Goal: Task Accomplishment & Management: Use online tool/utility

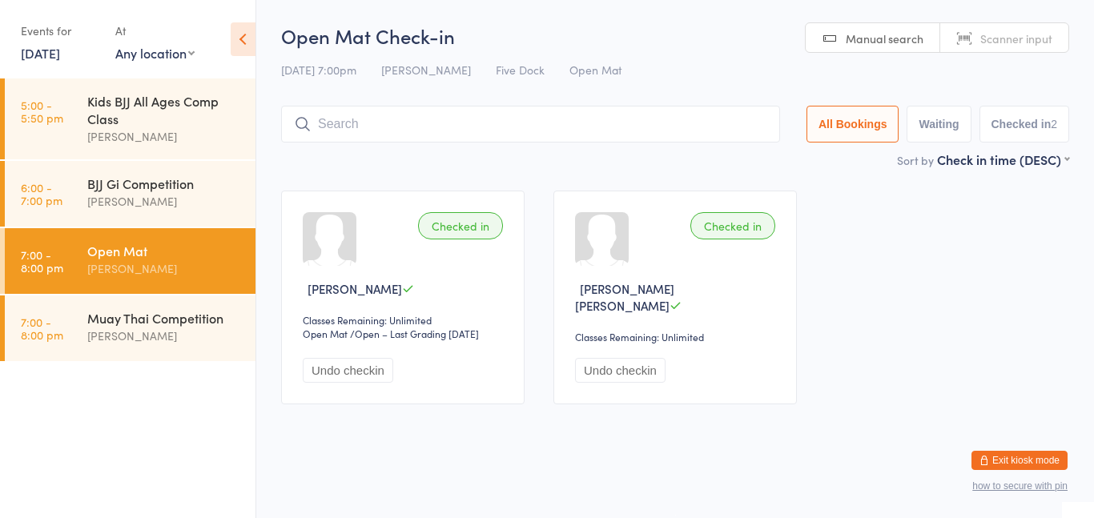
click at [231, 42] on icon at bounding box center [243, 39] width 25 height 34
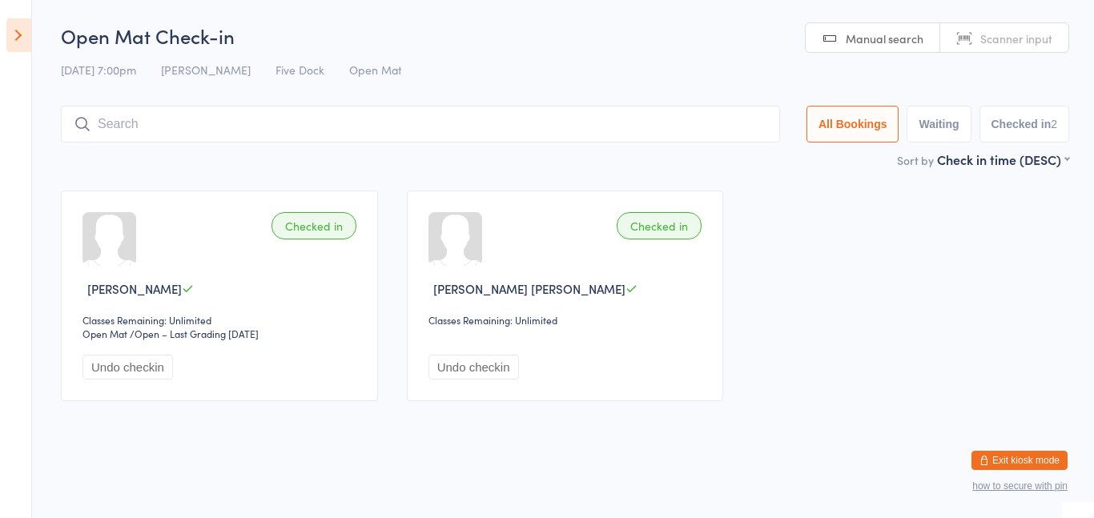
click at [25, 48] on icon at bounding box center [18, 35] width 25 height 34
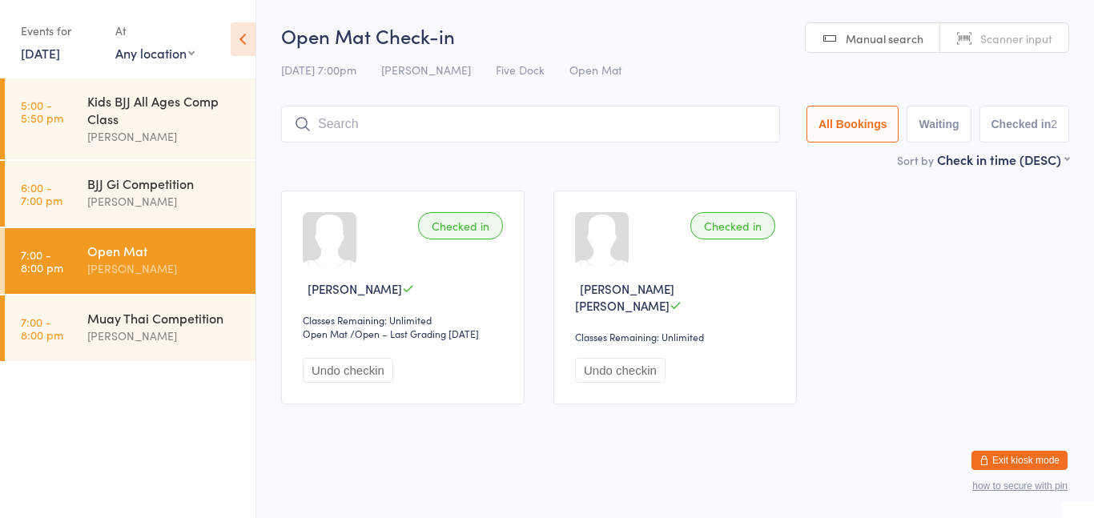
click at [56, 46] on link "[DATE]" at bounding box center [40, 53] width 39 height 18
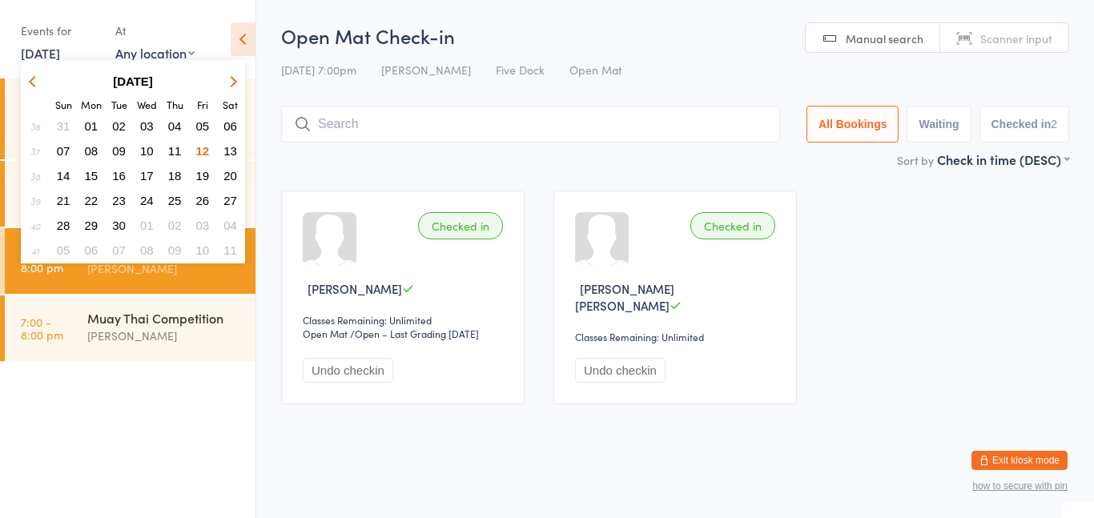
click at [233, 155] on span "13" at bounding box center [230, 151] width 14 height 14
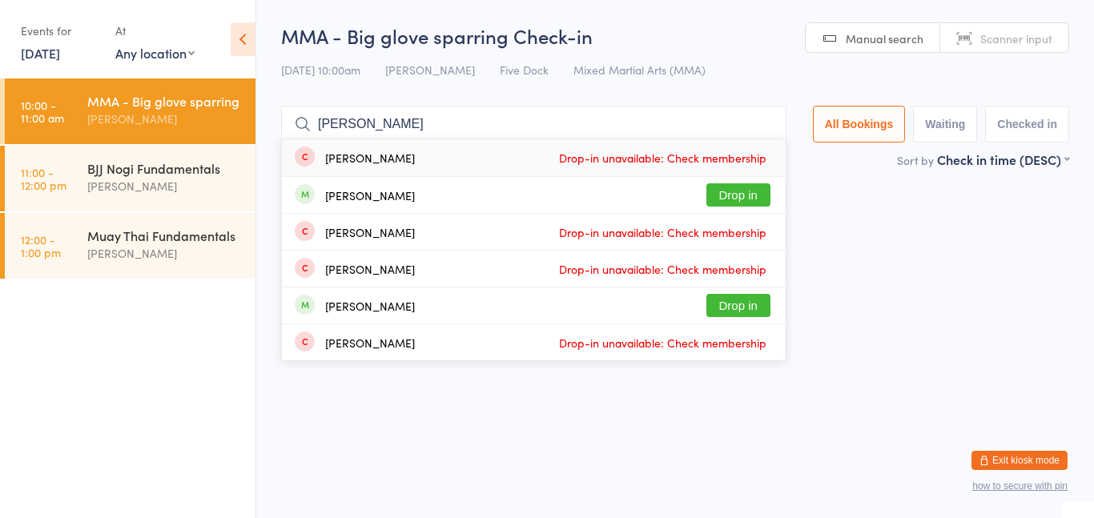
type input "[PERSON_NAME]"
click at [740, 200] on button "Drop in" at bounding box center [738, 194] width 64 height 23
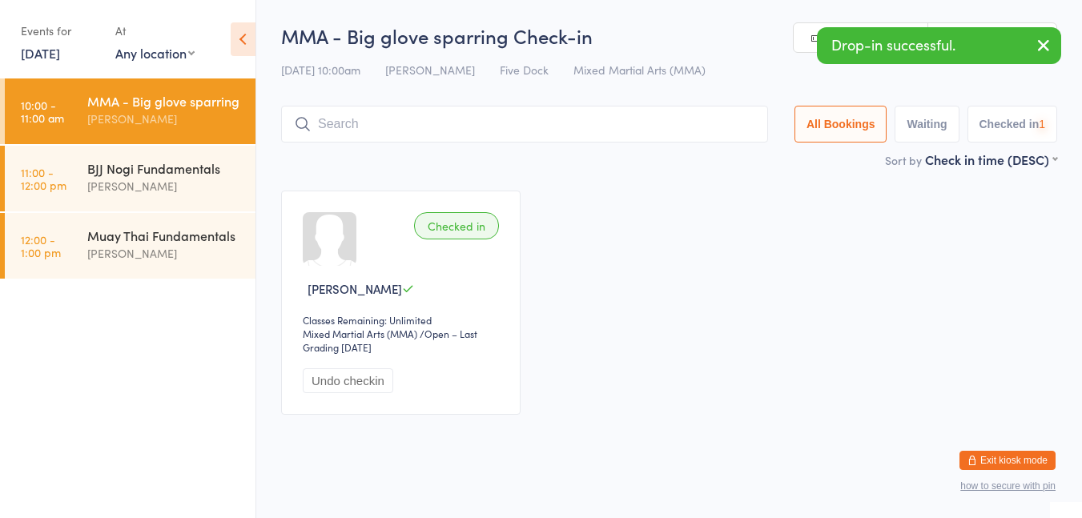
click at [99, 175] on div "BJJ Nogi Fundamentals" at bounding box center [164, 168] width 155 height 18
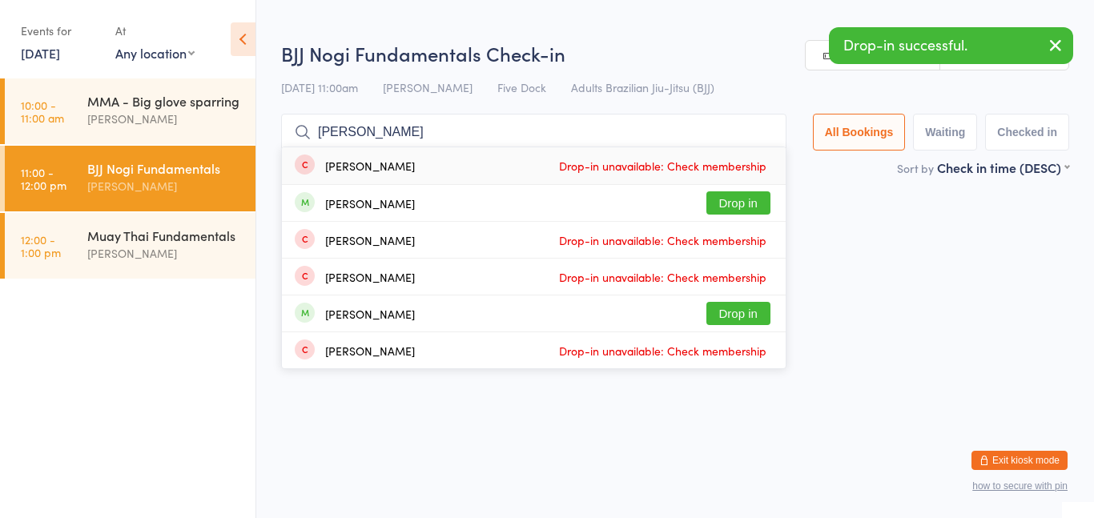
type input "[PERSON_NAME]"
click at [753, 202] on button "Drop in" at bounding box center [738, 202] width 64 height 23
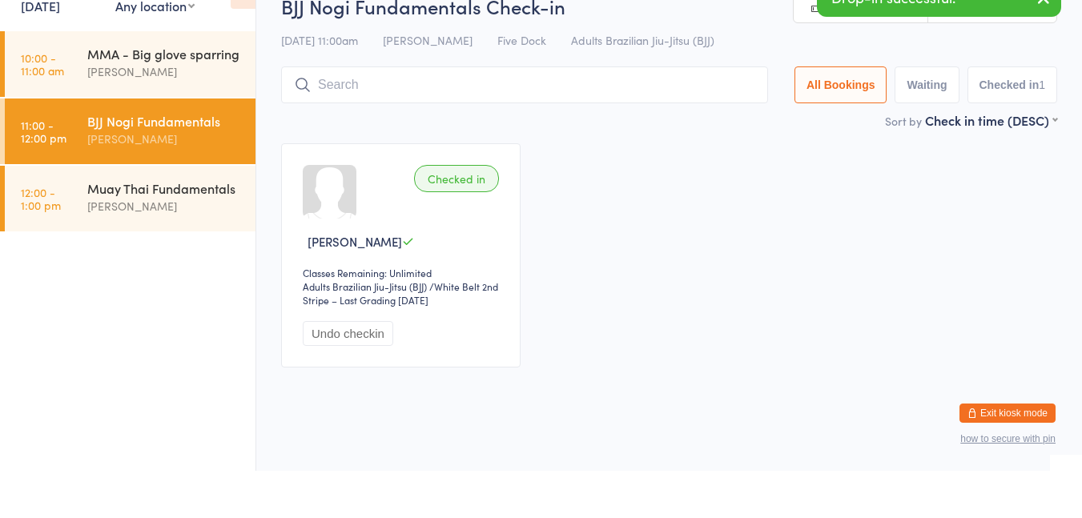
click at [142, 251] on div "[PERSON_NAME]" at bounding box center [164, 253] width 155 height 18
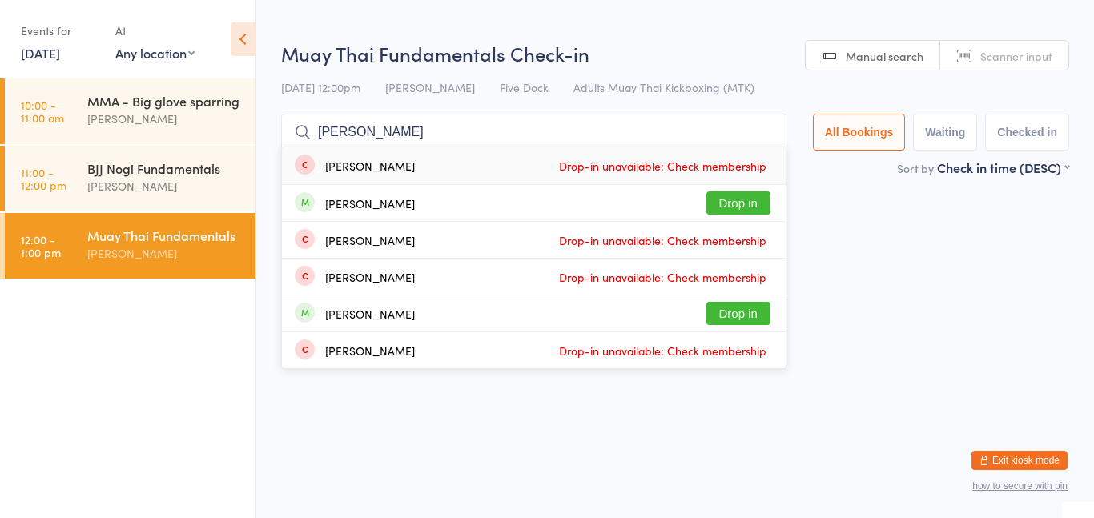
type input "[PERSON_NAME]"
click at [753, 211] on button "Drop in" at bounding box center [738, 202] width 64 height 23
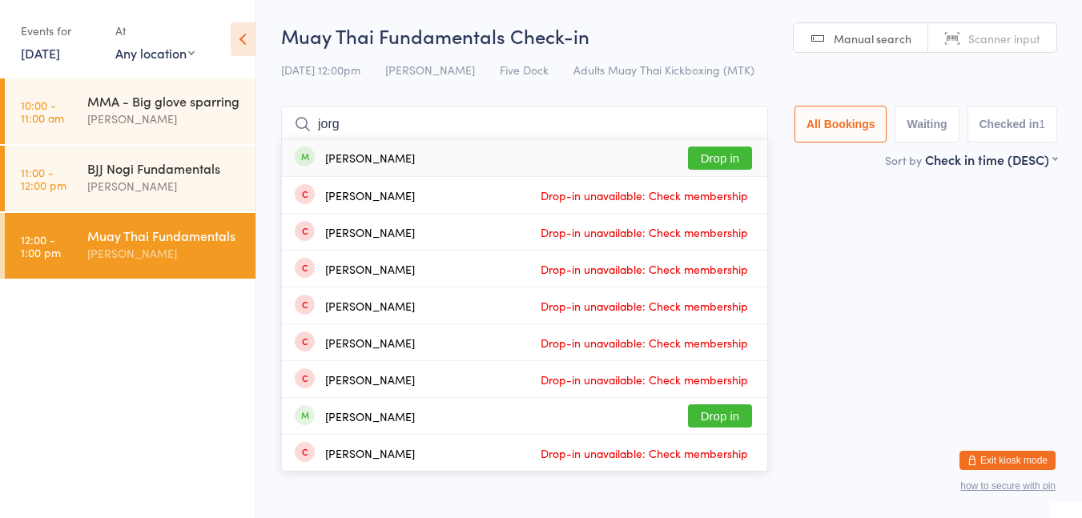
type input "jorg"
click at [698, 155] on button "Drop in" at bounding box center [720, 158] width 64 height 23
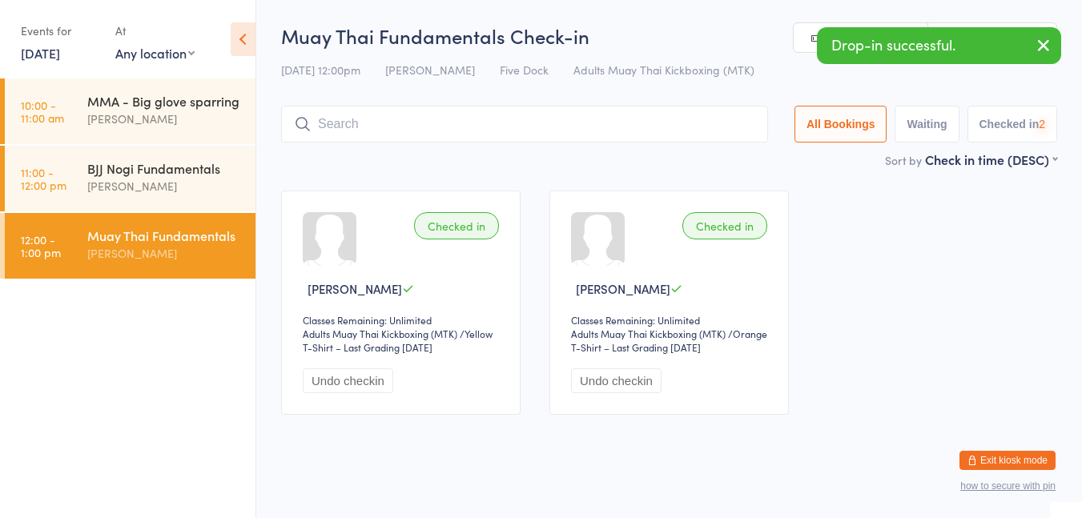
click at [121, 186] on div "[PERSON_NAME]" at bounding box center [164, 186] width 155 height 18
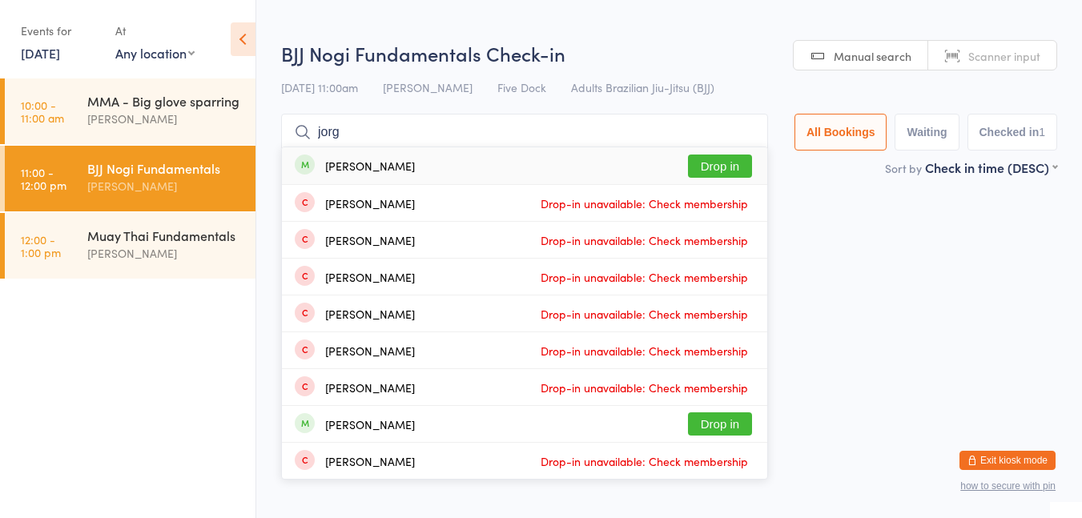
type input "jorg"
click at [726, 163] on button "Drop in" at bounding box center [720, 166] width 64 height 23
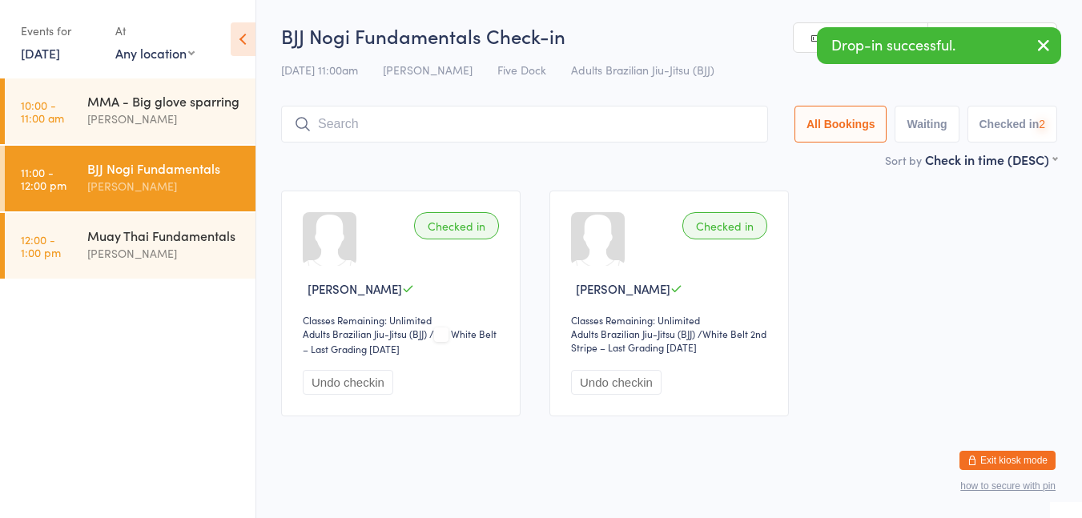
click at [82, 104] on link "10:00 - 11:00 am MMA - Big glove sparring [PERSON_NAME]" at bounding box center [130, 111] width 251 height 66
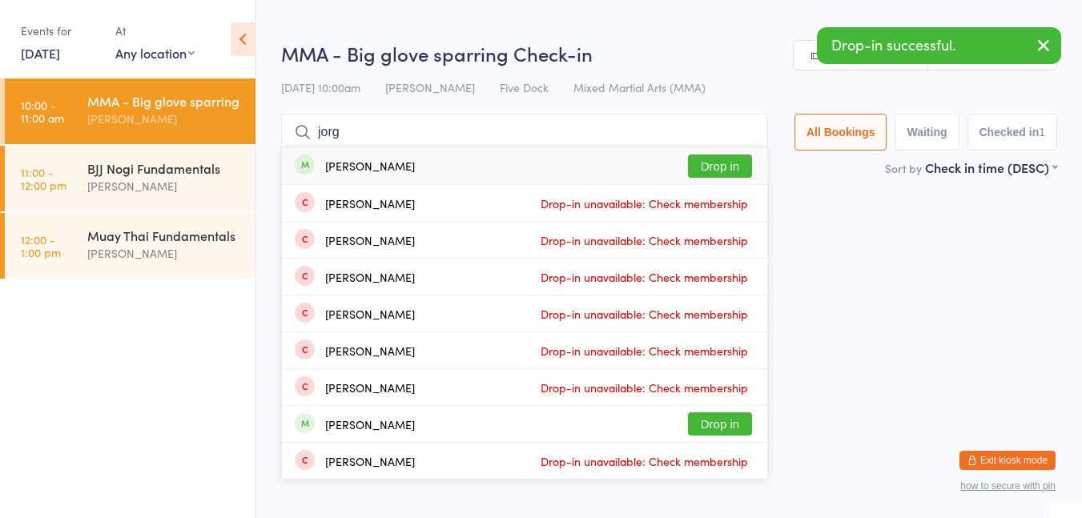
type input "jorg"
click at [710, 170] on button "Drop in" at bounding box center [720, 166] width 64 height 23
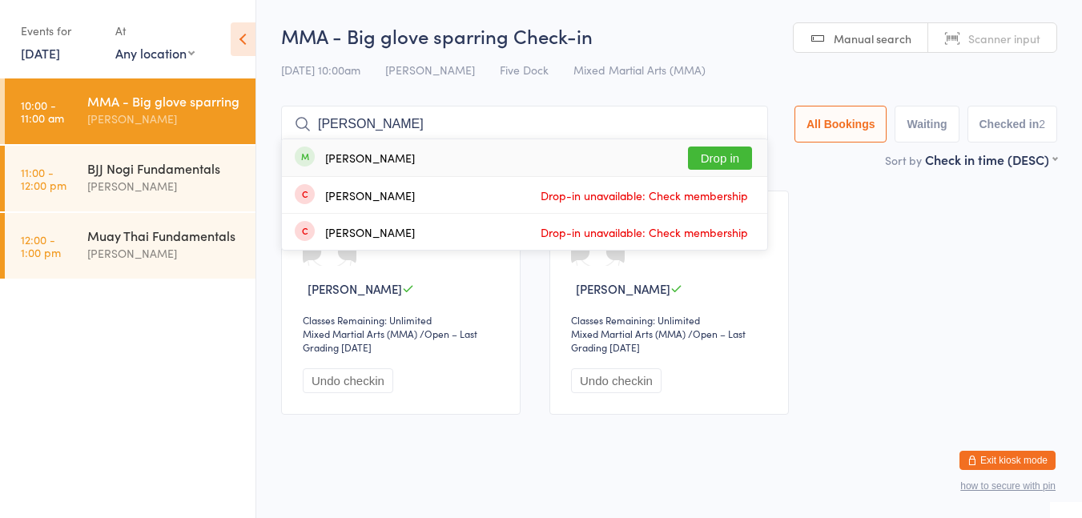
type input "[PERSON_NAME]"
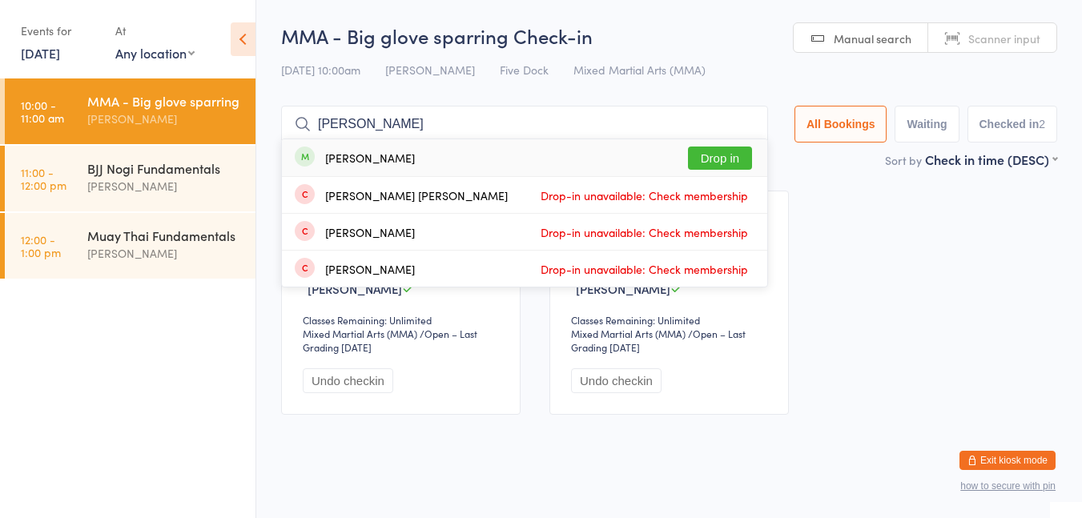
click at [734, 168] on button "Drop in" at bounding box center [720, 158] width 64 height 23
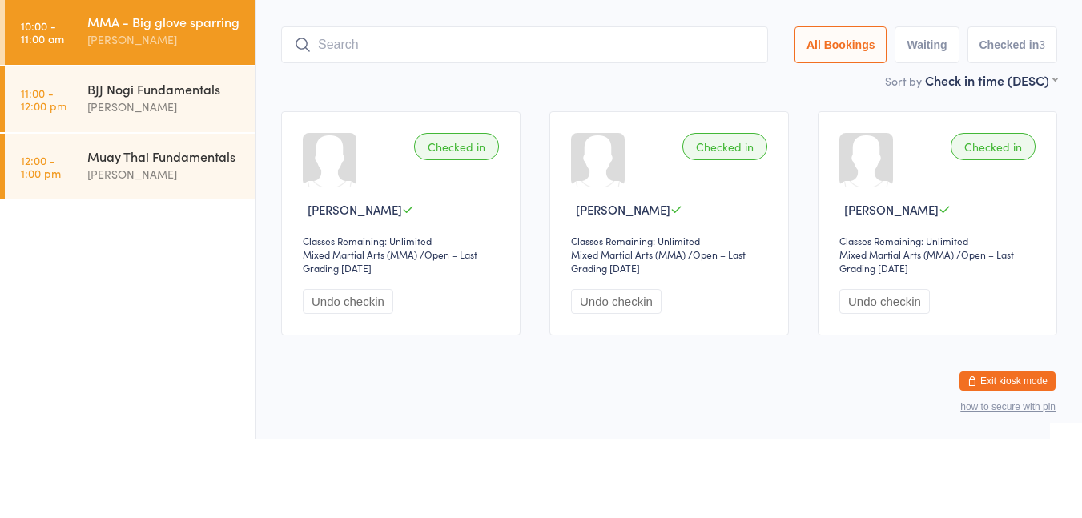
click at [206, 205] on div "BJJ Nogi Fundamentals [PERSON_NAME]" at bounding box center [171, 177] width 168 height 63
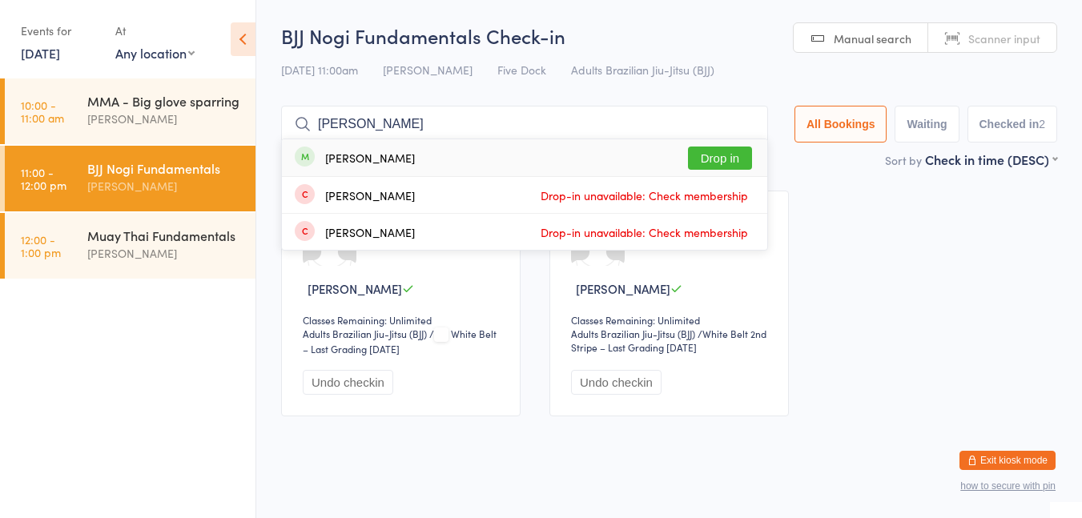
type input "[PERSON_NAME]"
click at [736, 161] on button "Drop in" at bounding box center [720, 158] width 64 height 23
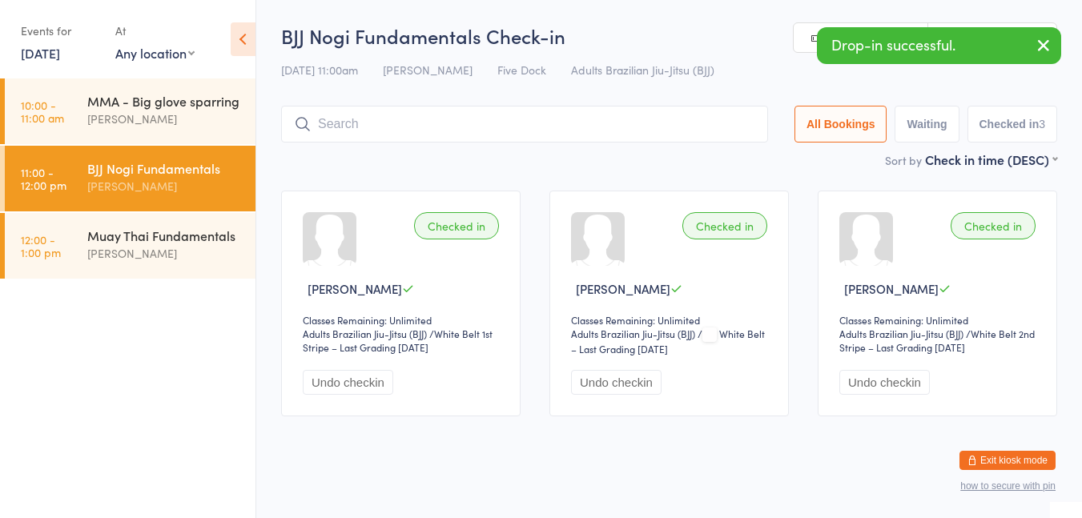
click at [214, 231] on div "Muay Thai Fundamentals" at bounding box center [164, 236] width 155 height 18
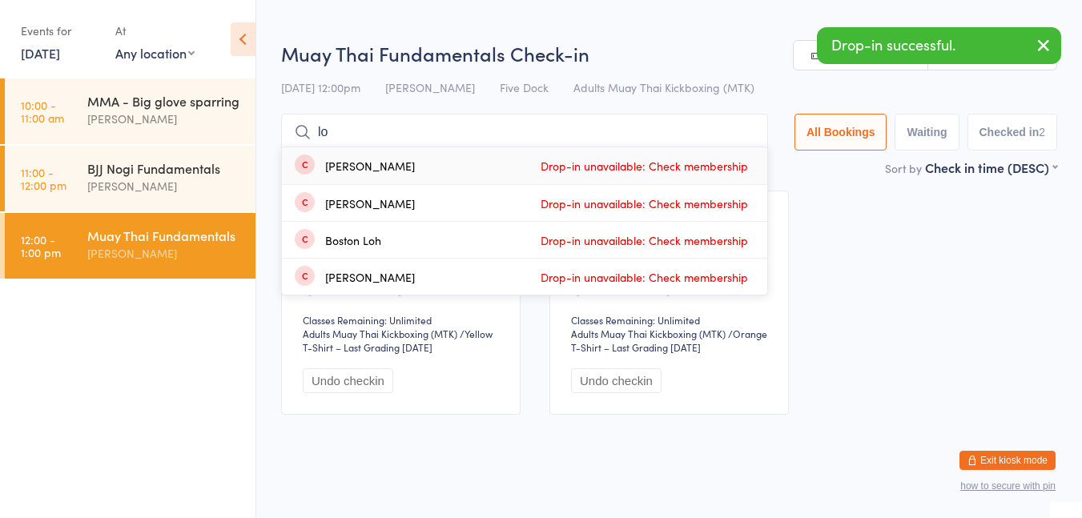
type input "[PERSON_NAME]"
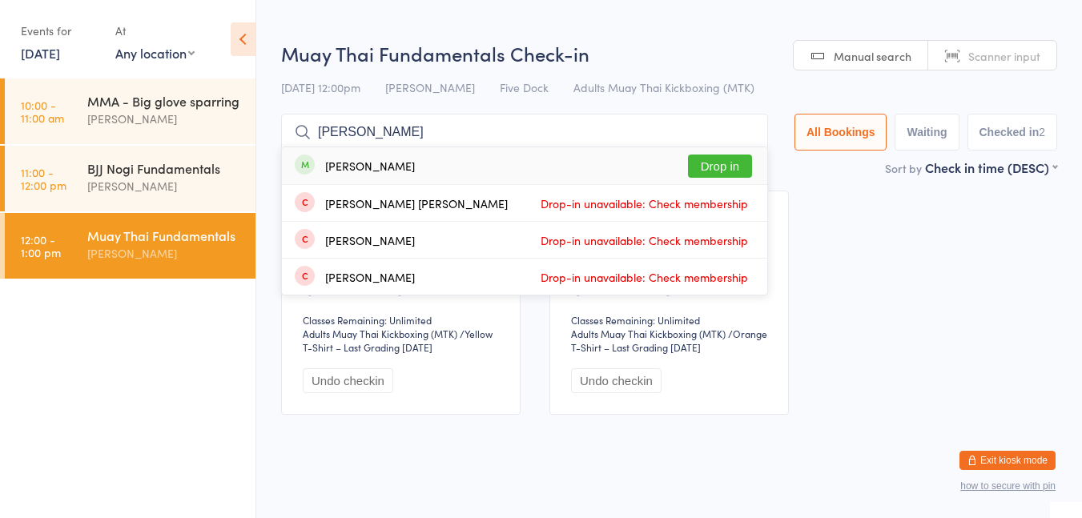
click at [739, 174] on button "Drop in" at bounding box center [720, 166] width 64 height 23
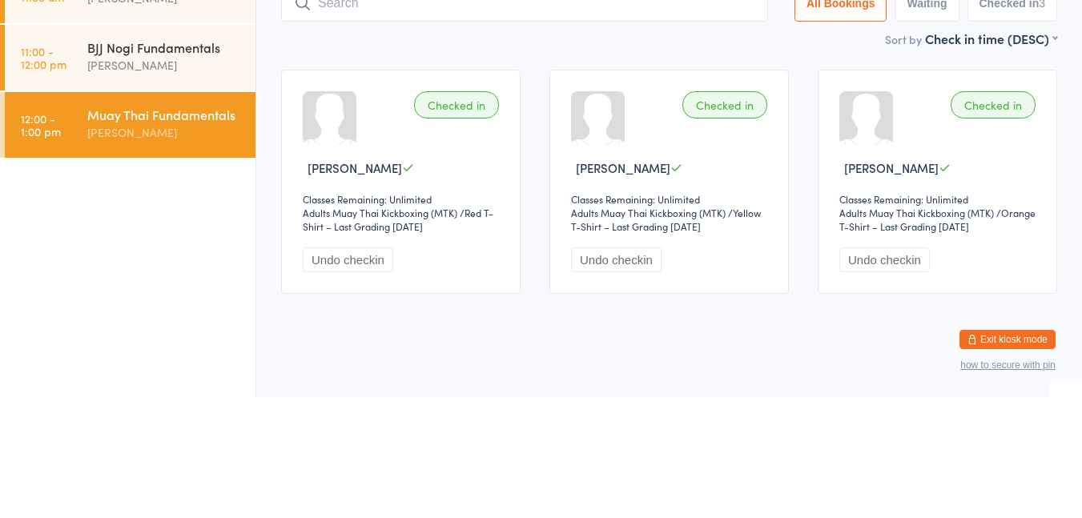
click at [203, 135] on div "MMA - Big glove sparring [PERSON_NAME]" at bounding box center [171, 109] width 168 height 63
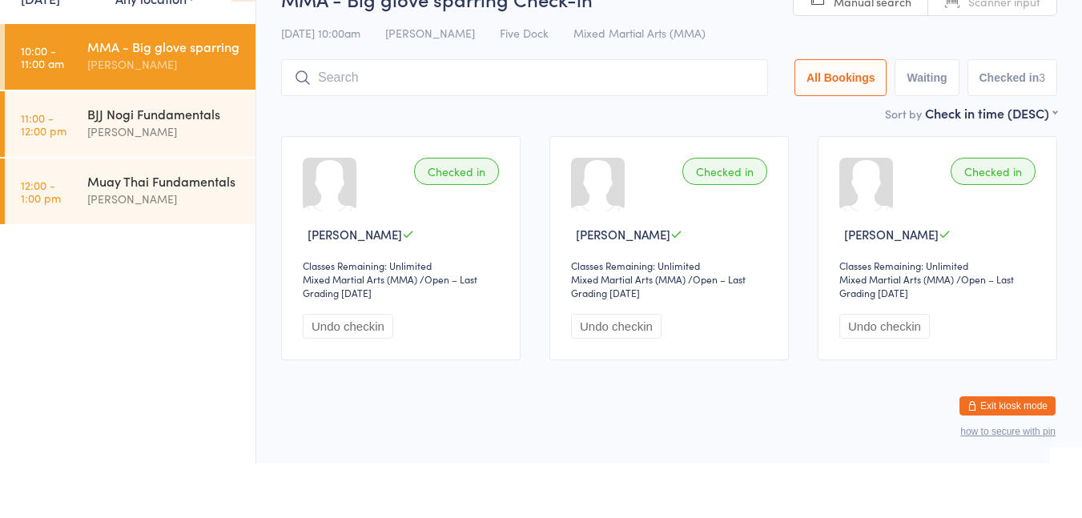
click at [203, 250] on div "[PERSON_NAME]" at bounding box center [164, 253] width 155 height 18
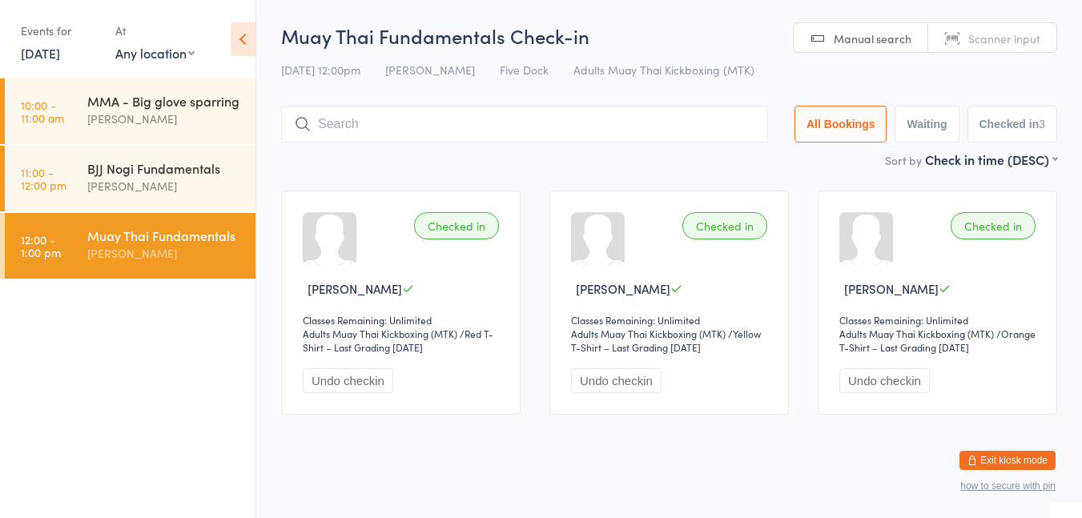
click at [28, 103] on time "10:00 - 11:00 am" at bounding box center [42, 112] width 43 height 26
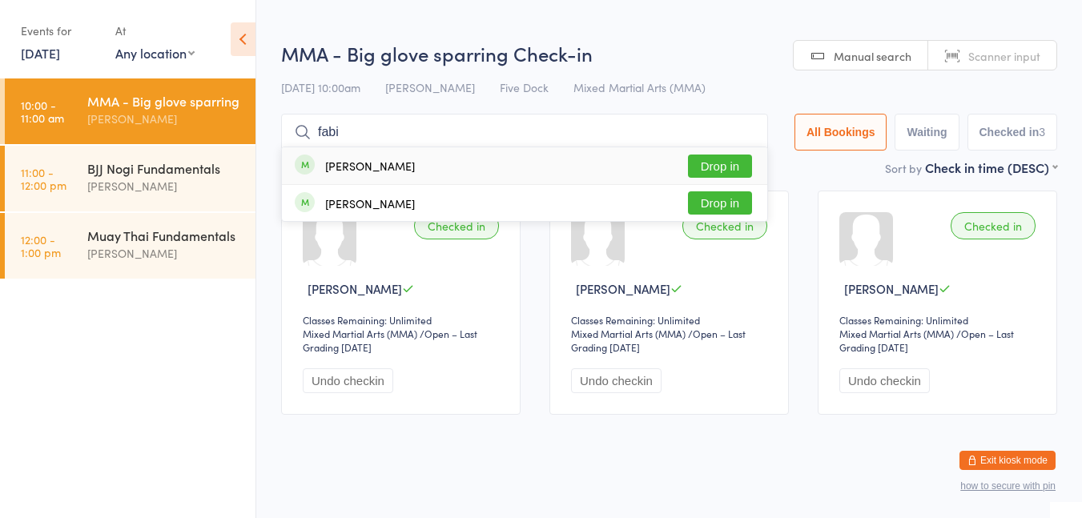
type input "fabi"
click at [732, 165] on button "Drop in" at bounding box center [720, 166] width 64 height 23
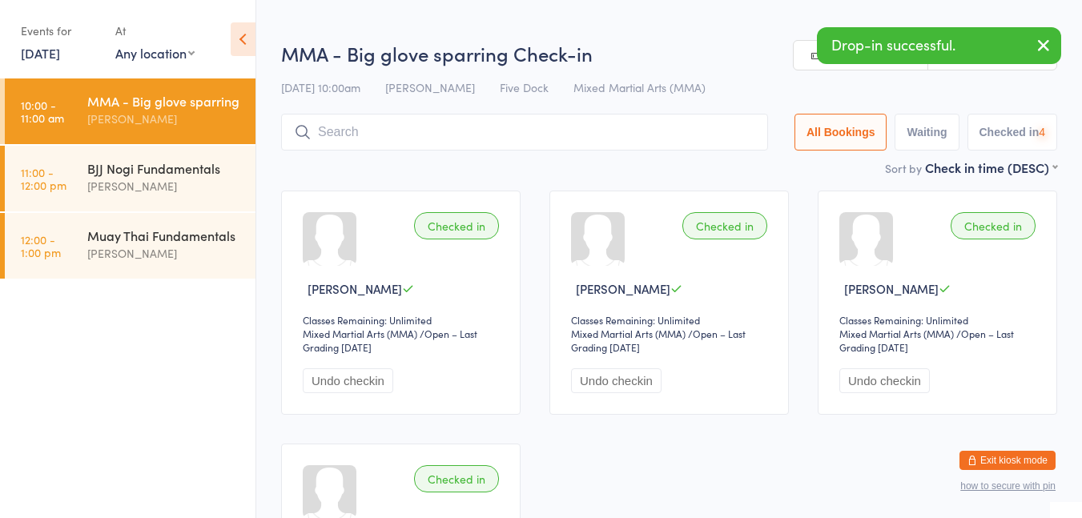
click at [55, 183] on time "11:00 - 12:00 pm" at bounding box center [44, 179] width 46 height 26
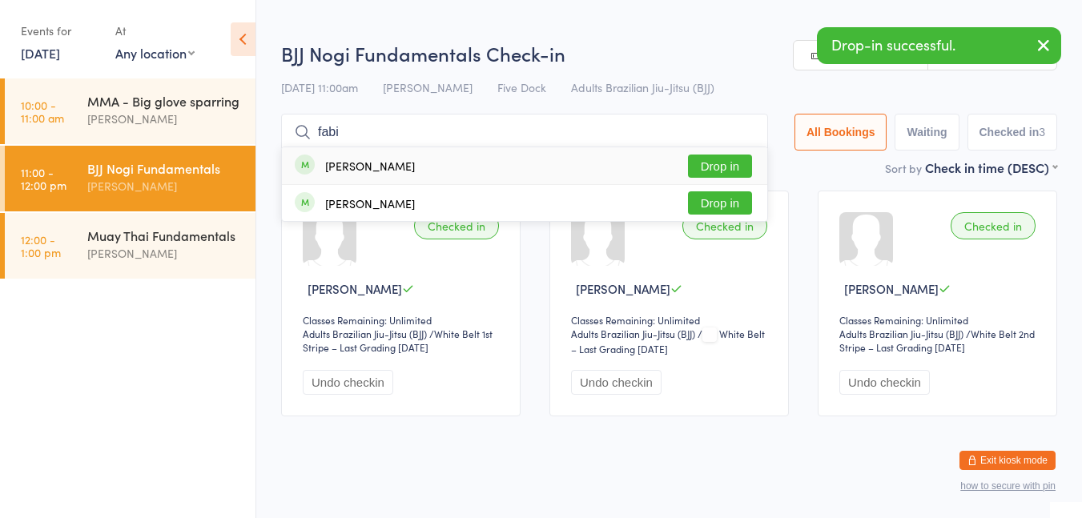
type input "fabi"
click at [715, 172] on button "Drop in" at bounding box center [720, 166] width 64 height 23
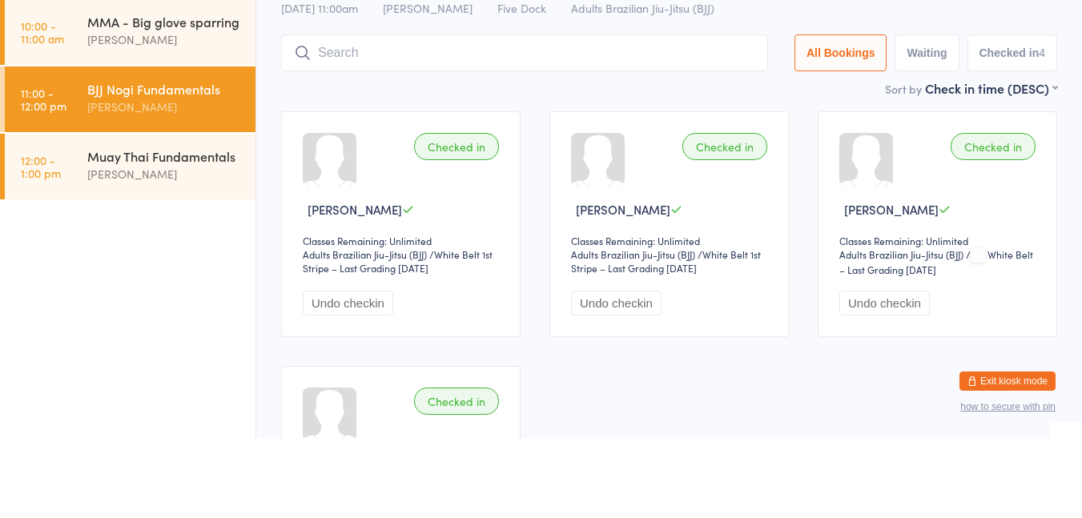
click at [65, 250] on link "12:00 - 1:00 pm Muay Thai Fundamentals [PERSON_NAME]" at bounding box center [130, 246] width 251 height 66
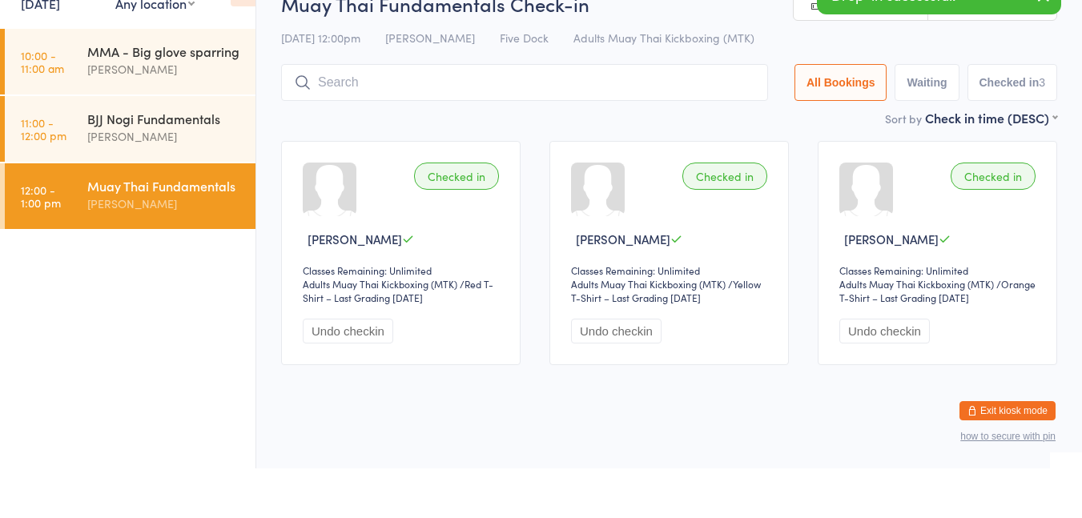
click at [66, 115] on link "10:00 - 11:00 am MMA - Big glove sparring [PERSON_NAME]" at bounding box center [130, 111] width 251 height 66
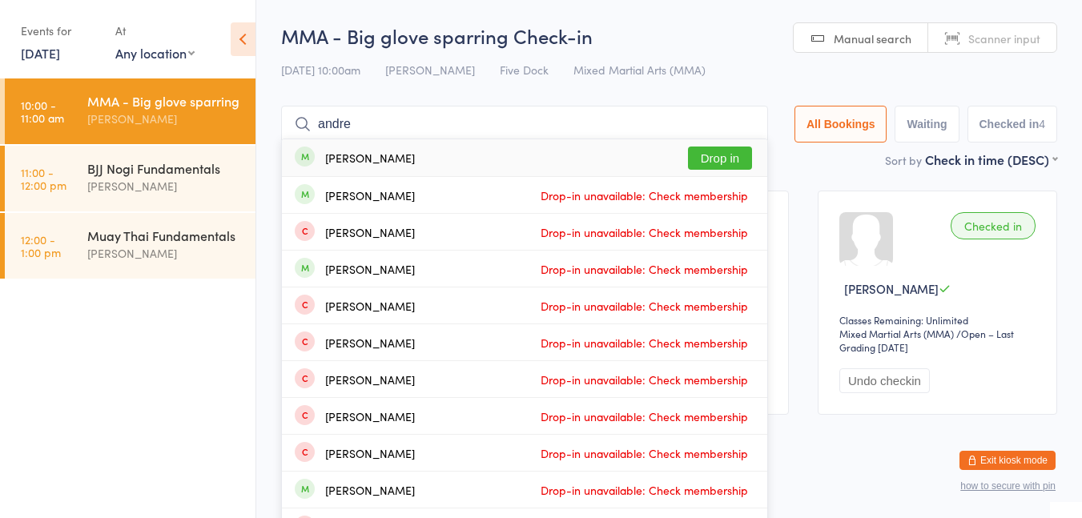
type input "andre"
click at [719, 163] on button "Drop in" at bounding box center [720, 158] width 64 height 23
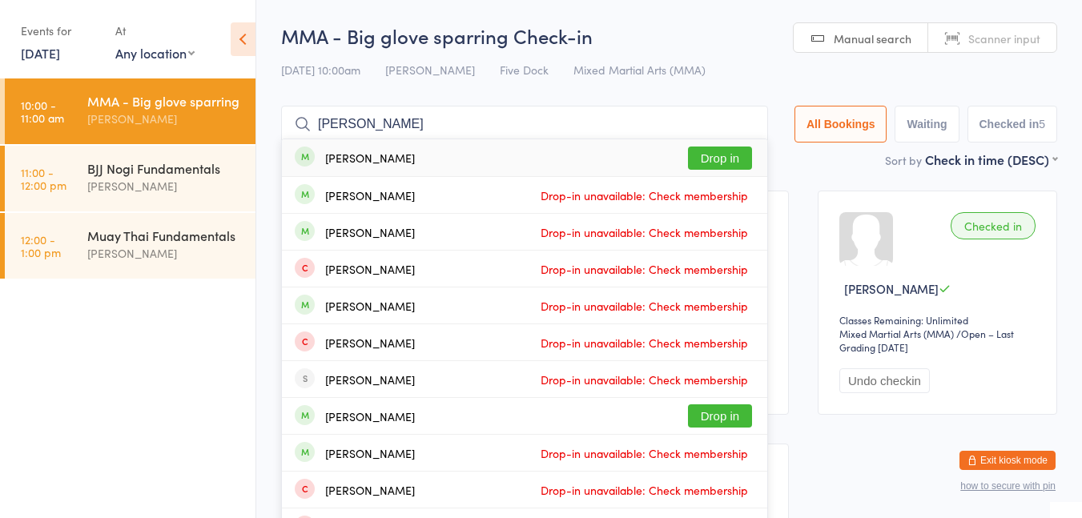
type input "[PERSON_NAME]"
click at [726, 169] on button "Drop in" at bounding box center [720, 158] width 64 height 23
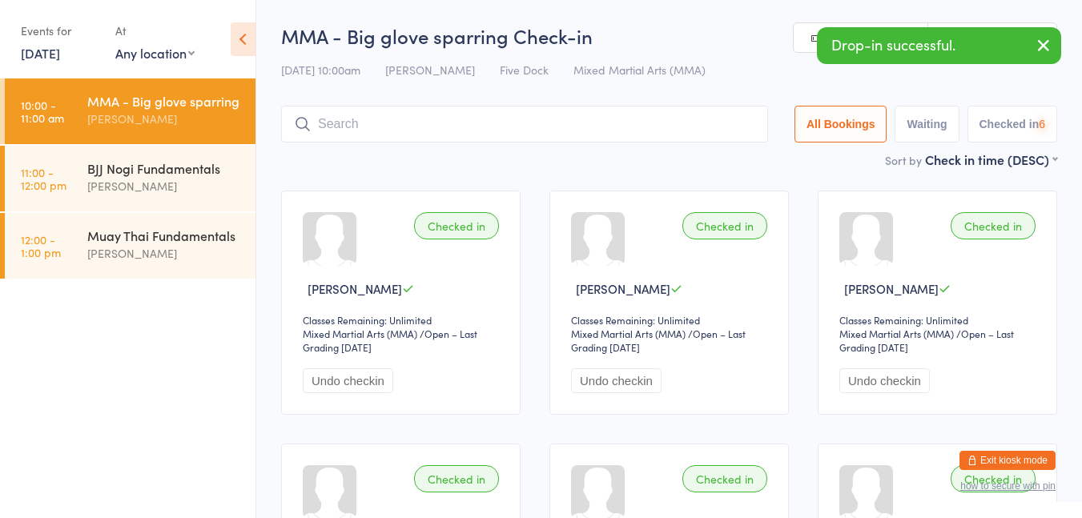
click at [155, 165] on div "BJJ Nogi Fundamentals" at bounding box center [164, 168] width 155 height 18
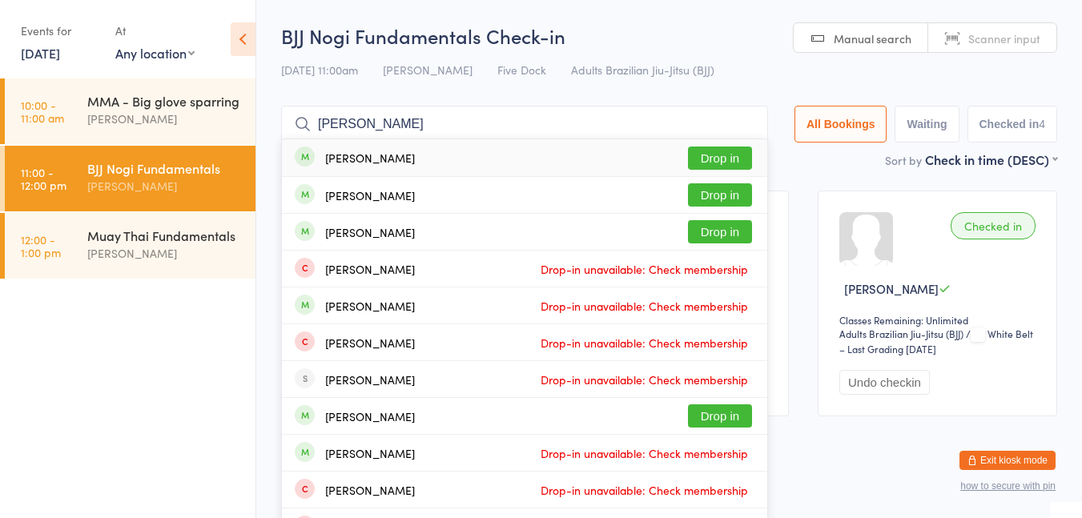
type input "[PERSON_NAME]"
click at [722, 163] on button "Drop in" at bounding box center [720, 158] width 64 height 23
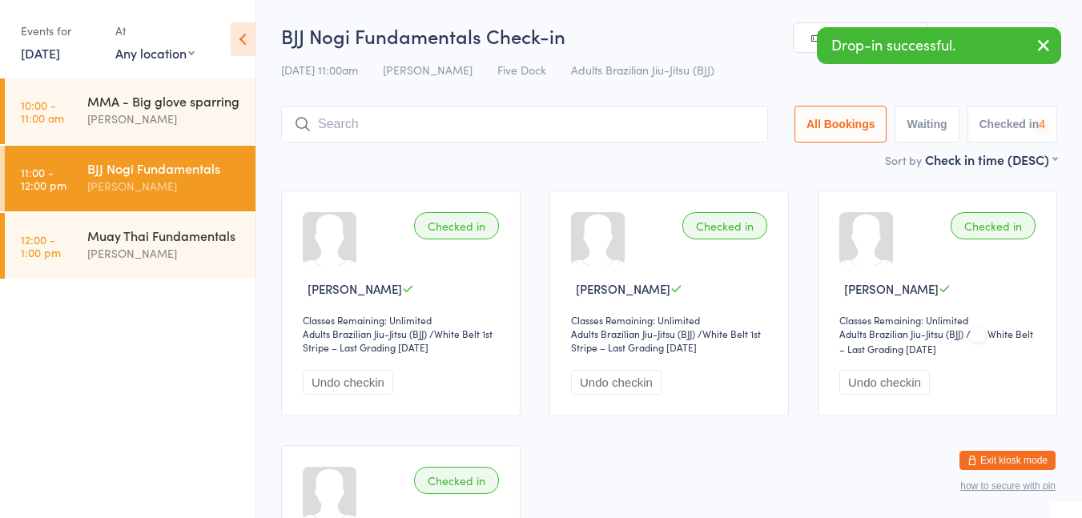
click at [175, 102] on div "MMA - Big glove sparring" at bounding box center [164, 101] width 155 height 18
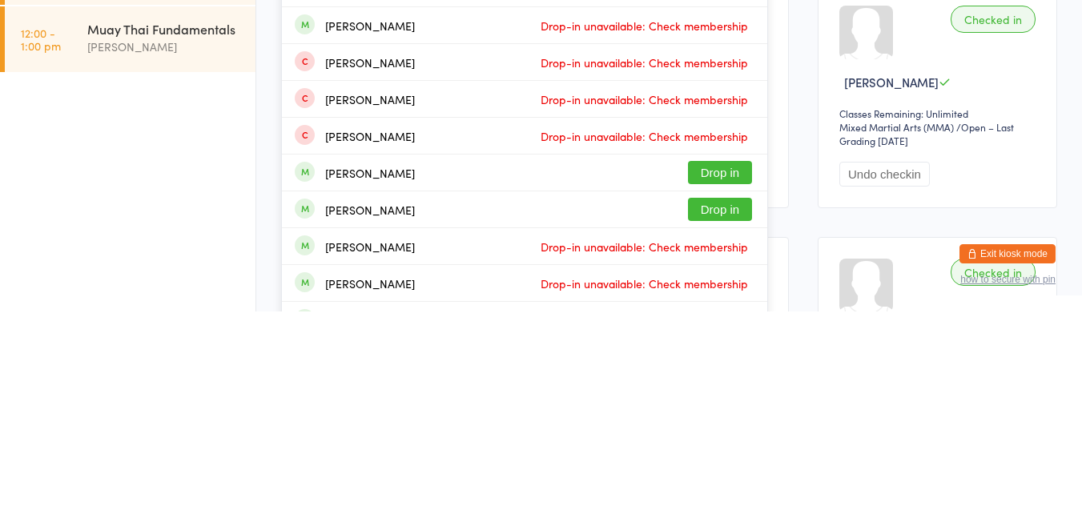
type input "[PERSON_NAME]"
click at [714, 420] on button "Drop in" at bounding box center [720, 415] width 64 height 23
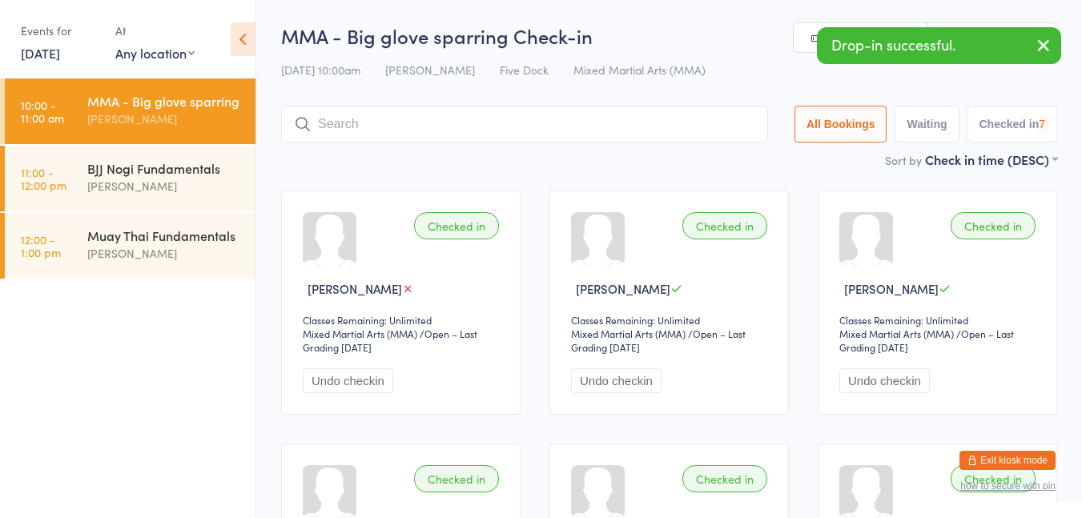
click at [182, 179] on div "[PERSON_NAME]" at bounding box center [164, 186] width 155 height 18
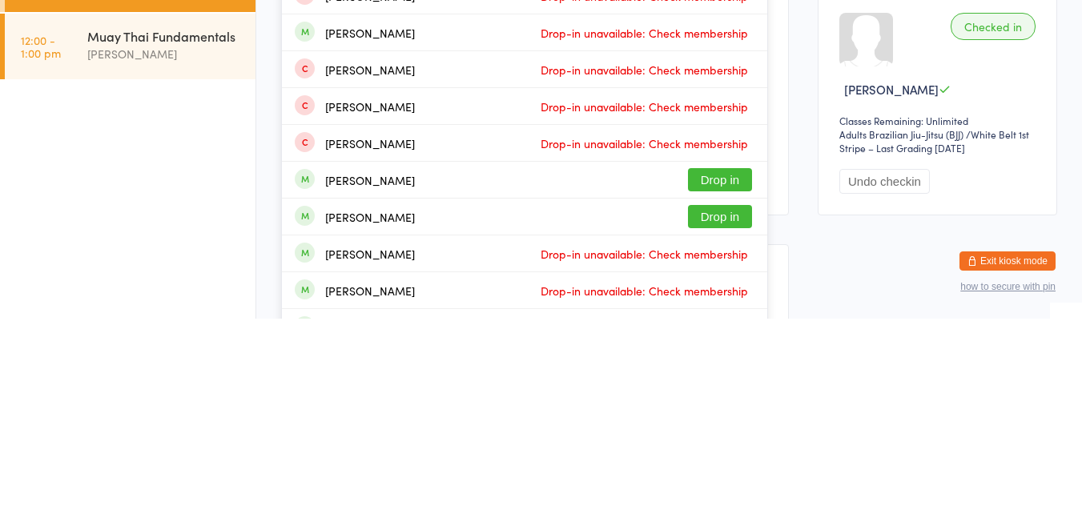
type input "[PERSON_NAME]"
click at [725, 420] on button "Drop in" at bounding box center [720, 415] width 64 height 23
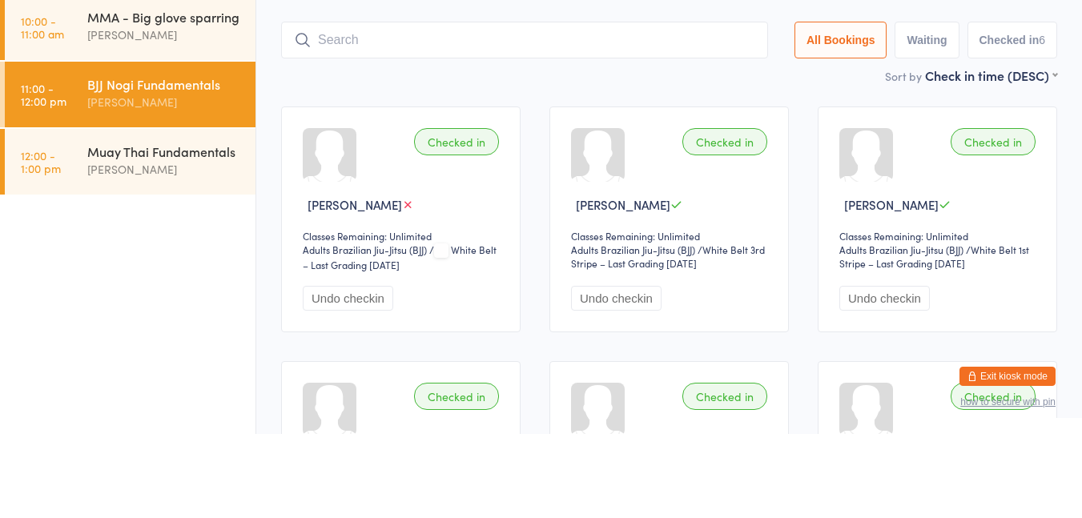
click at [189, 256] on div "[PERSON_NAME]" at bounding box center [164, 253] width 155 height 18
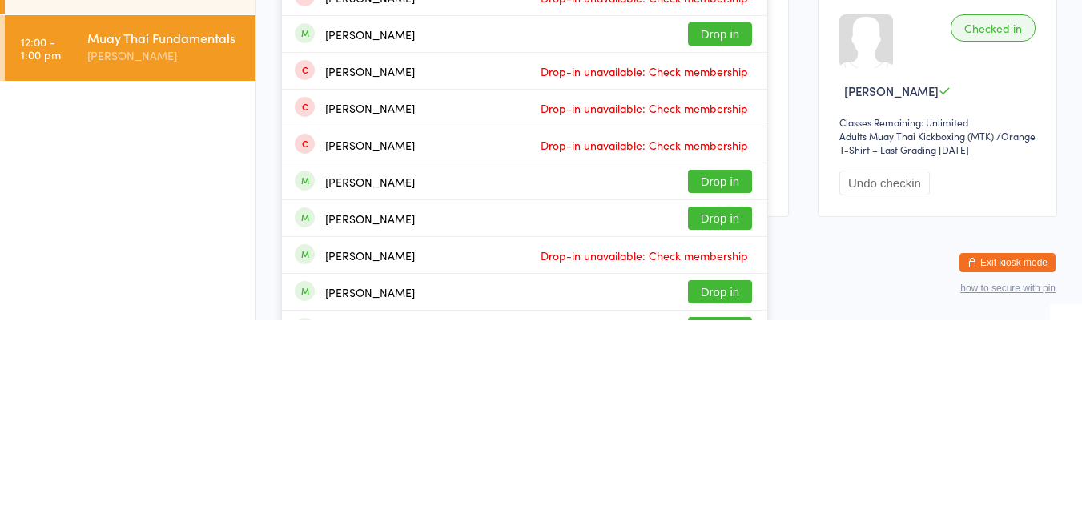
type input "[PERSON_NAME]"
click at [715, 426] on button "Drop in" at bounding box center [720, 415] width 64 height 23
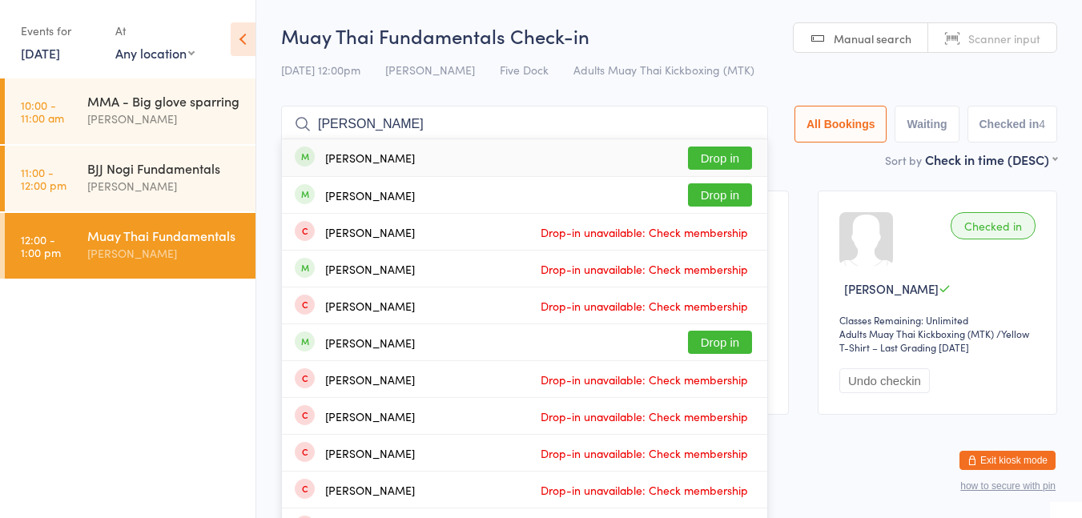
type input "[PERSON_NAME]"
click at [713, 163] on button "Drop in" at bounding box center [720, 158] width 64 height 23
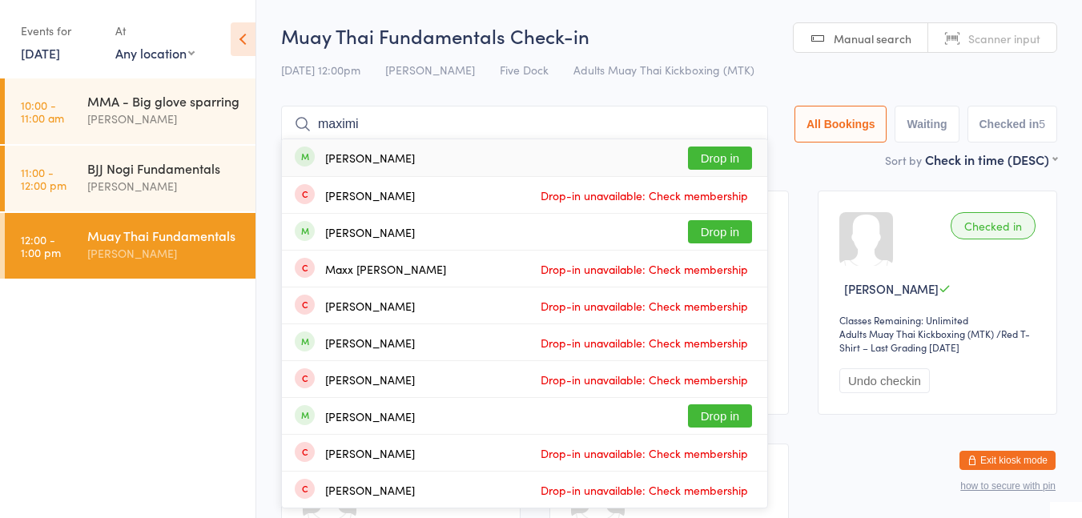
type input "maximi"
click at [705, 169] on button "Drop in" at bounding box center [720, 158] width 64 height 23
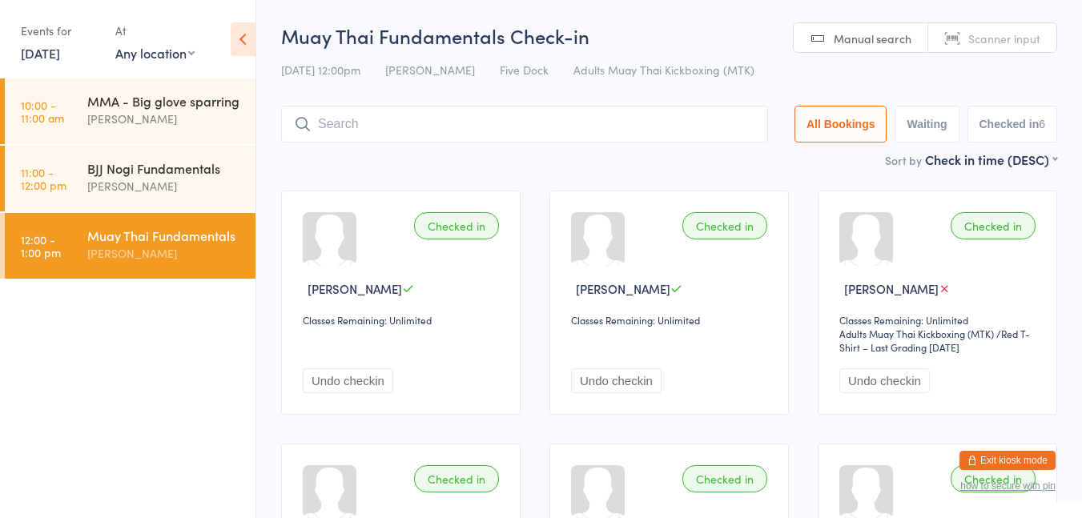
click at [152, 111] on div "[PERSON_NAME]" at bounding box center [164, 119] width 155 height 18
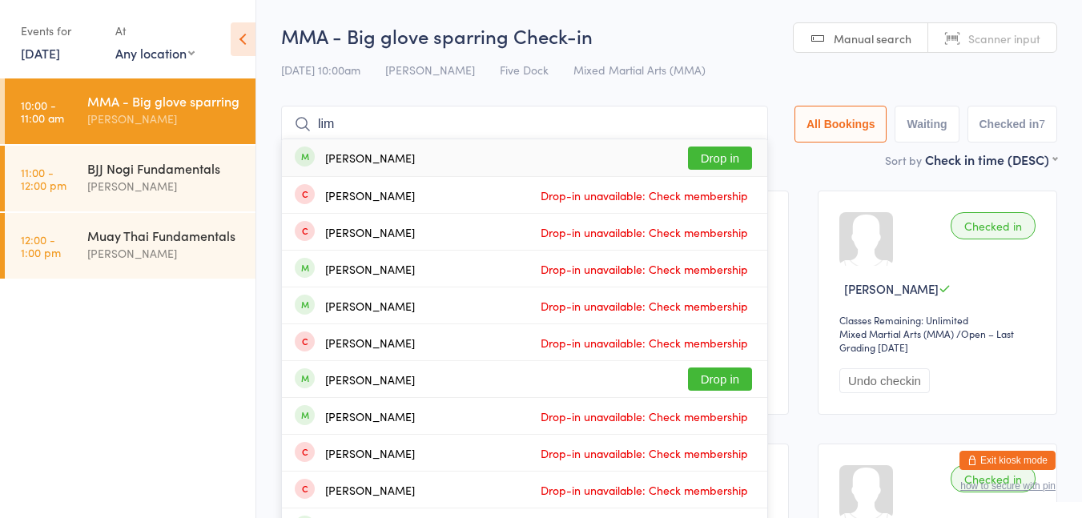
type input "lim"
click at [710, 167] on button "Drop in" at bounding box center [720, 158] width 64 height 23
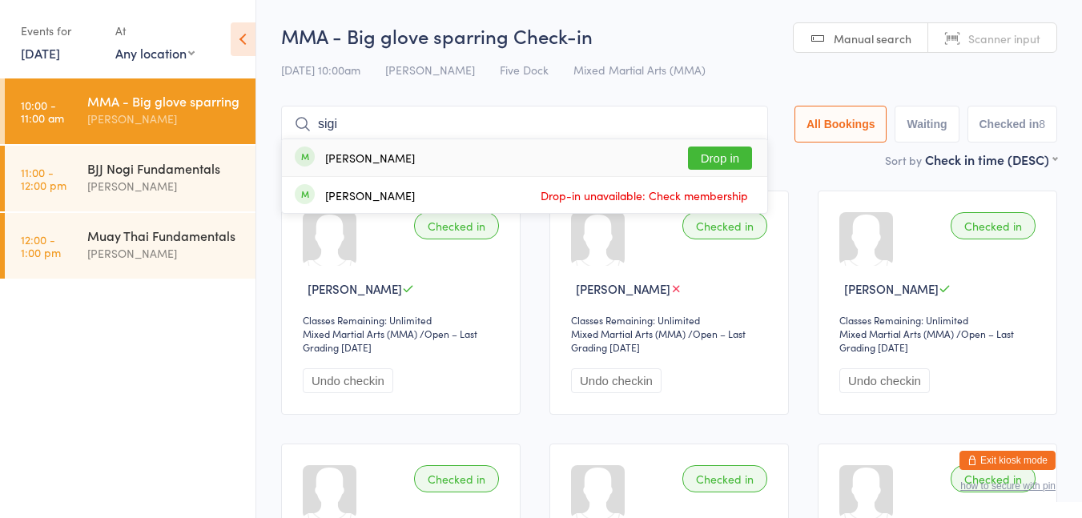
type input "sigi"
click at [703, 166] on button "Drop in" at bounding box center [720, 158] width 64 height 23
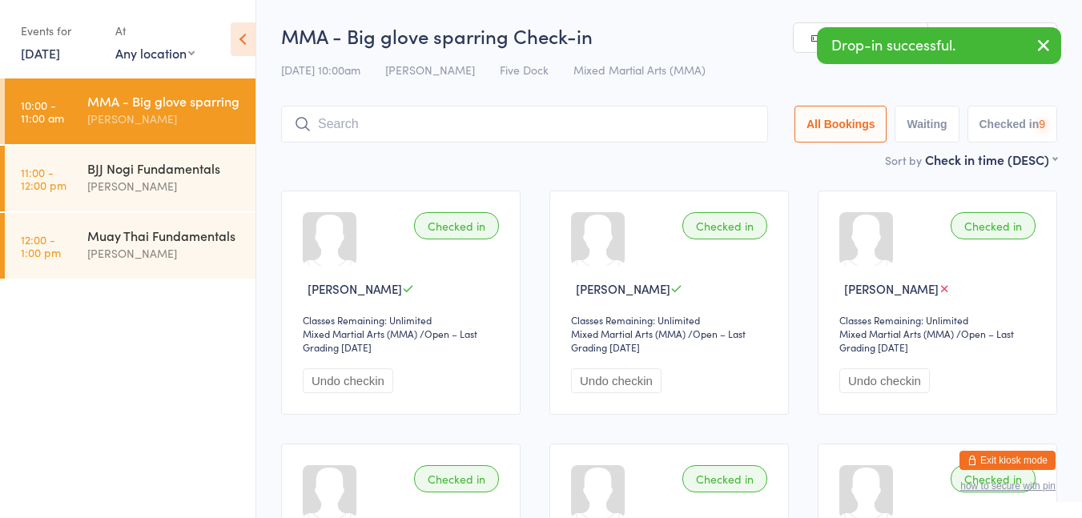
click at [99, 177] on div "[PERSON_NAME]" at bounding box center [164, 186] width 155 height 18
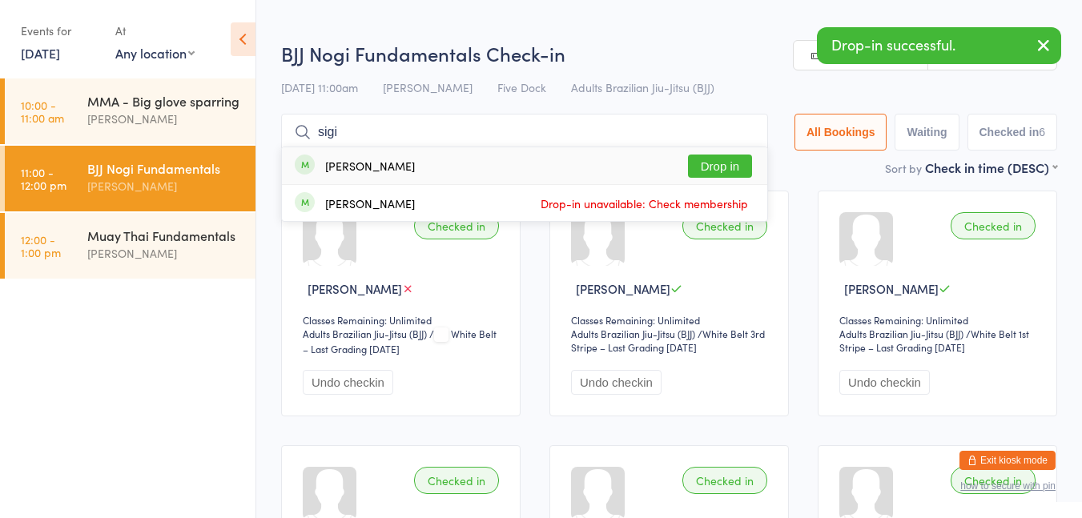
type input "sigi"
click at [719, 162] on button "Drop in" at bounding box center [720, 166] width 64 height 23
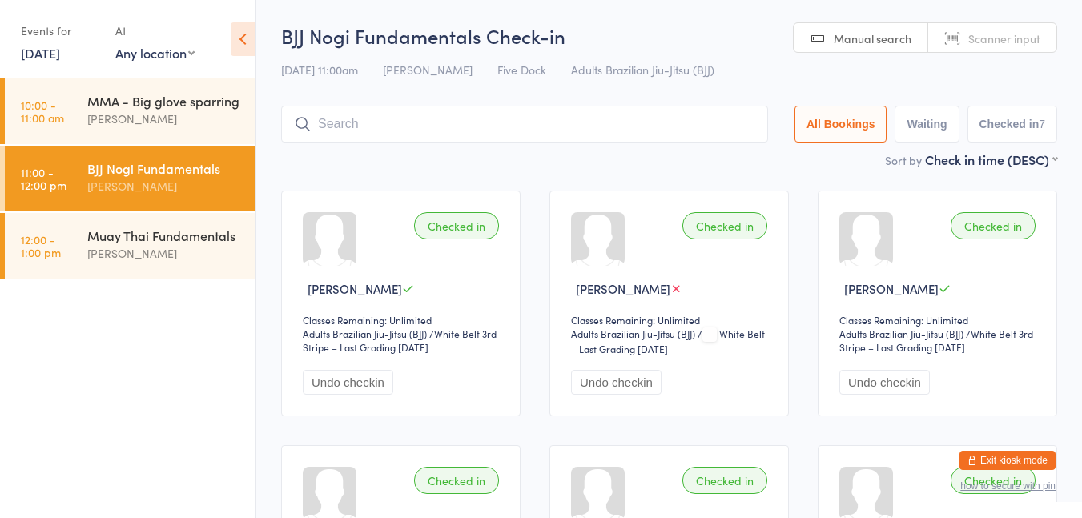
click at [655, 33] on h2 "BJJ Nogi Fundamentals Check-in" at bounding box center [669, 35] width 776 height 26
click at [167, 115] on div "[PERSON_NAME]" at bounding box center [164, 119] width 155 height 18
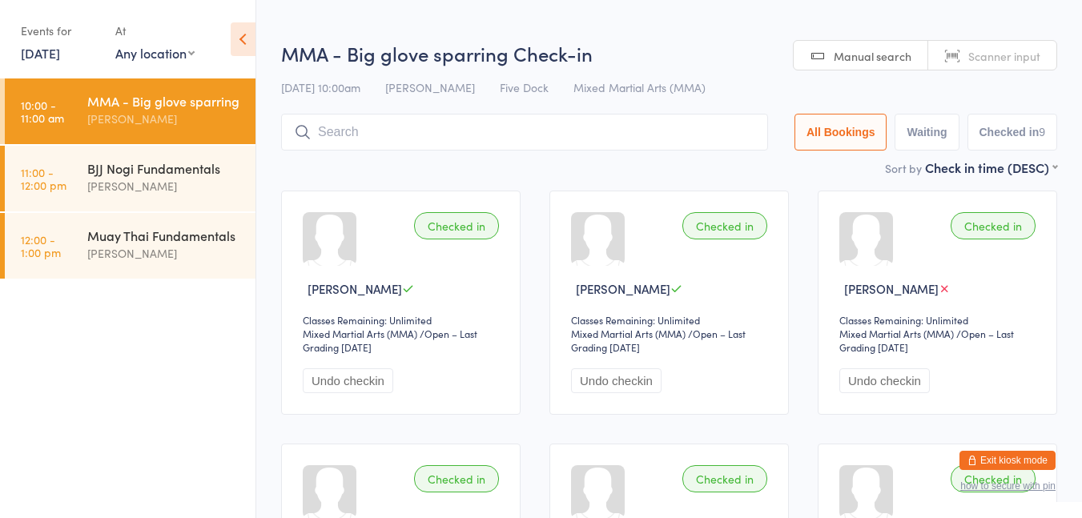
click at [722, 27] on html "You have now entered Kiosk Mode. Members will be able to check themselves in us…" at bounding box center [541, 259] width 1082 height 518
click at [193, 183] on div "[PERSON_NAME]" at bounding box center [164, 186] width 155 height 18
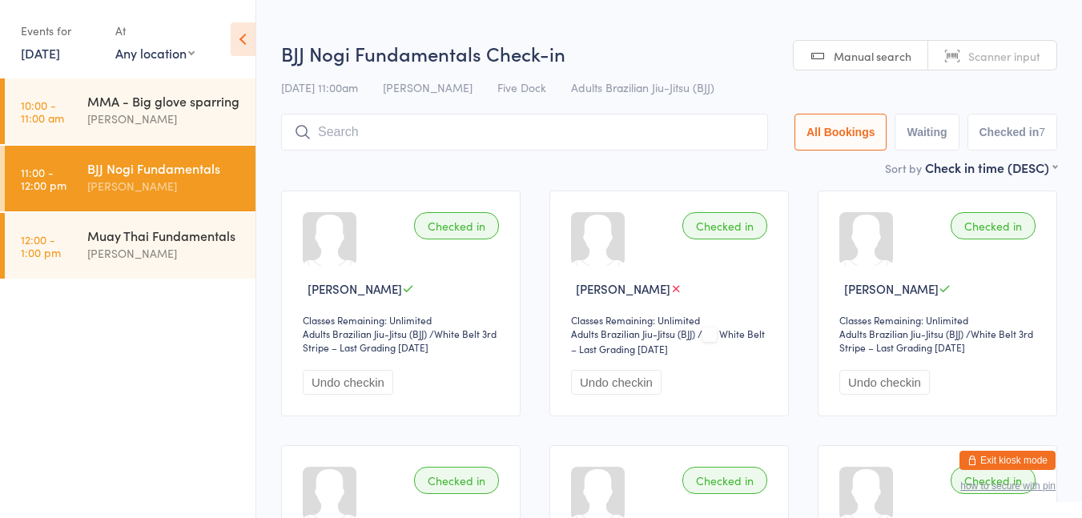
click at [188, 111] on div "[PERSON_NAME]" at bounding box center [164, 119] width 155 height 18
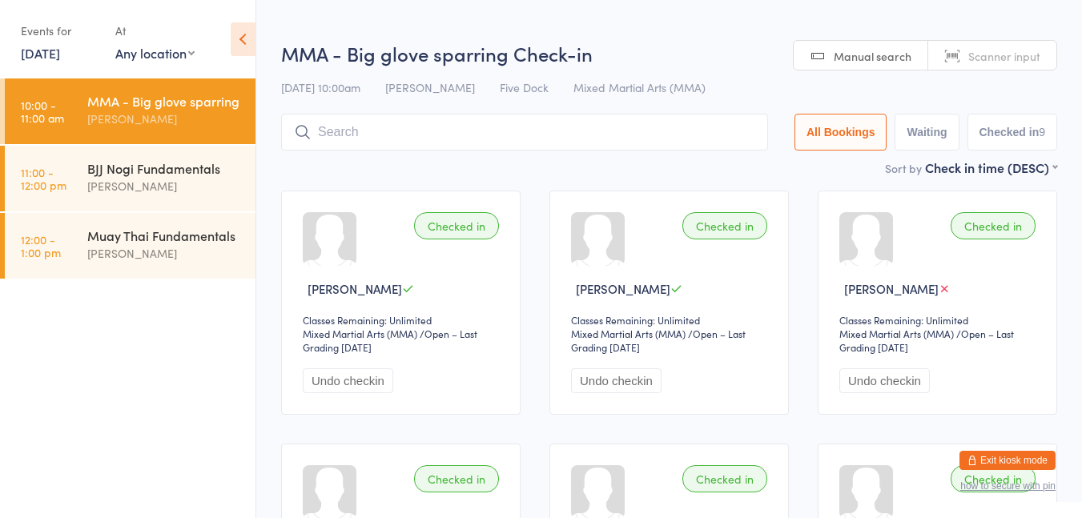
click at [640, 48] on h2 "MMA - Big glove sparring Check-in" at bounding box center [669, 53] width 776 height 26
click at [191, 178] on div "[PERSON_NAME]" at bounding box center [164, 186] width 155 height 18
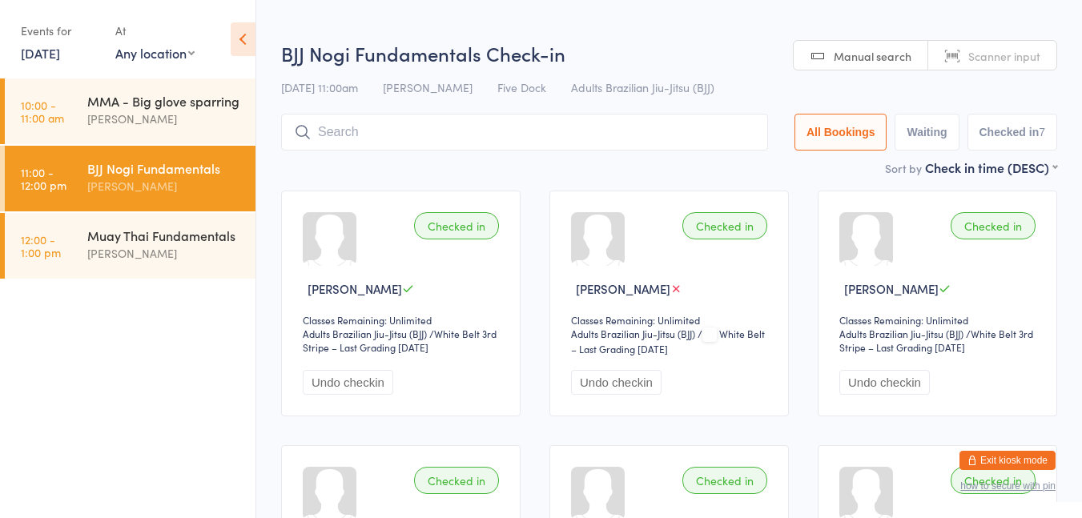
click at [682, 53] on h2 "BJJ Nogi Fundamentals Check-in" at bounding box center [669, 53] width 776 height 26
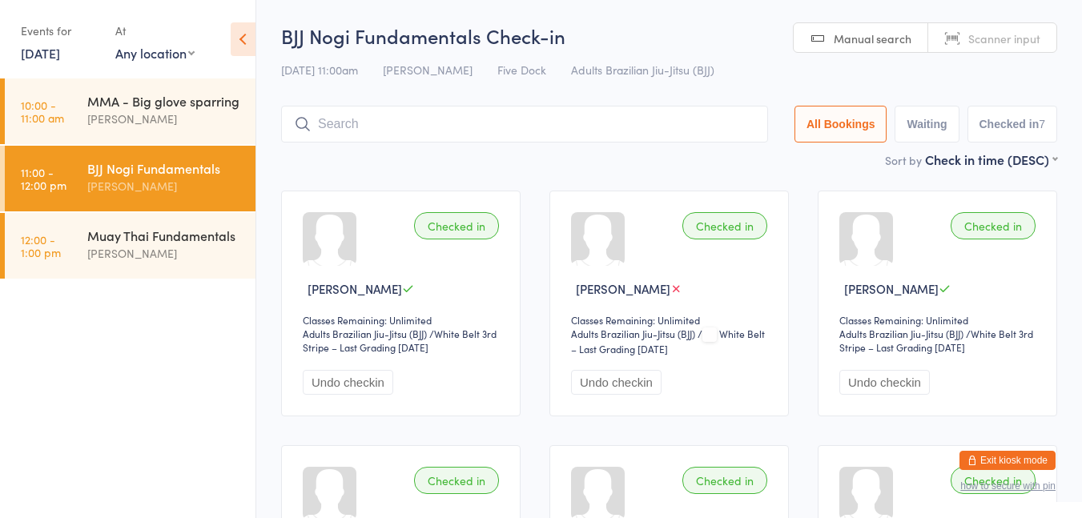
click at [183, 123] on div "[PERSON_NAME]" at bounding box center [164, 119] width 155 height 18
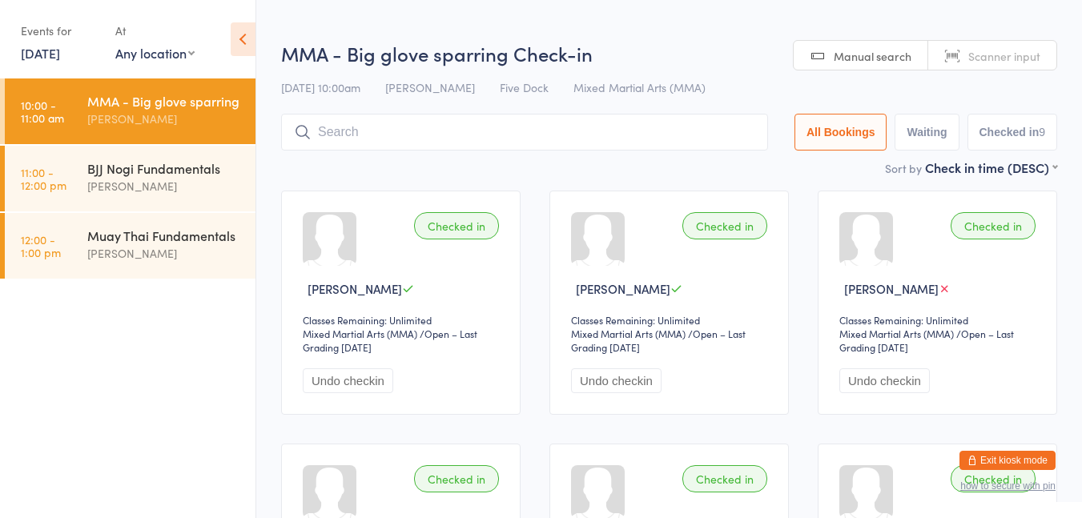
click at [686, 41] on h2 "MMA - Big glove sparring Check-in" at bounding box center [669, 53] width 776 height 26
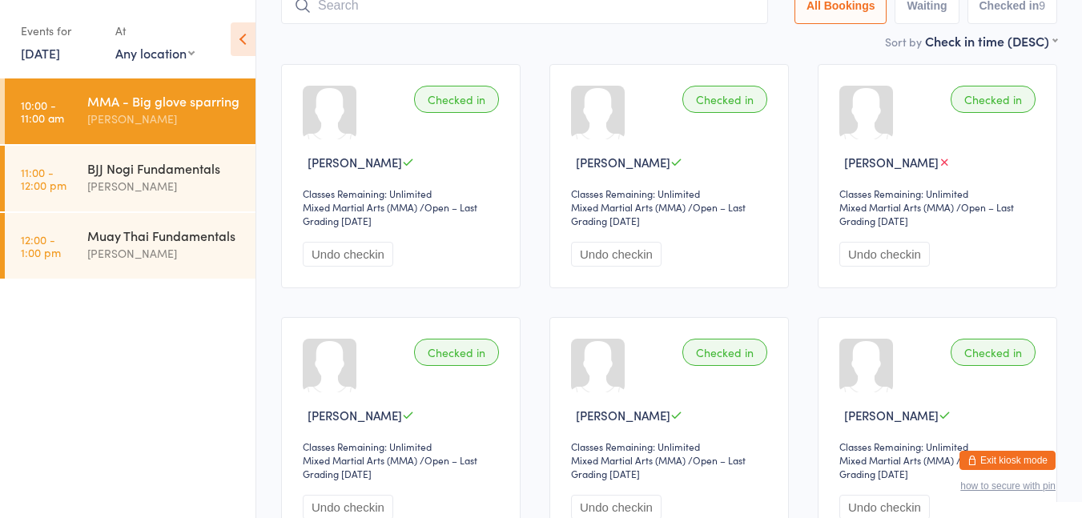
scroll to position [122, 0]
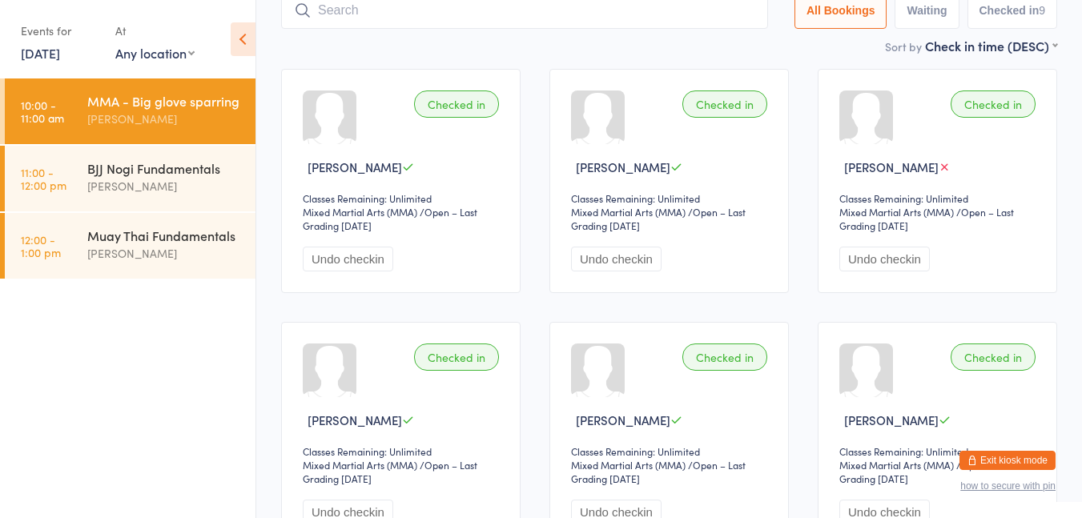
click at [949, 169] on icon at bounding box center [945, 167] width 12 height 12
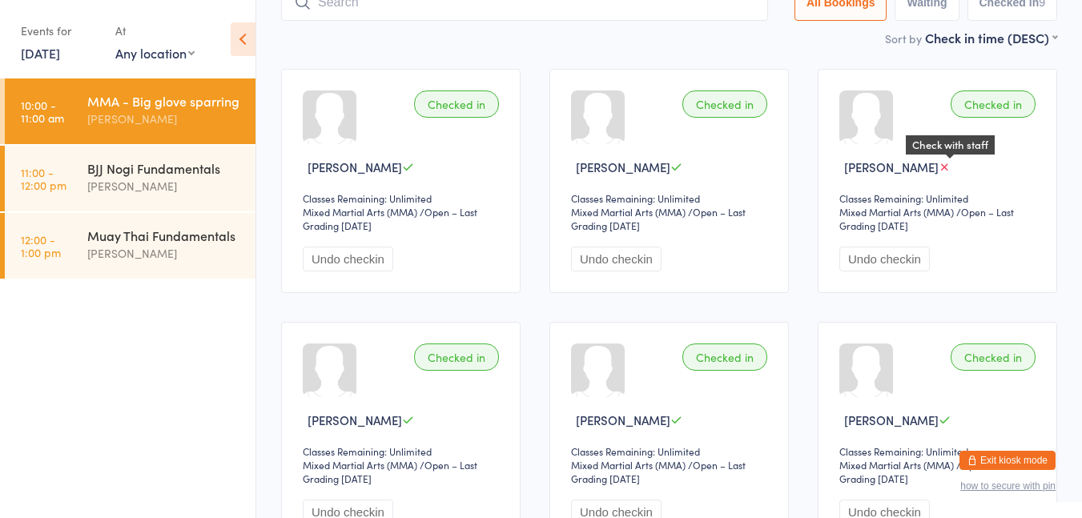
click at [709, 51] on main "MMA - Big glove sparring Check-in [DATE] 10:00am [PERSON_NAME] Five Dock Mixed …" at bounding box center [669, 357] width 776 height 913
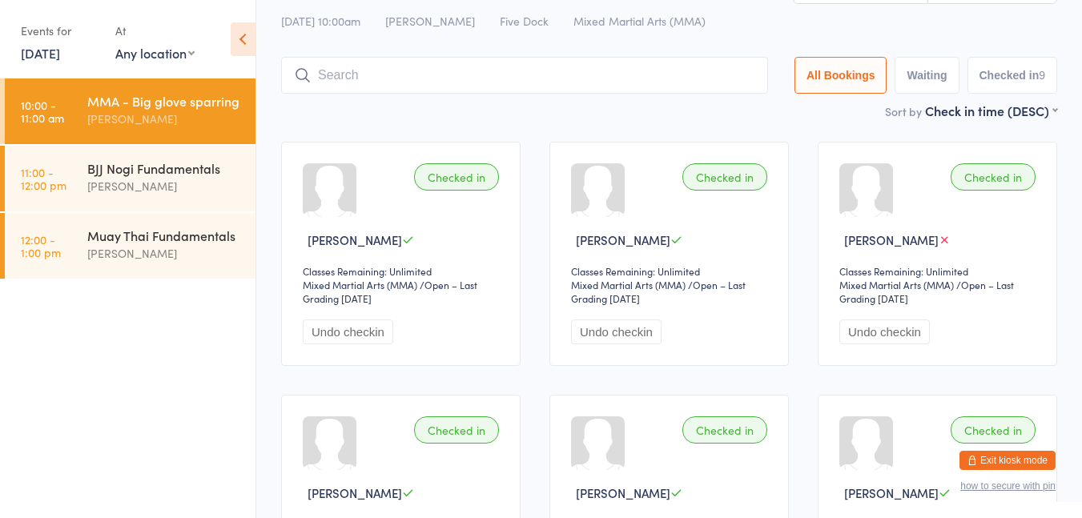
scroll to position [0, 0]
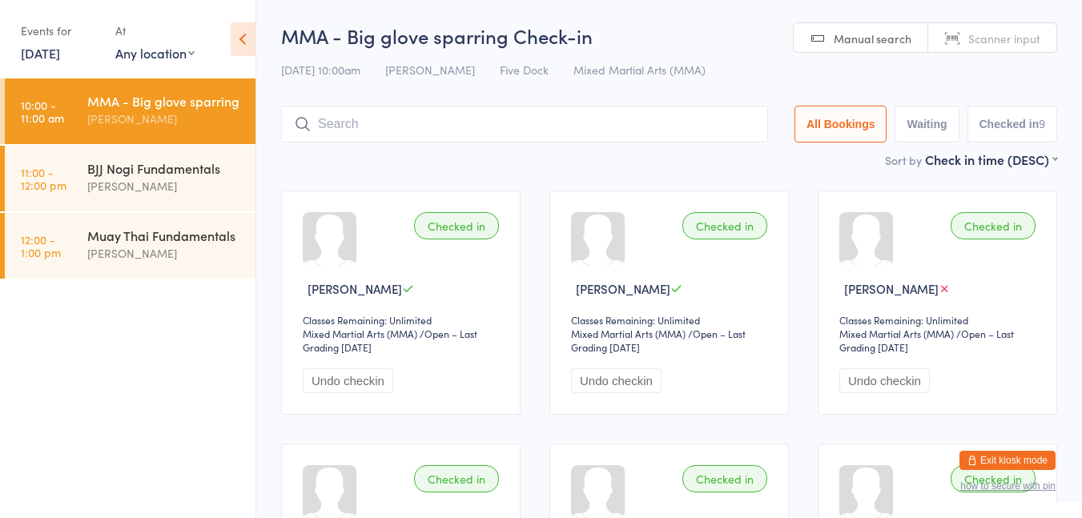
click at [341, 128] on input "search" at bounding box center [524, 124] width 487 height 37
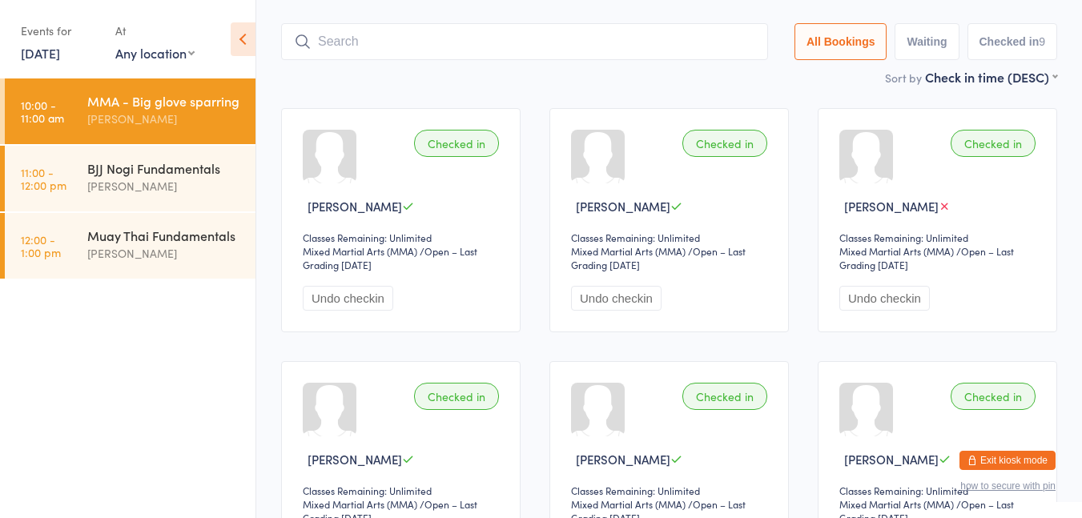
scroll to position [106, 0]
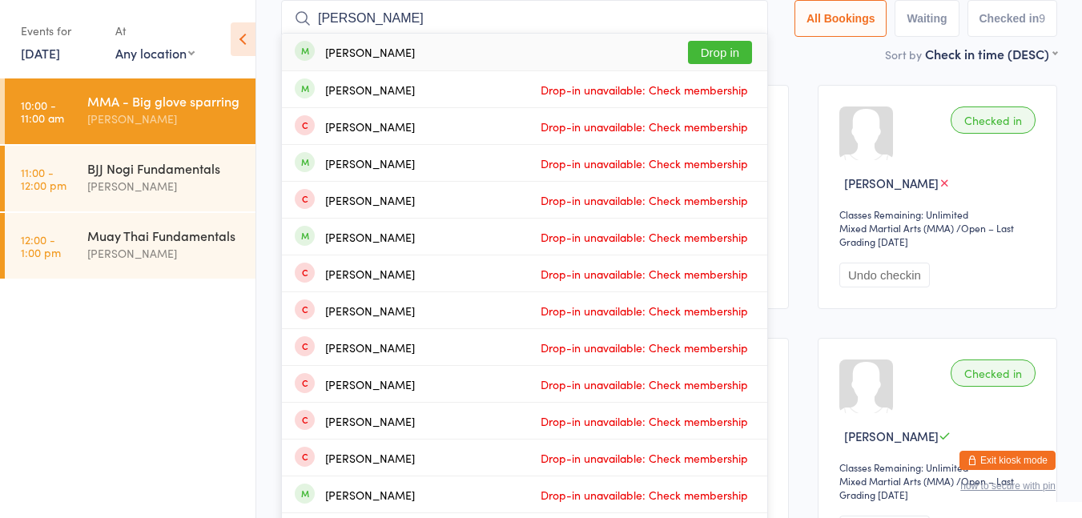
type input "[PERSON_NAME]"
click at [714, 58] on button "Drop in" at bounding box center [720, 52] width 64 height 23
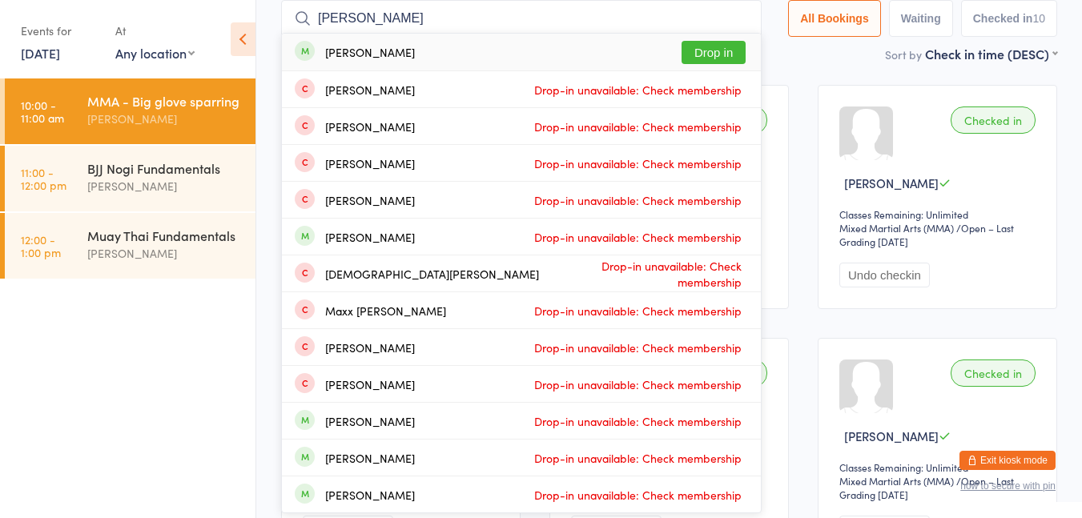
type input "[PERSON_NAME]"
click at [720, 54] on button "Drop in" at bounding box center [714, 52] width 64 height 23
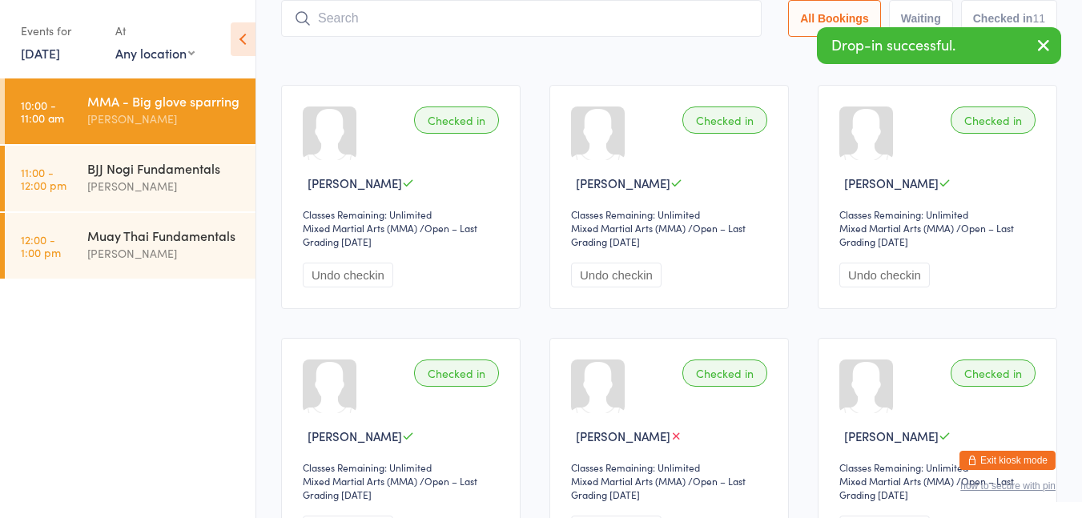
click at [41, 169] on time "11:00 - 12:00 pm" at bounding box center [44, 179] width 46 height 26
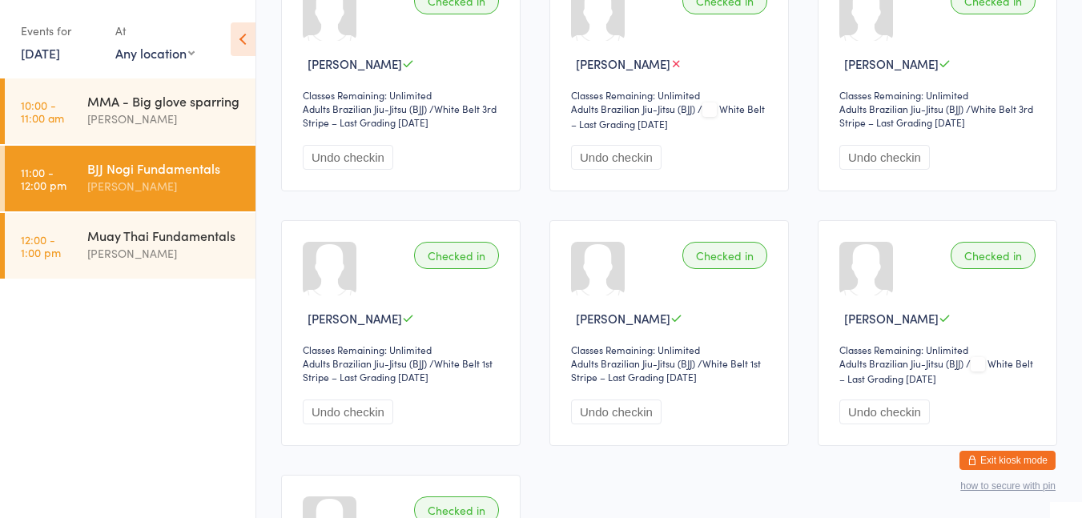
scroll to position [229, 0]
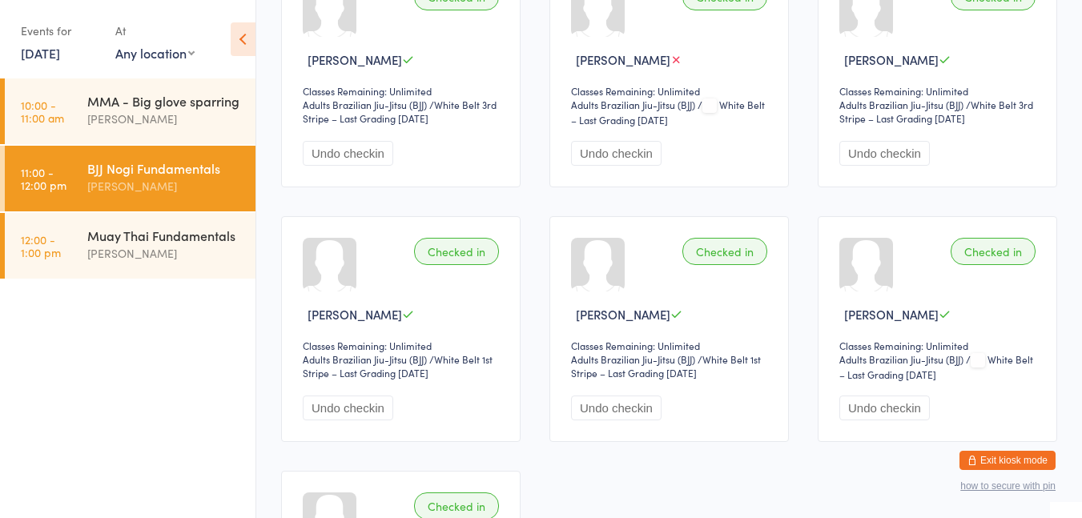
click at [46, 276] on link "12:00 - 1:00 pm Muay Thai Fundamentals [PERSON_NAME]" at bounding box center [130, 246] width 251 height 66
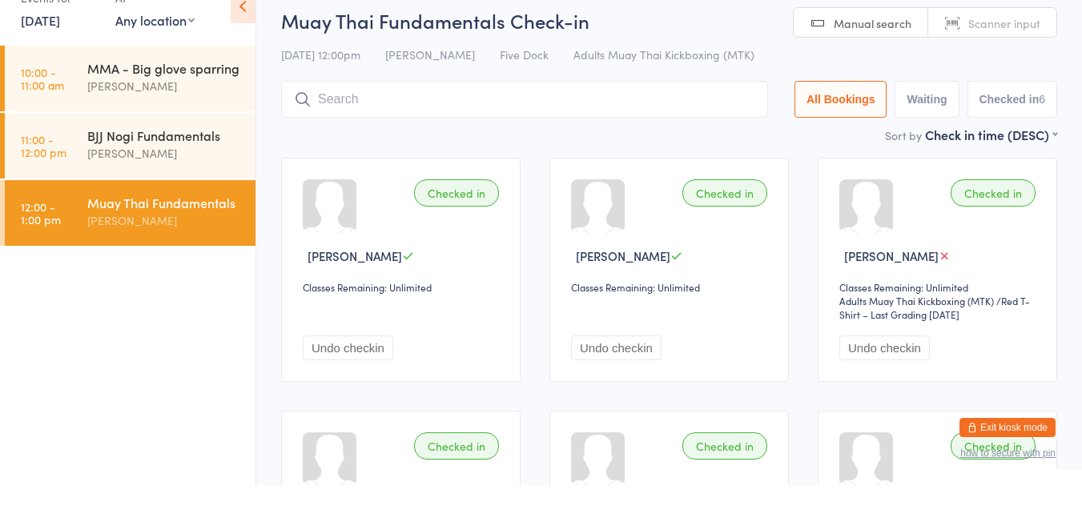
click at [41, 171] on time "11:00 - 12:00 pm" at bounding box center [44, 179] width 46 height 26
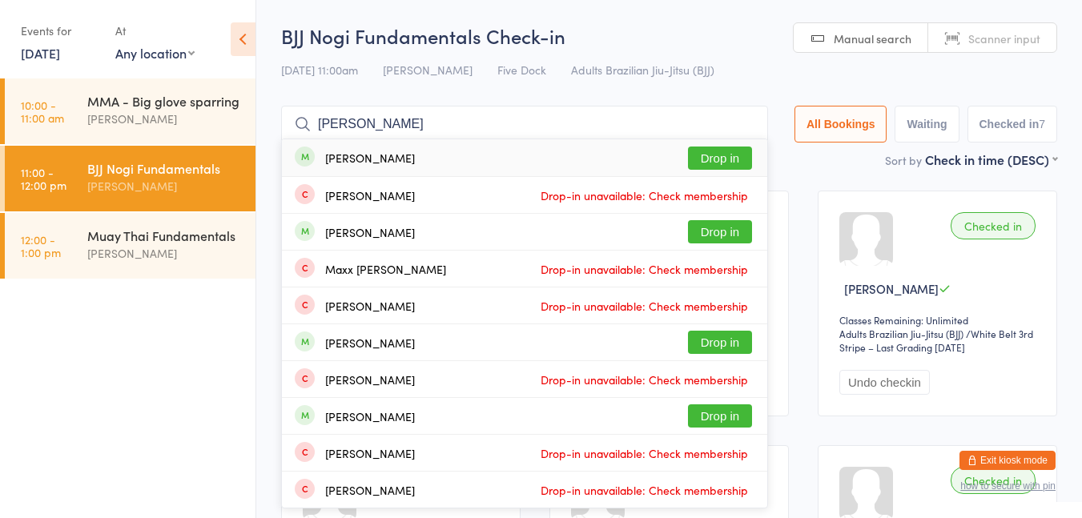
type input "[PERSON_NAME]"
click at [709, 164] on button "Drop in" at bounding box center [720, 158] width 64 height 23
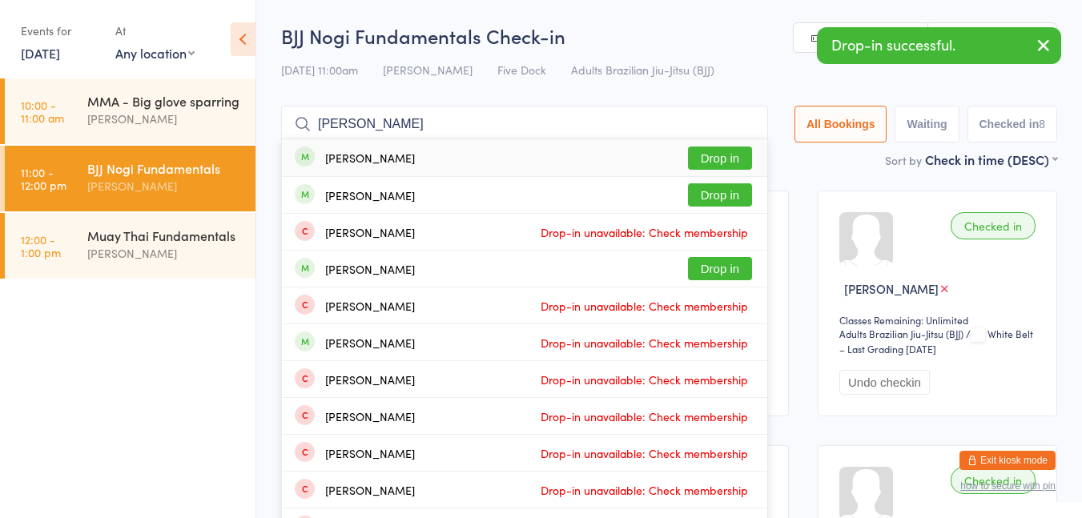
type input "[PERSON_NAME]"
click at [722, 167] on button "Drop in" at bounding box center [720, 158] width 64 height 23
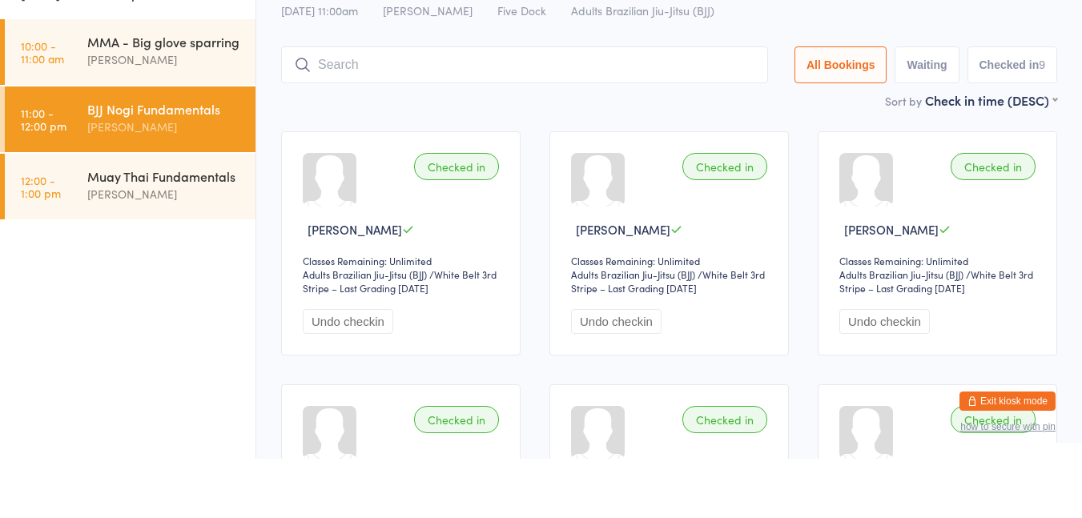
click at [116, 239] on div "Muay Thai Fundamentals" at bounding box center [164, 236] width 155 height 18
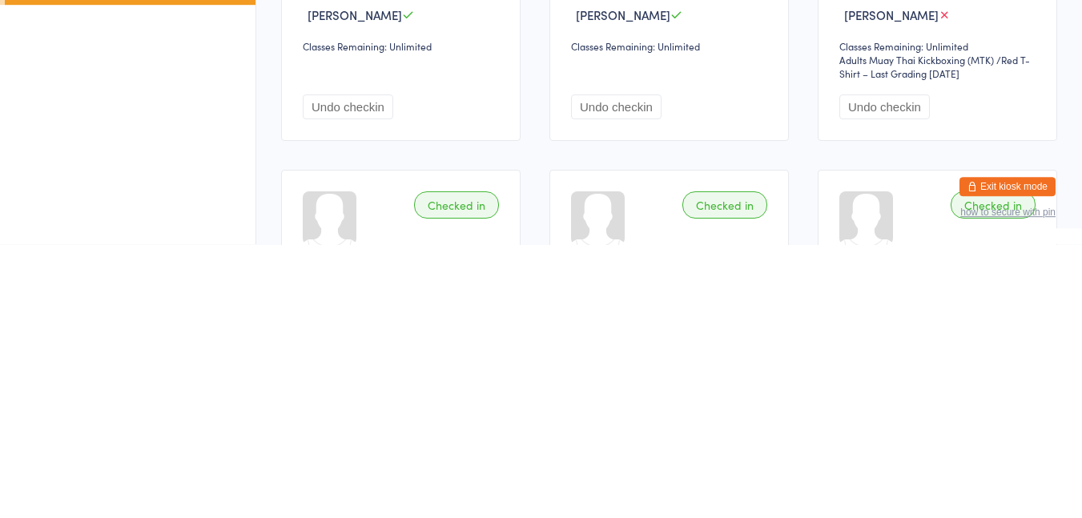
scroll to position [2, 0]
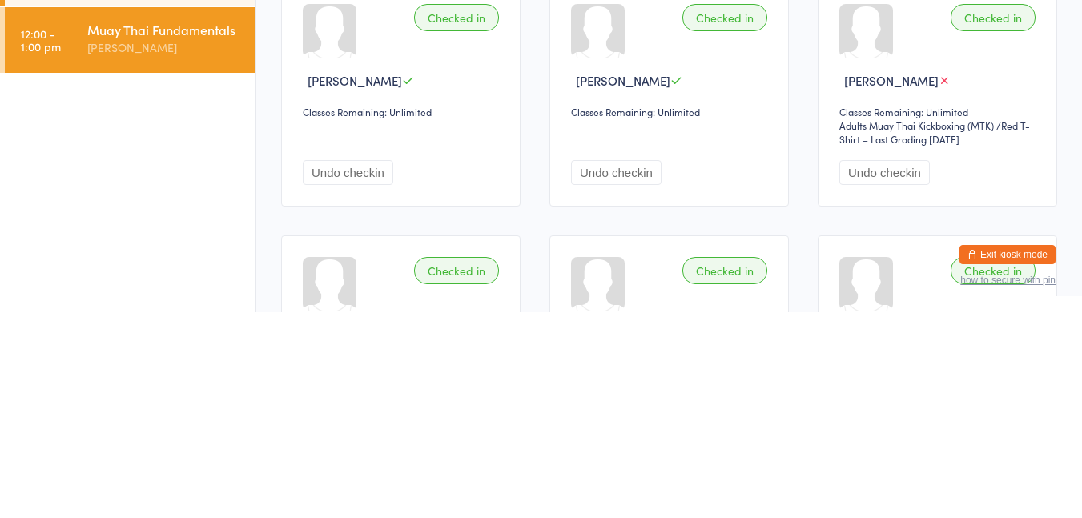
click at [629, 384] on button "Undo checkin" at bounding box center [616, 378] width 91 height 25
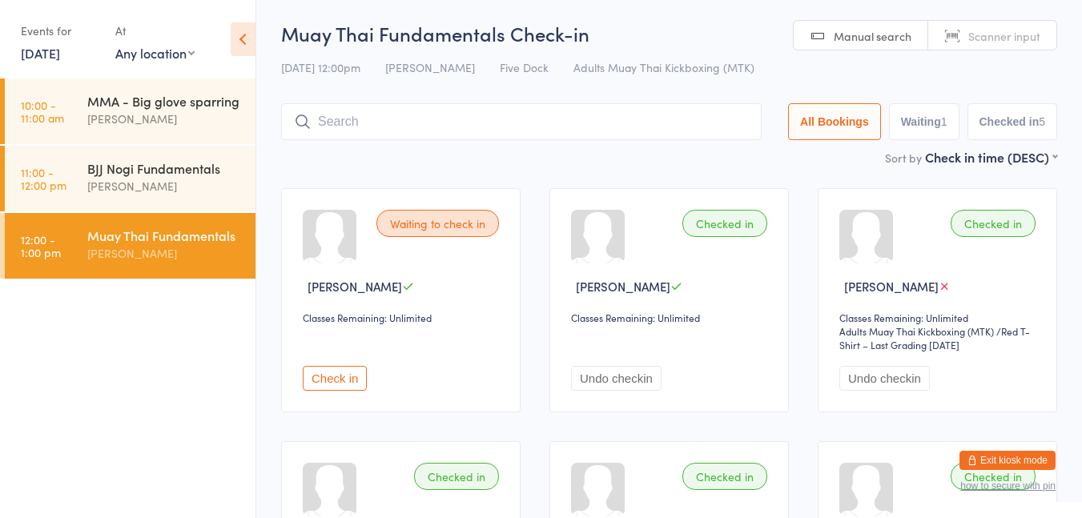
click at [632, 380] on button "Undo checkin" at bounding box center [616, 378] width 91 height 25
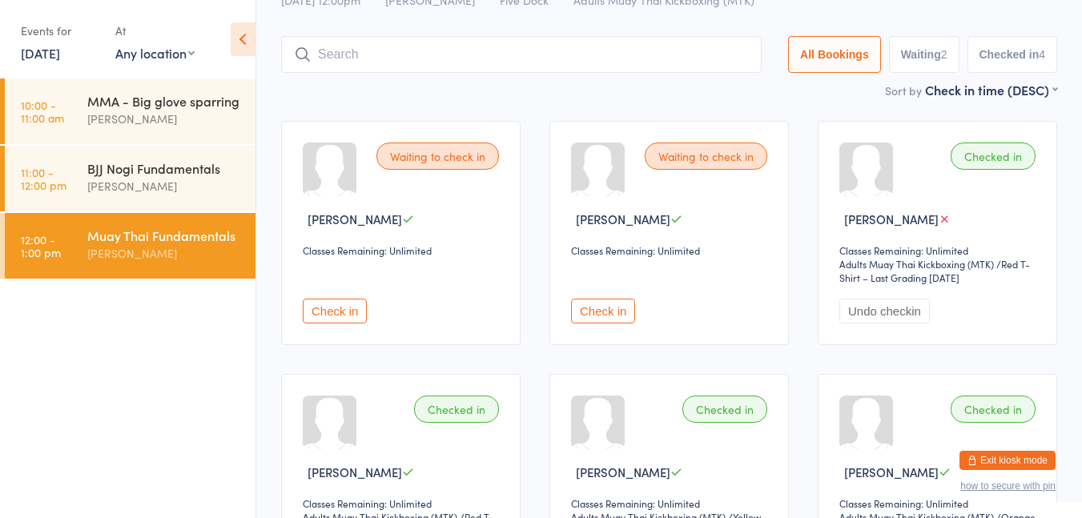
scroll to position [55, 0]
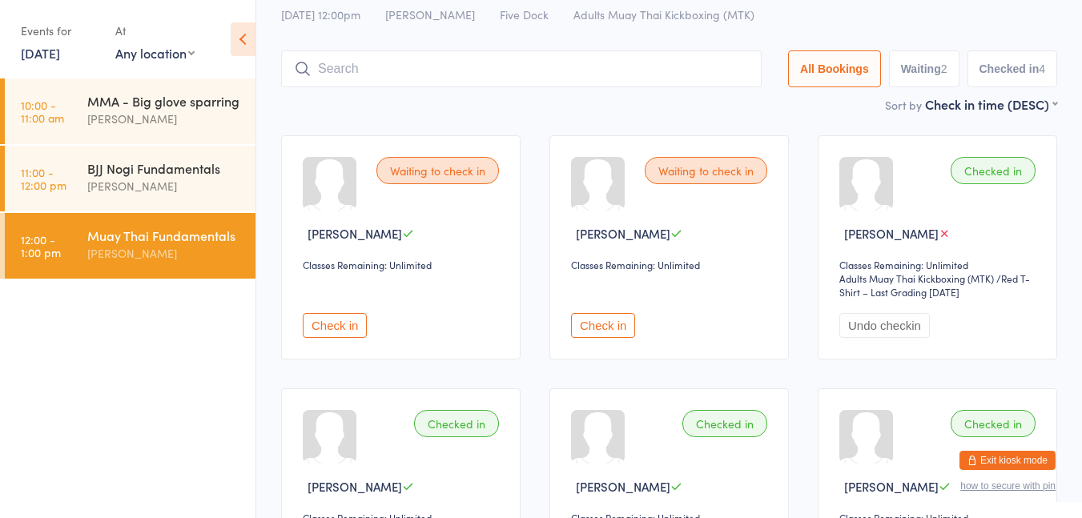
click at [720, 171] on div "Waiting to check in" at bounding box center [706, 170] width 123 height 27
click at [502, 74] on input "search" at bounding box center [521, 68] width 481 height 37
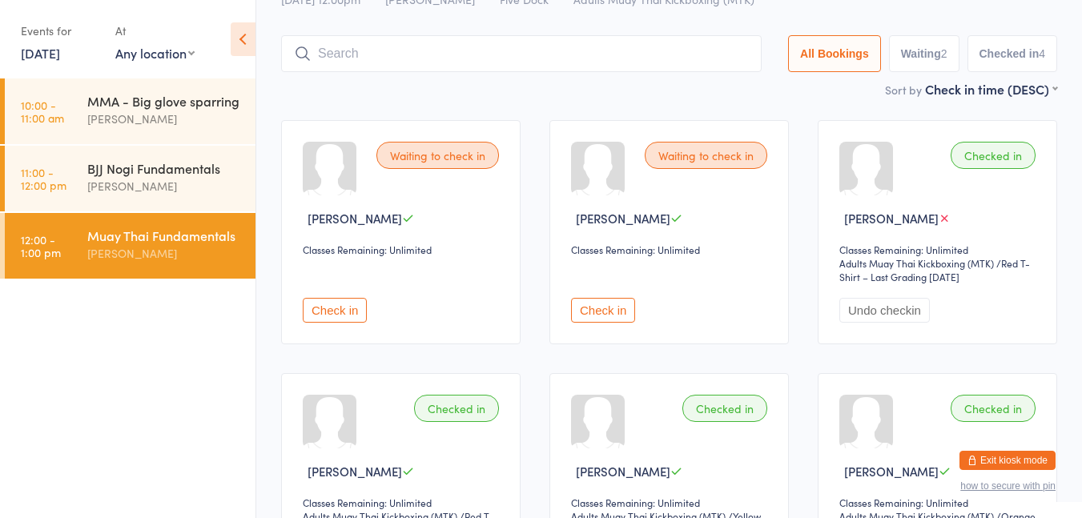
scroll to position [106, 0]
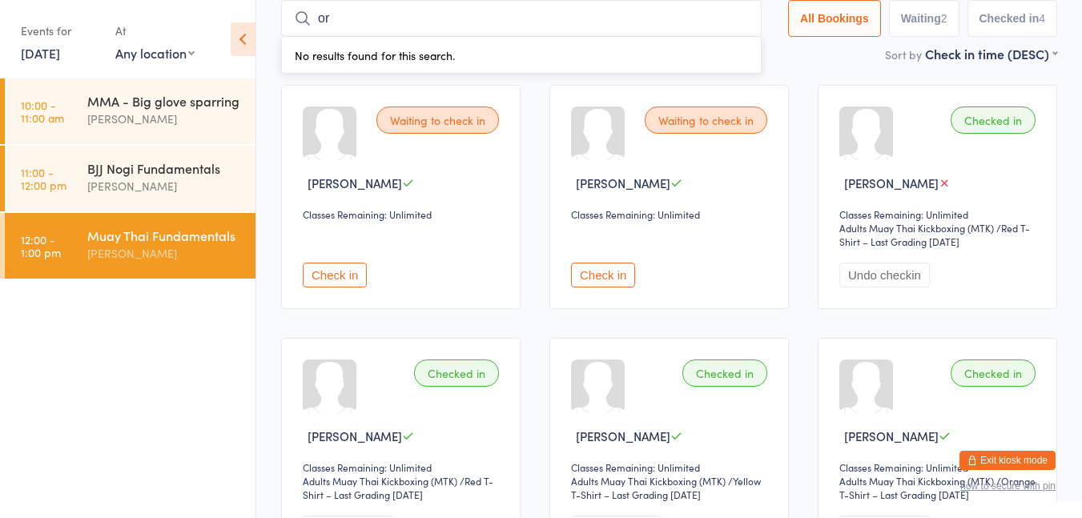
type input "oriol"
click at [164, 205] on div "BJJ Nogi Fundamentals [PERSON_NAME]" at bounding box center [171, 177] width 168 height 63
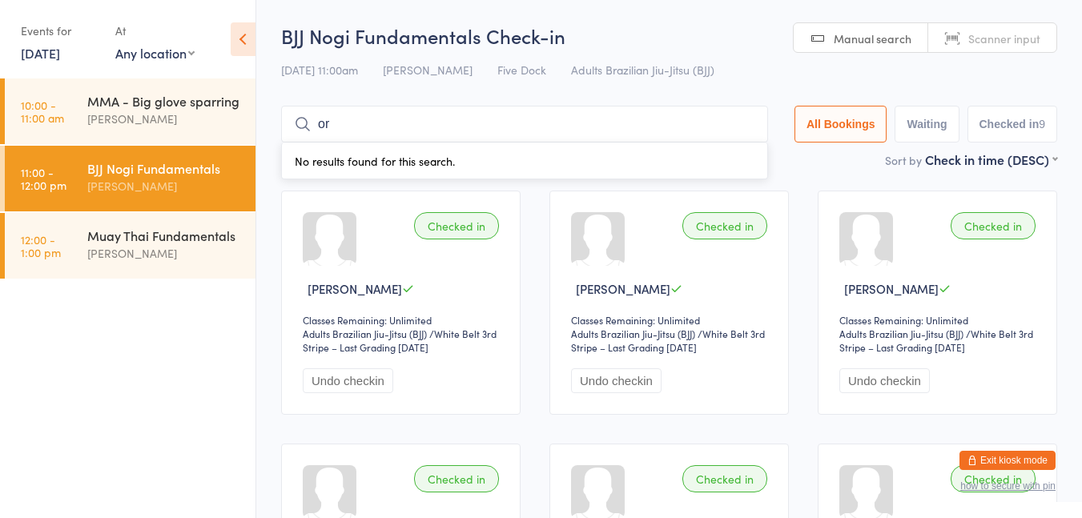
type input "oriol"
click at [696, 158] on button "Drop in" at bounding box center [720, 158] width 64 height 23
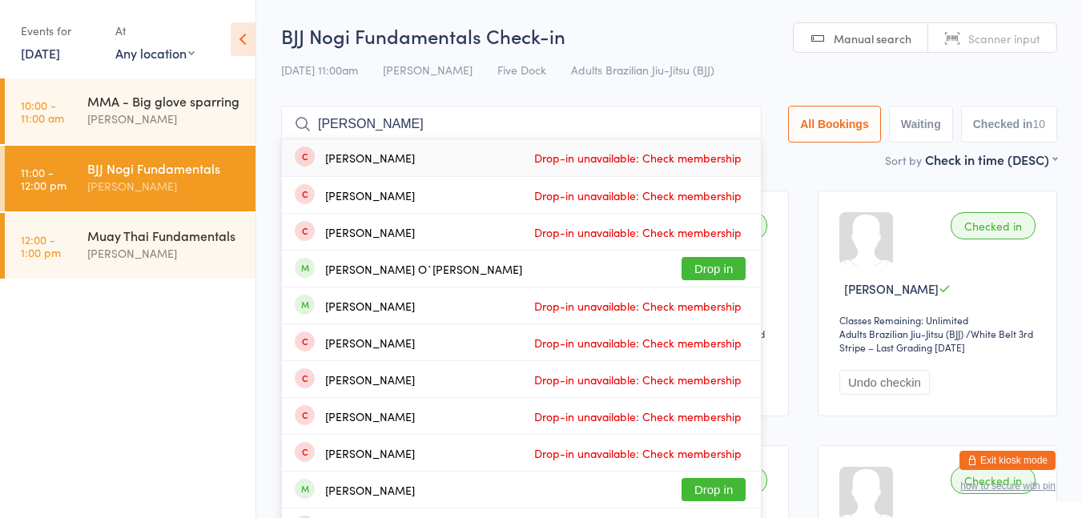
type input "[PERSON_NAME]"
click at [718, 273] on button "Drop in" at bounding box center [714, 268] width 64 height 23
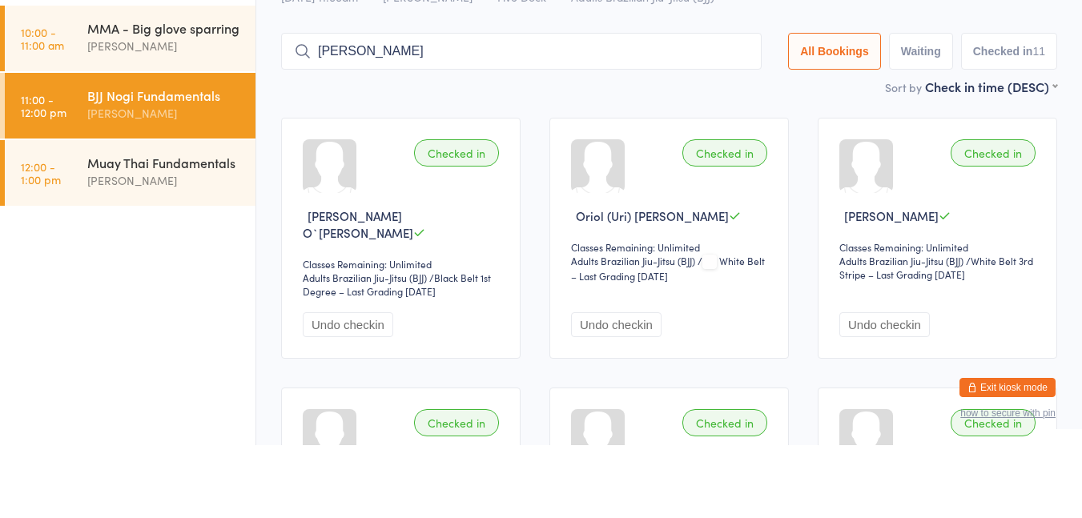
click at [632, 130] on input "[PERSON_NAME]" at bounding box center [521, 124] width 481 height 37
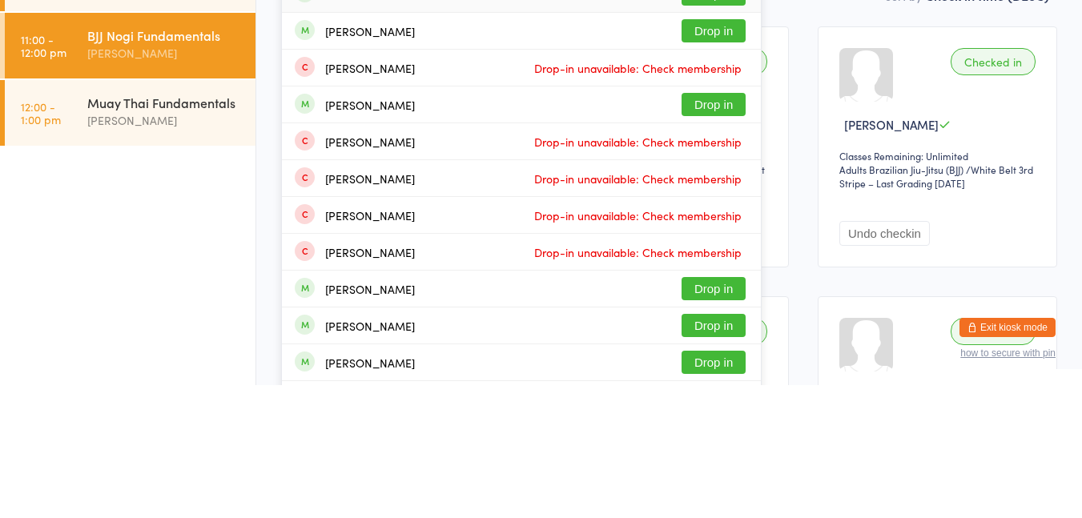
scroll to position [106, 0]
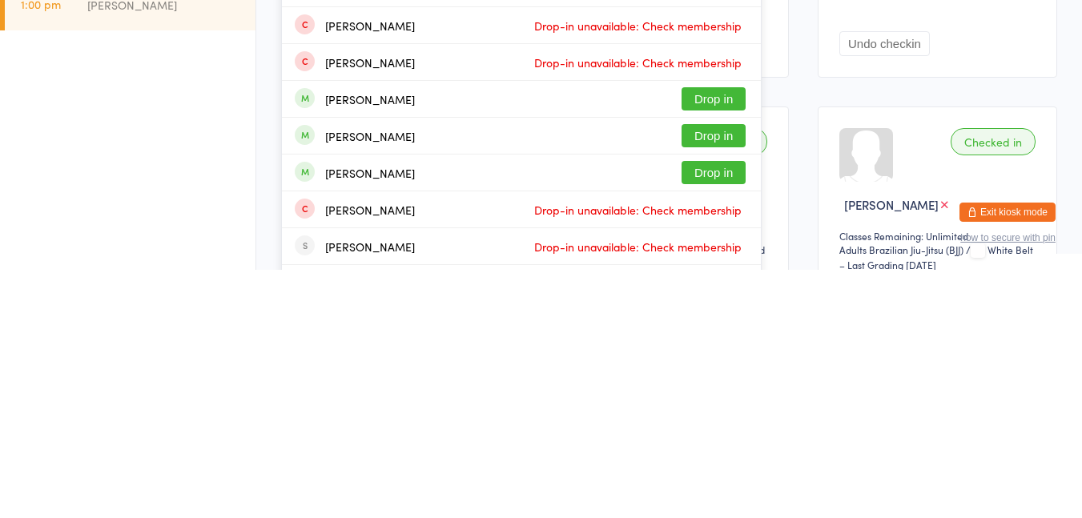
type input "[PERSON_NAME]"
click at [729, 422] on button "Drop in" at bounding box center [714, 420] width 64 height 23
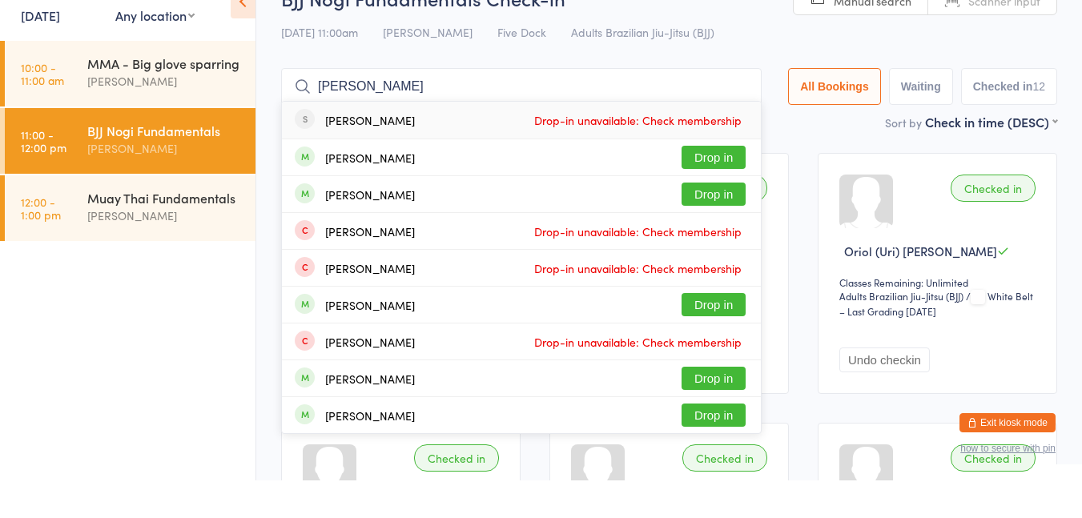
type input "[PERSON_NAME]"
click at [725, 191] on button "Drop in" at bounding box center [714, 194] width 64 height 23
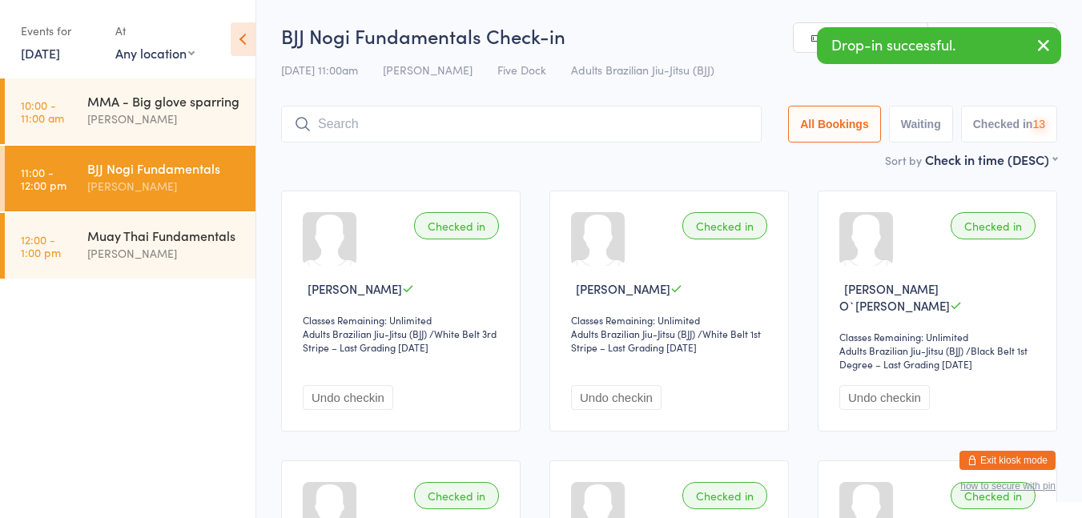
click at [198, 231] on div "Muay Thai Fundamentals" at bounding box center [164, 236] width 155 height 18
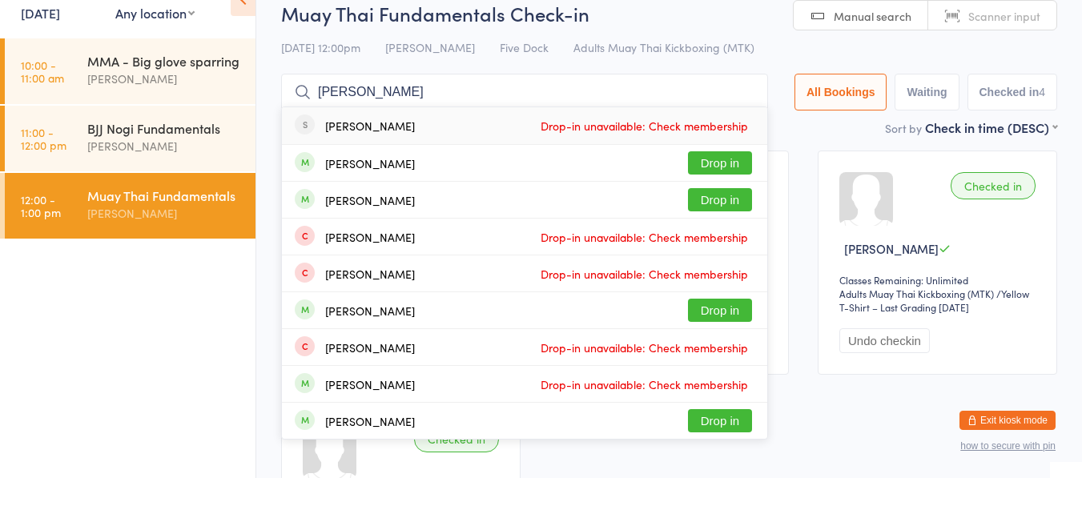
type input "[PERSON_NAME]"
click at [718, 197] on button "Drop in" at bounding box center [720, 202] width 64 height 23
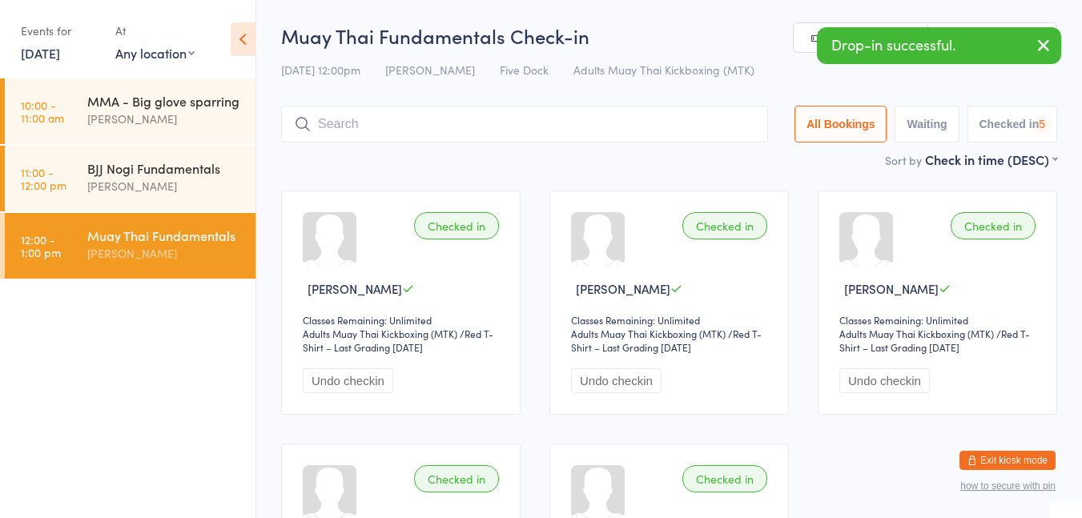
click at [188, 171] on div "BJJ Nogi Fundamentals" at bounding box center [164, 168] width 155 height 18
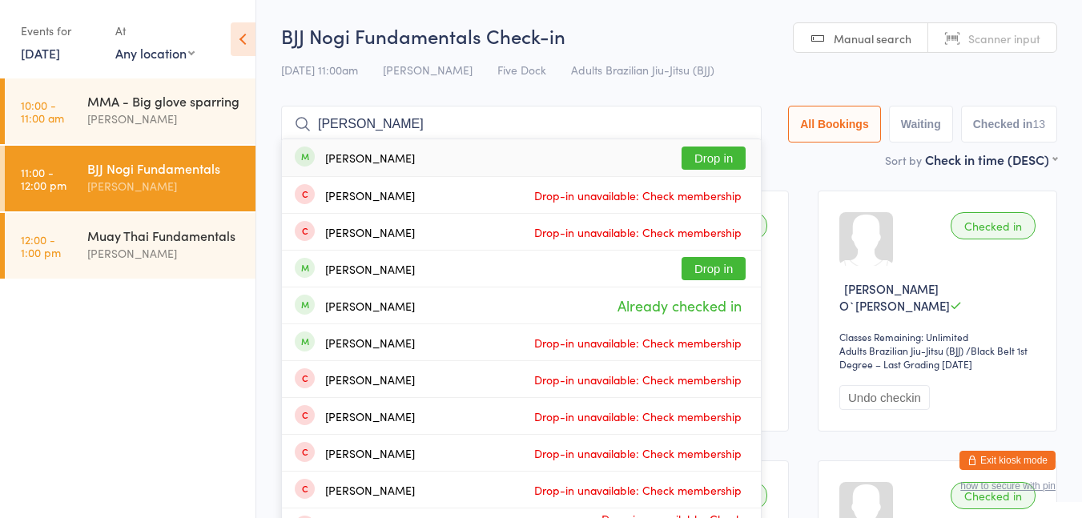
type input "[PERSON_NAME]"
click at [706, 165] on button "Drop in" at bounding box center [714, 158] width 64 height 23
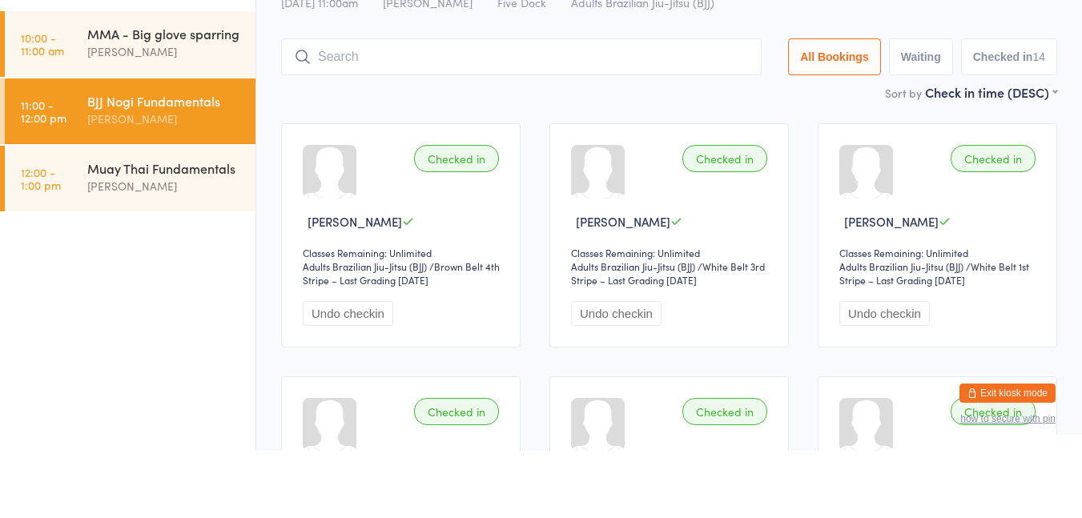
click at [368, 129] on input "search" at bounding box center [521, 124] width 481 height 37
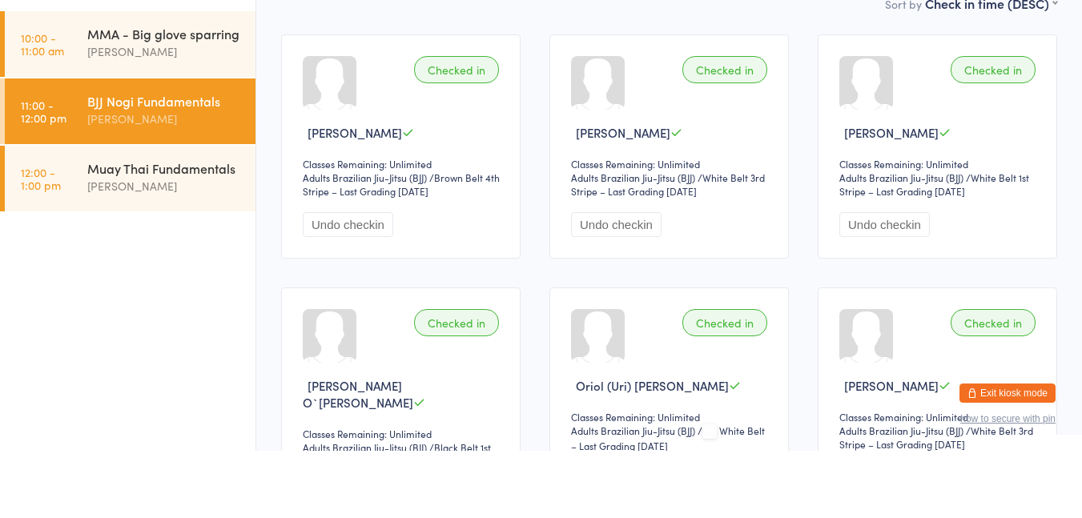
scroll to position [106, 0]
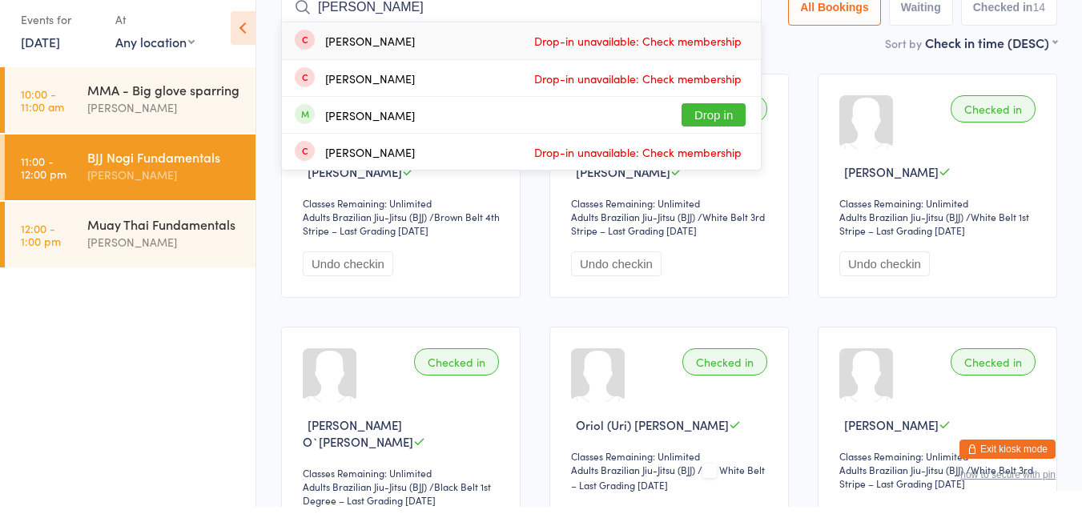
type input "[PERSON_NAME]"
click at [719, 128] on button "Drop in" at bounding box center [714, 126] width 64 height 23
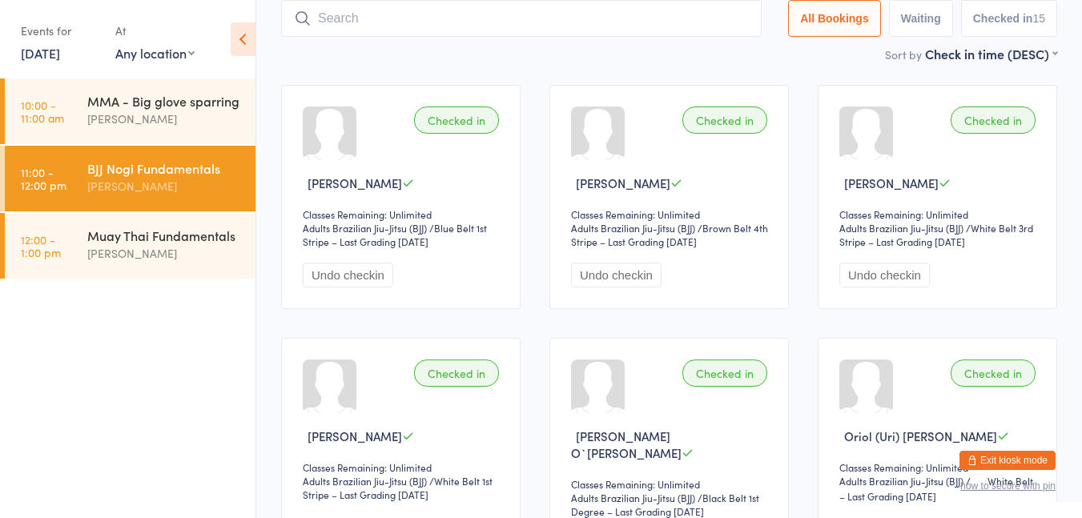
click at [362, 33] on input "search" at bounding box center [521, 18] width 481 height 37
click at [337, 22] on input "search" at bounding box center [521, 18] width 481 height 37
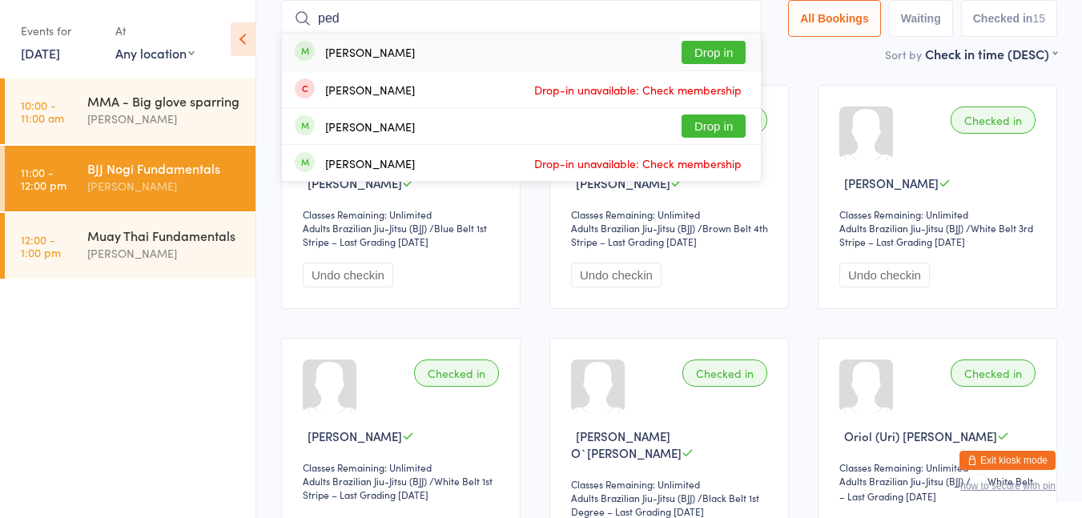
type input "ped"
click at [712, 61] on button "Drop in" at bounding box center [714, 52] width 64 height 23
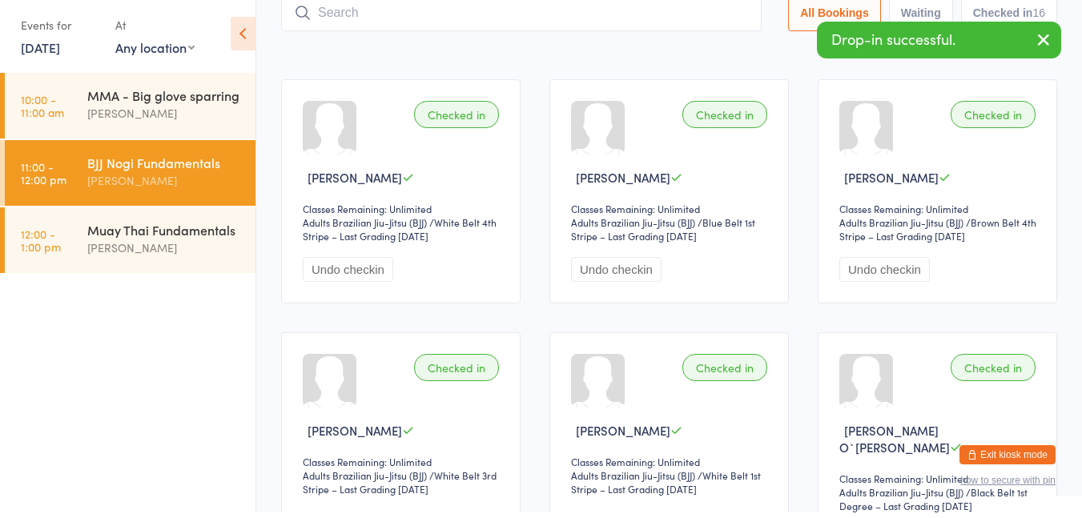
click at [621, 53] on div "Sort by Check in time (DESC) First name (ASC) First name (DESC) Last name (ASC)…" at bounding box center [669, 54] width 776 height 18
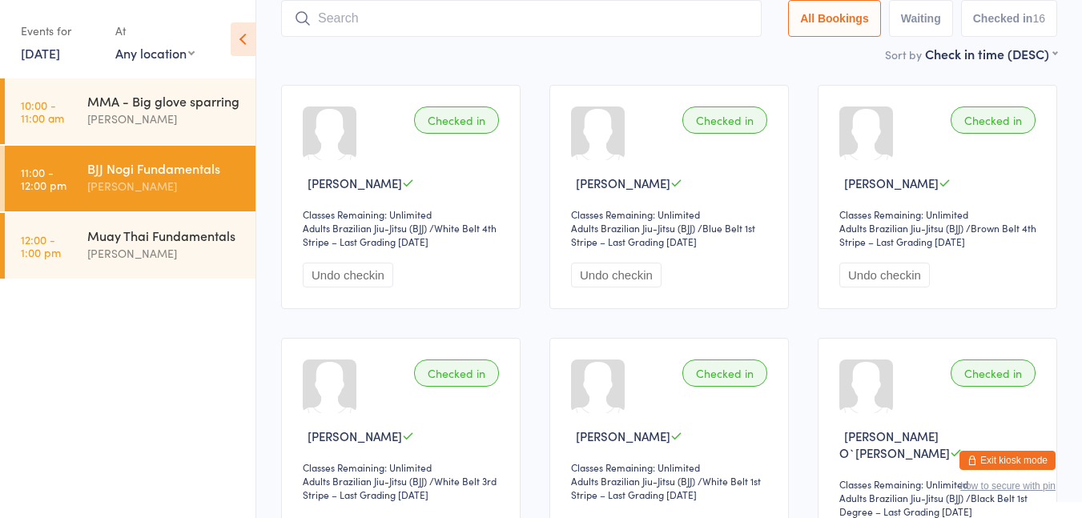
click at [450, 18] on input "search" at bounding box center [521, 18] width 481 height 37
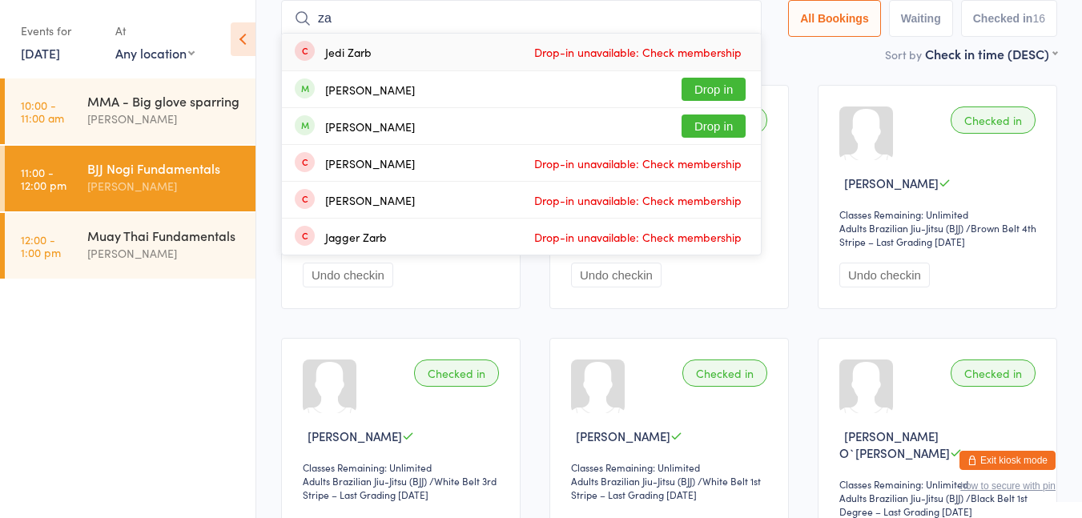
type input "za"
click at [726, 87] on button "Drop in" at bounding box center [714, 89] width 64 height 23
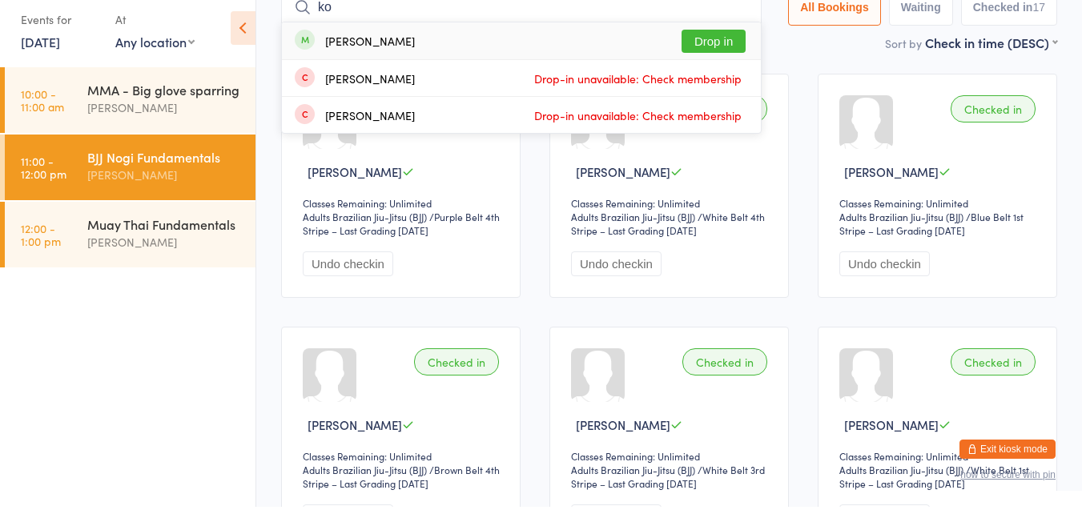
type input "ko"
click at [717, 43] on button "Drop in" at bounding box center [714, 52] width 64 height 23
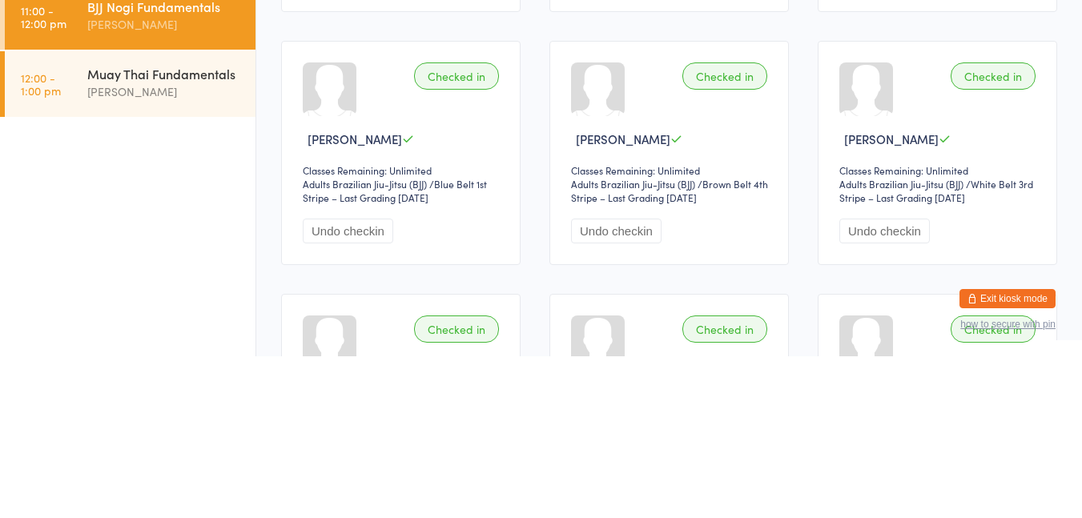
scroll to position [117, 0]
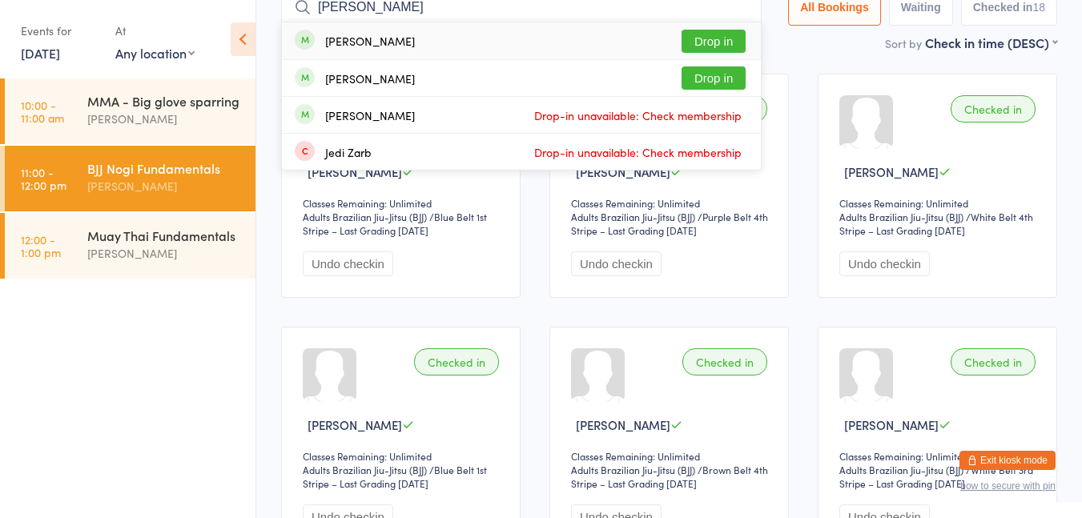
type input "[PERSON_NAME]"
click at [724, 74] on button "Drop in" at bounding box center [714, 77] width 64 height 23
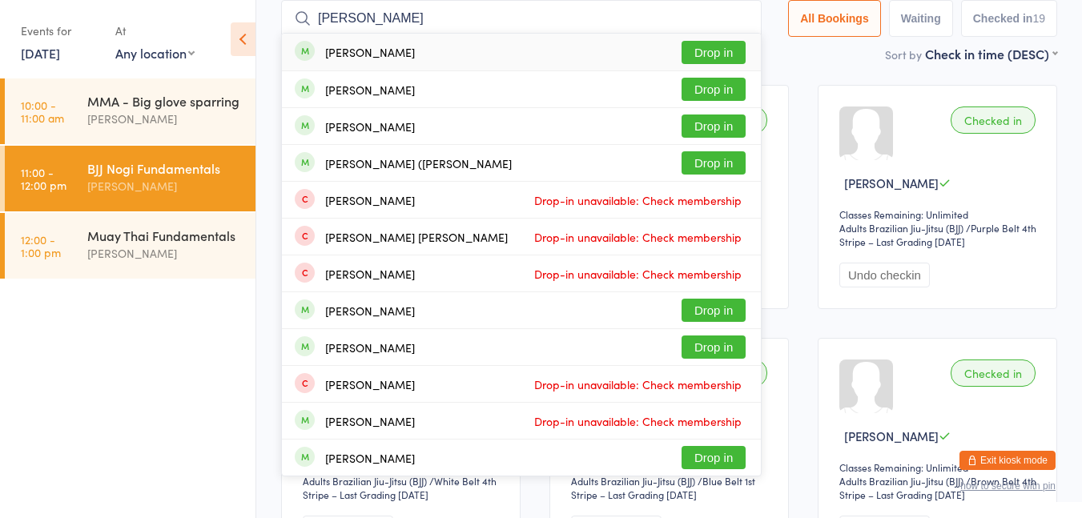
type input "[PERSON_NAME]"
click at [702, 132] on button "Drop in" at bounding box center [714, 126] width 64 height 23
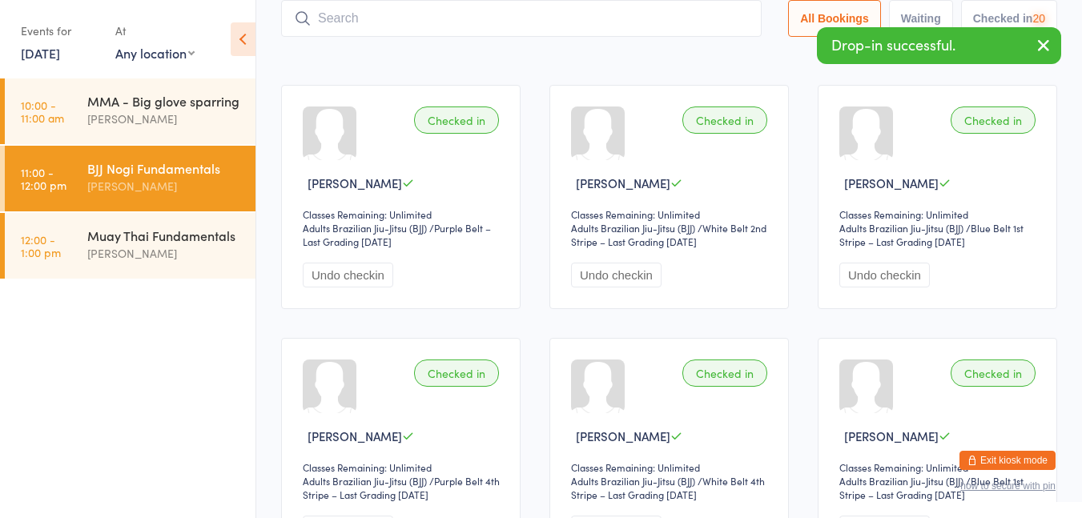
click at [139, 235] on div "Muay Thai Fundamentals" at bounding box center [164, 236] width 155 height 18
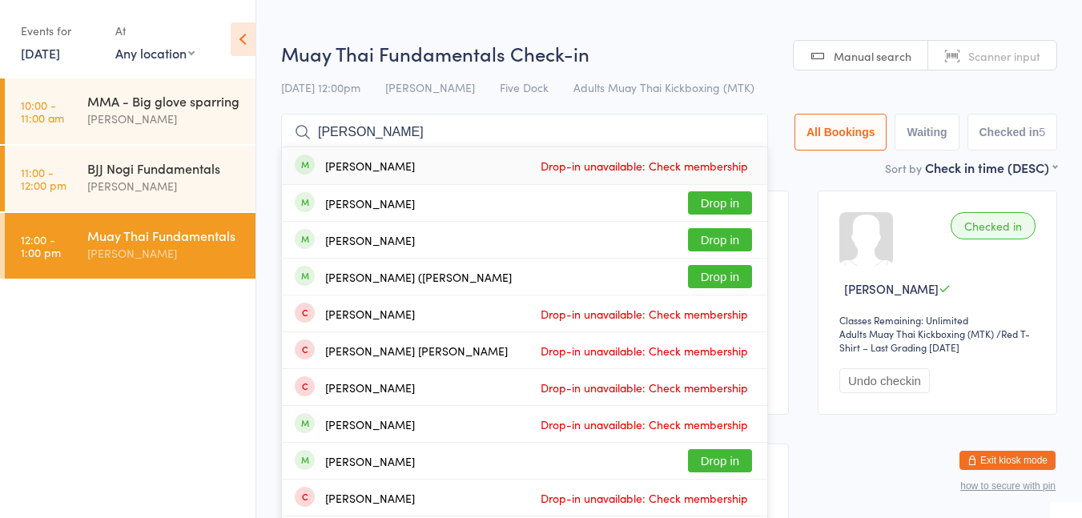
type input "sum"
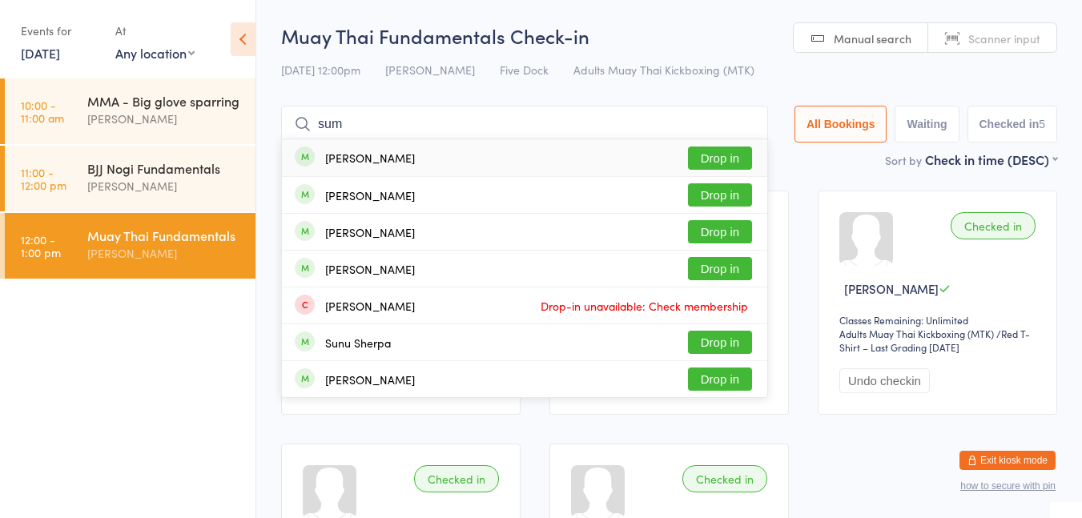
click at [159, 172] on div "BJJ Nogi Fundamentals" at bounding box center [164, 168] width 155 height 18
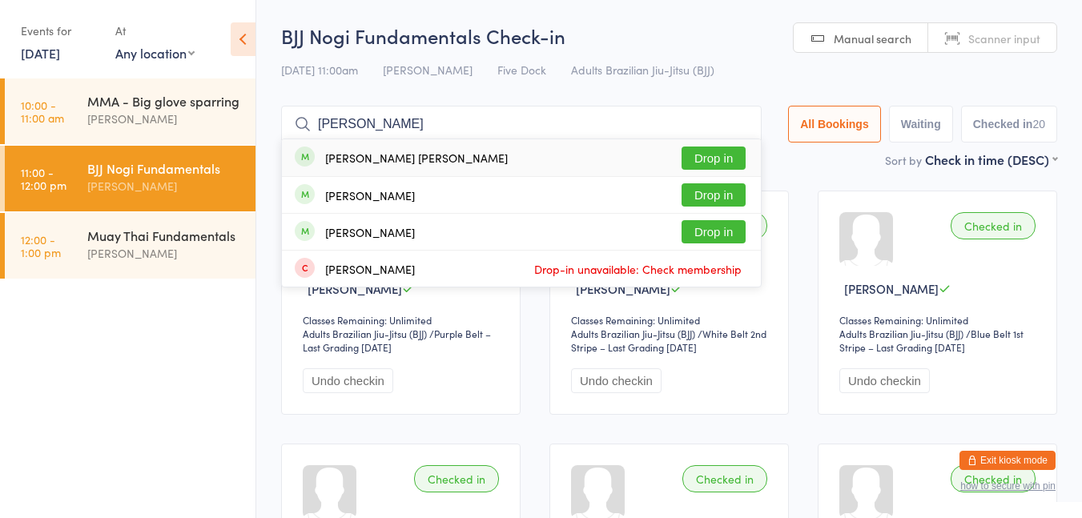
type input "[PERSON_NAME]"
click at [717, 167] on button "Drop in" at bounding box center [714, 158] width 64 height 23
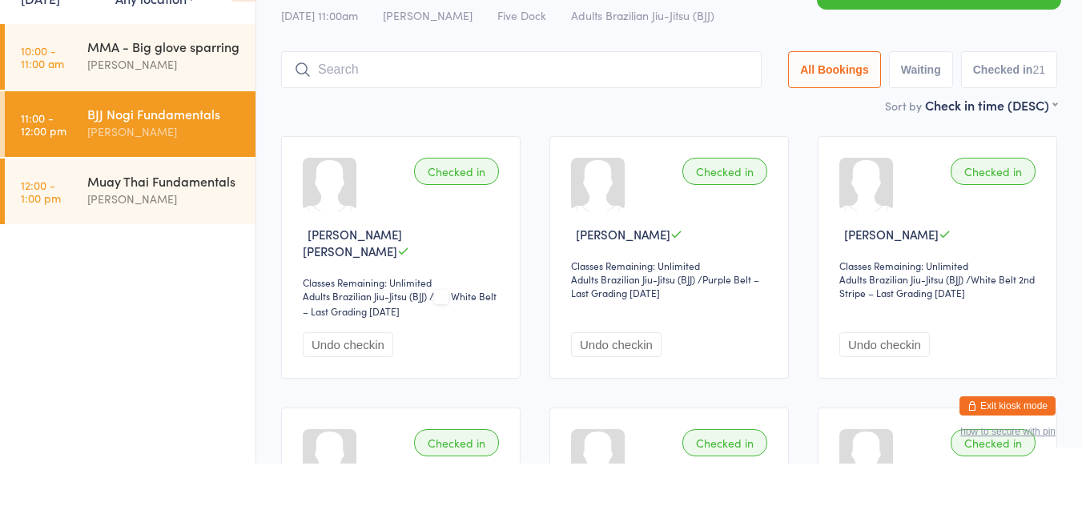
click at [153, 252] on div "[PERSON_NAME]" at bounding box center [164, 253] width 155 height 18
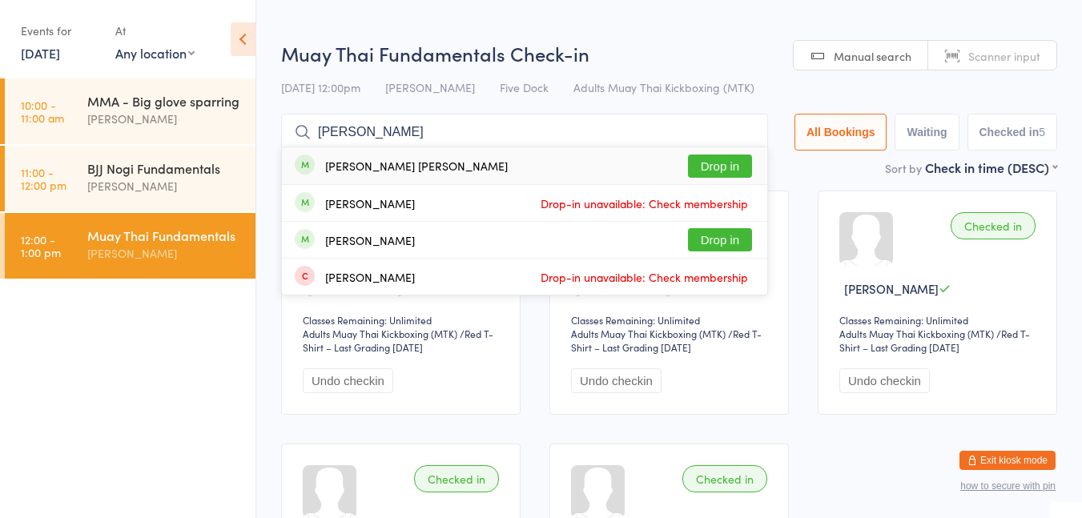
type input "[PERSON_NAME]"
click at [722, 174] on button "Drop in" at bounding box center [720, 166] width 64 height 23
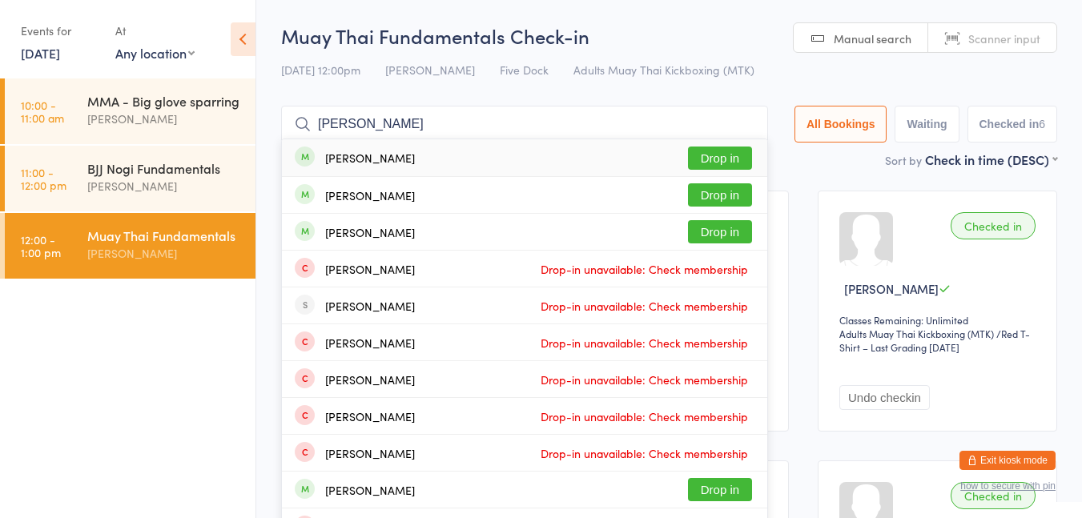
type input "[PERSON_NAME]"
click at [711, 193] on button "Drop in" at bounding box center [720, 194] width 64 height 23
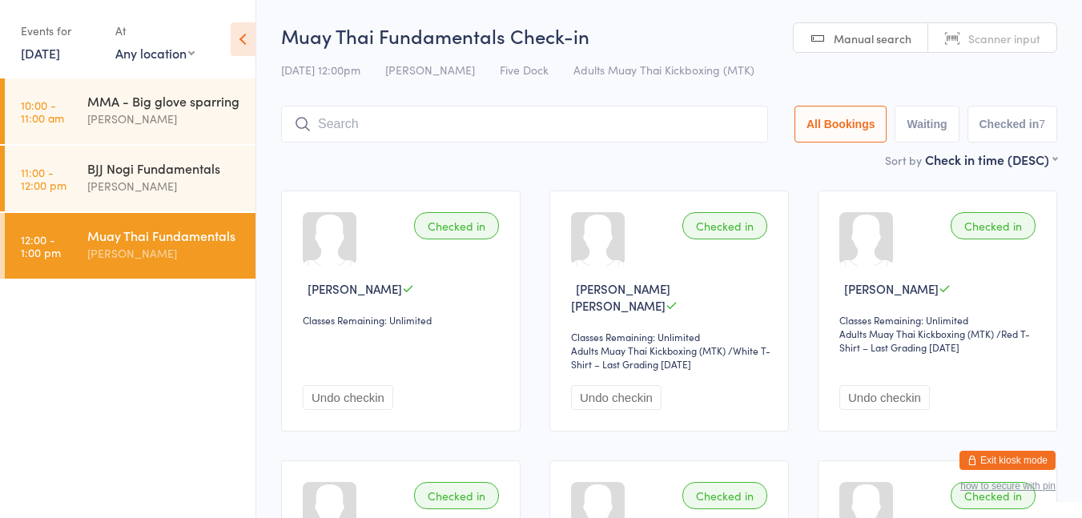
click at [195, 187] on div "[PERSON_NAME]" at bounding box center [164, 186] width 155 height 18
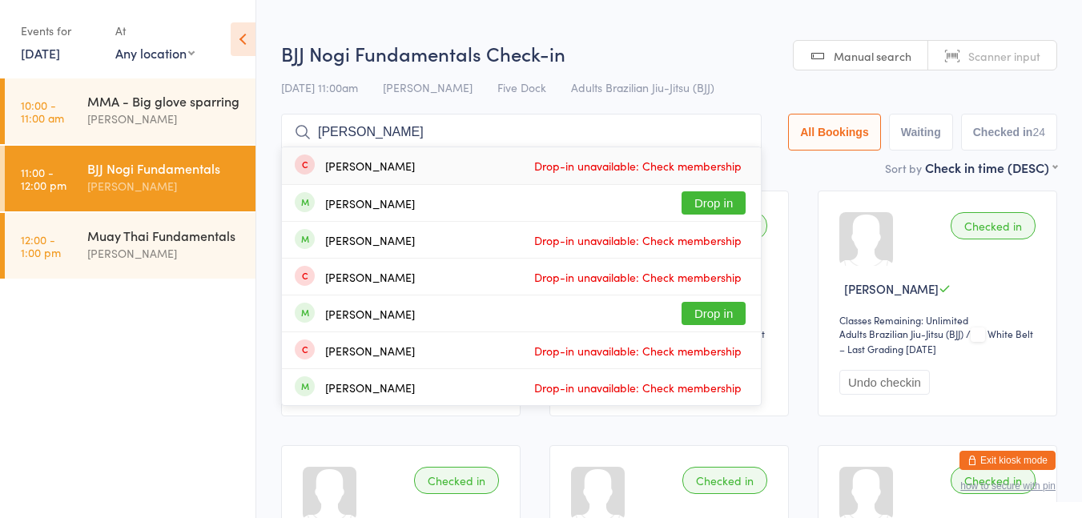
type input "[PERSON_NAME]"
click at [707, 213] on button "Drop in" at bounding box center [714, 202] width 64 height 23
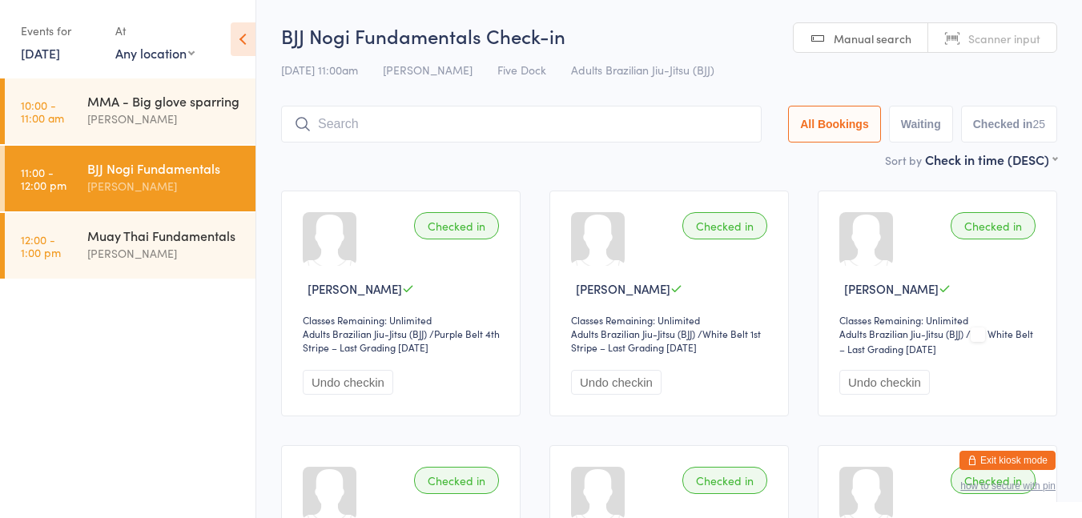
click at [139, 178] on div "[PERSON_NAME]" at bounding box center [164, 186] width 155 height 18
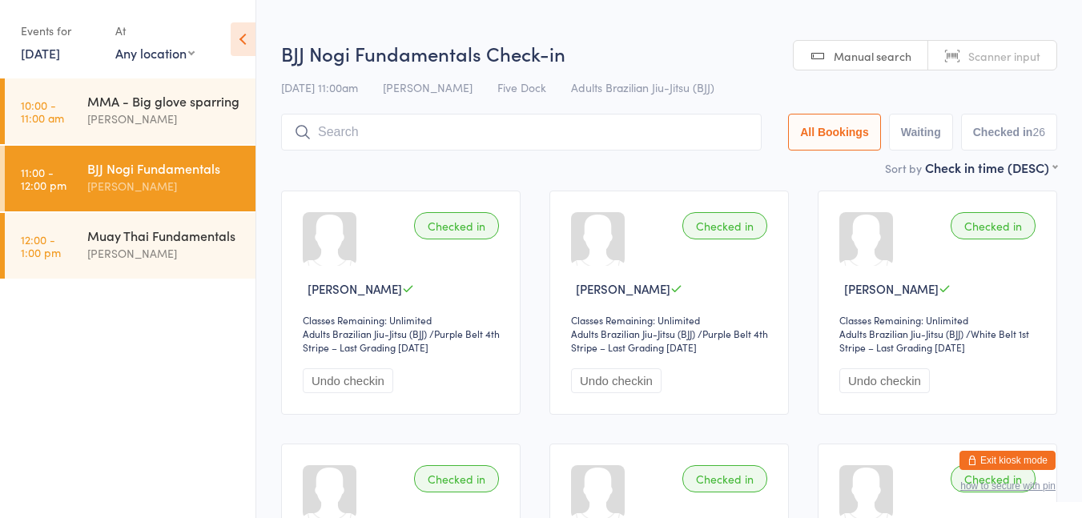
click at [337, 134] on input "search" at bounding box center [521, 132] width 481 height 37
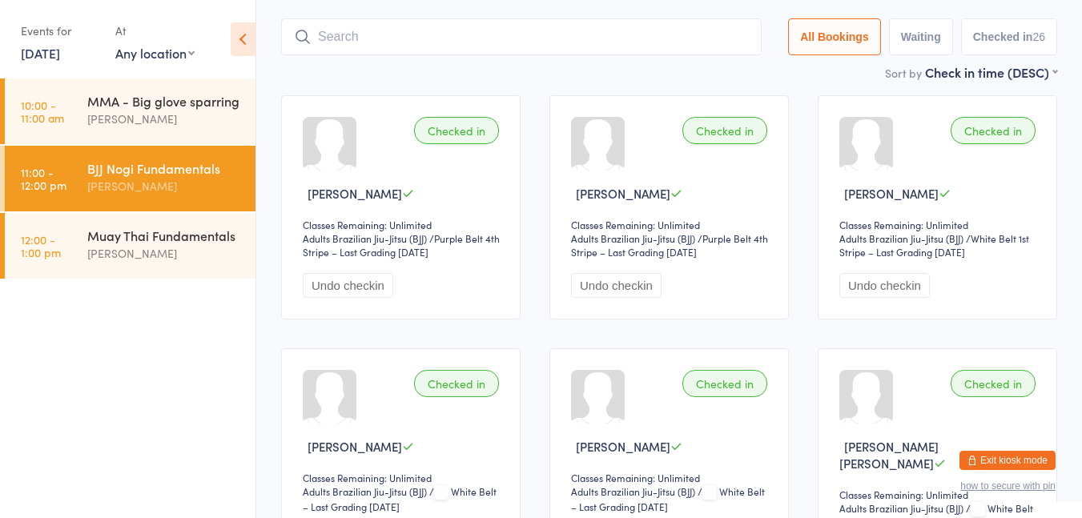
scroll to position [114, 0]
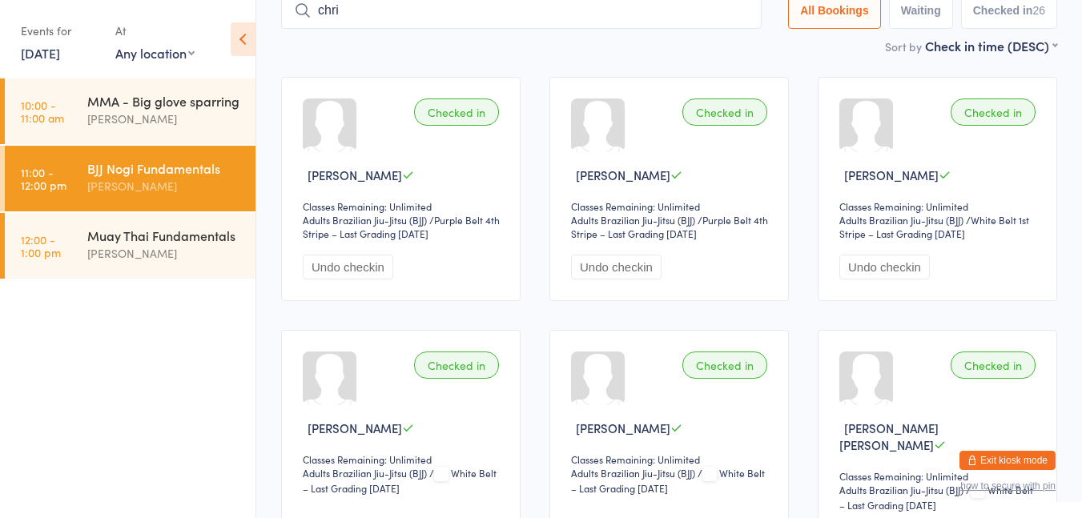
type input "[DEMOGRAPHIC_DATA]"
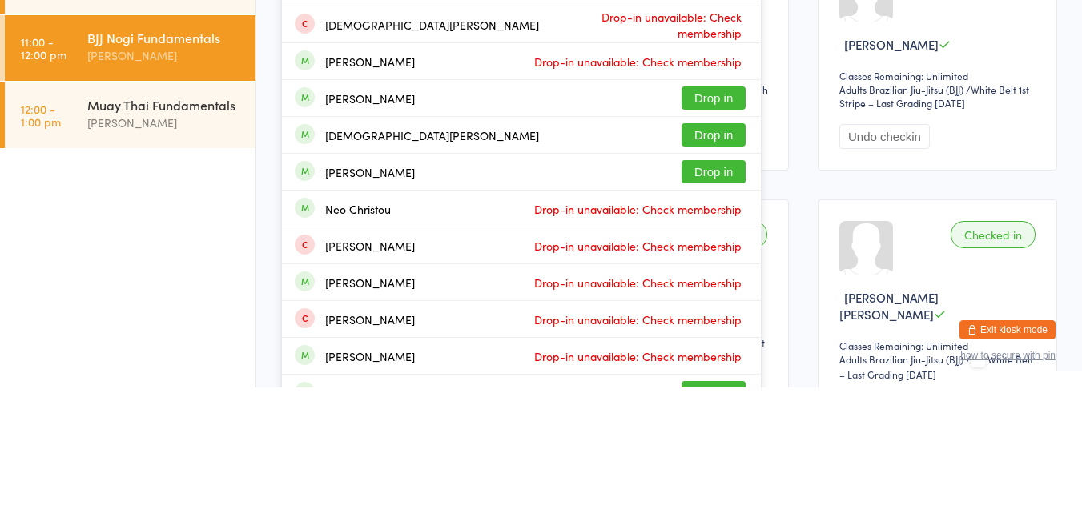
click at [694, 267] on button "Drop in" at bounding box center [714, 265] width 64 height 23
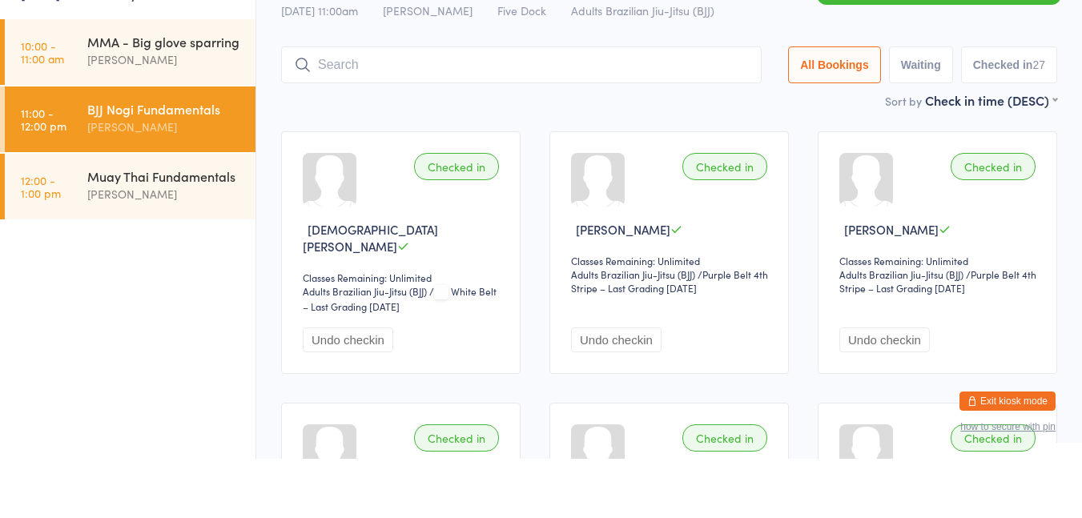
click at [123, 247] on div "[PERSON_NAME]" at bounding box center [164, 253] width 155 height 18
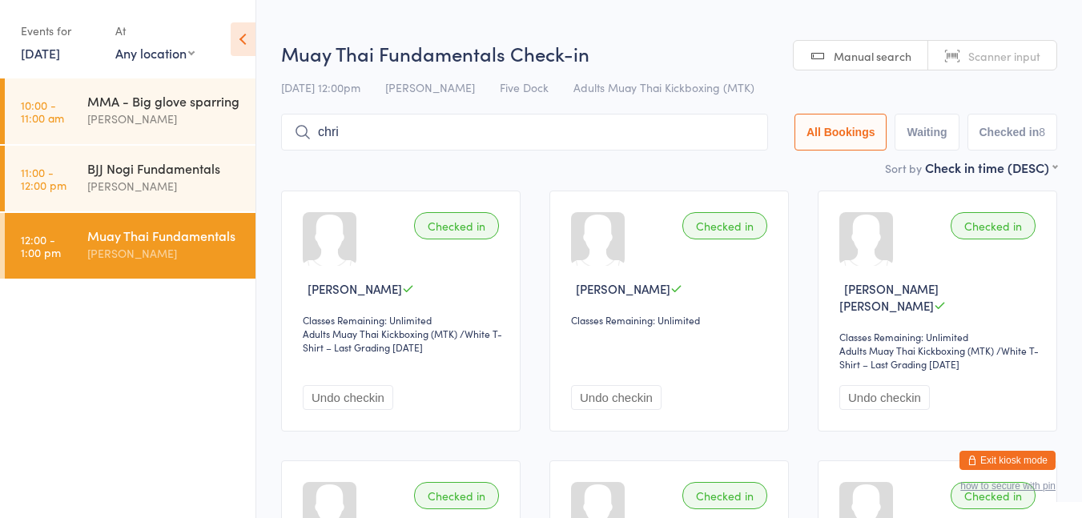
type input "[DEMOGRAPHIC_DATA]"
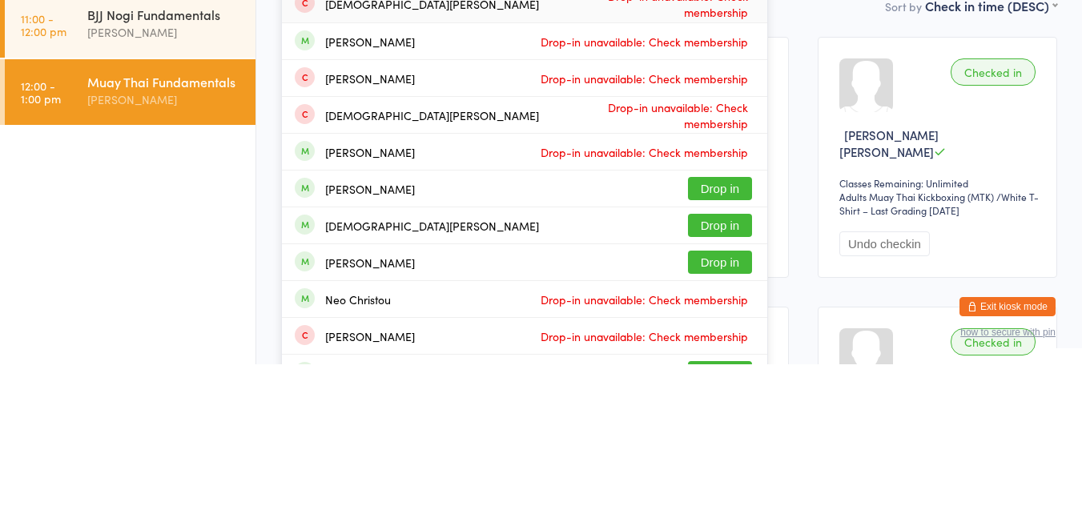
click at [714, 378] on button "Drop in" at bounding box center [720, 379] width 64 height 23
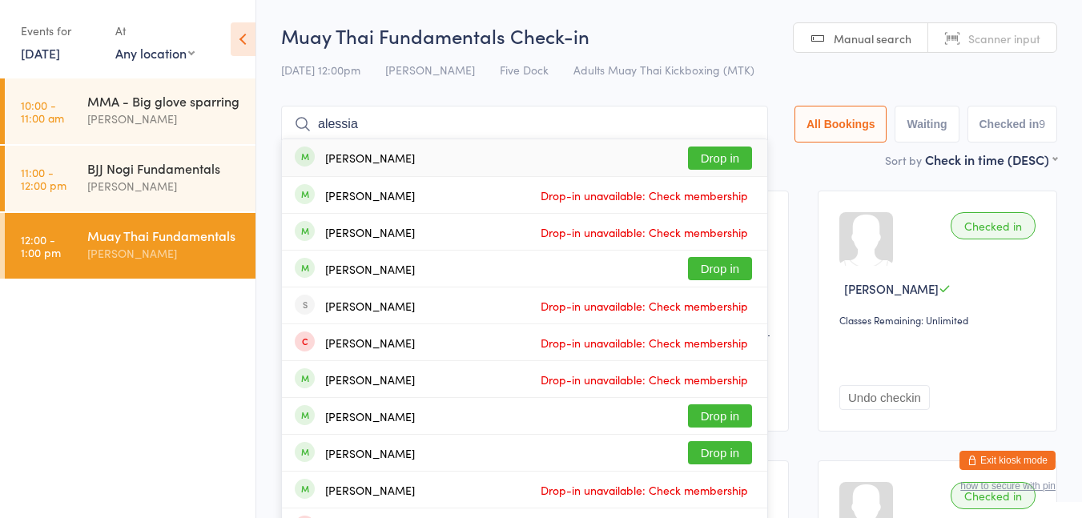
type input "alessia"
click at [700, 159] on button "Drop in" at bounding box center [720, 158] width 64 height 23
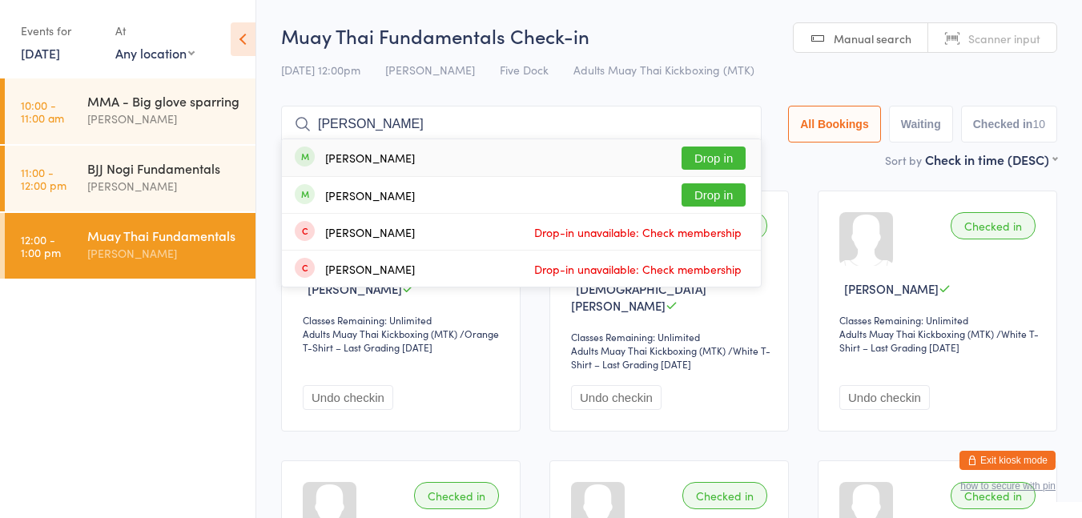
type input "[PERSON_NAME]"
click at [716, 160] on button "Drop in" at bounding box center [714, 158] width 64 height 23
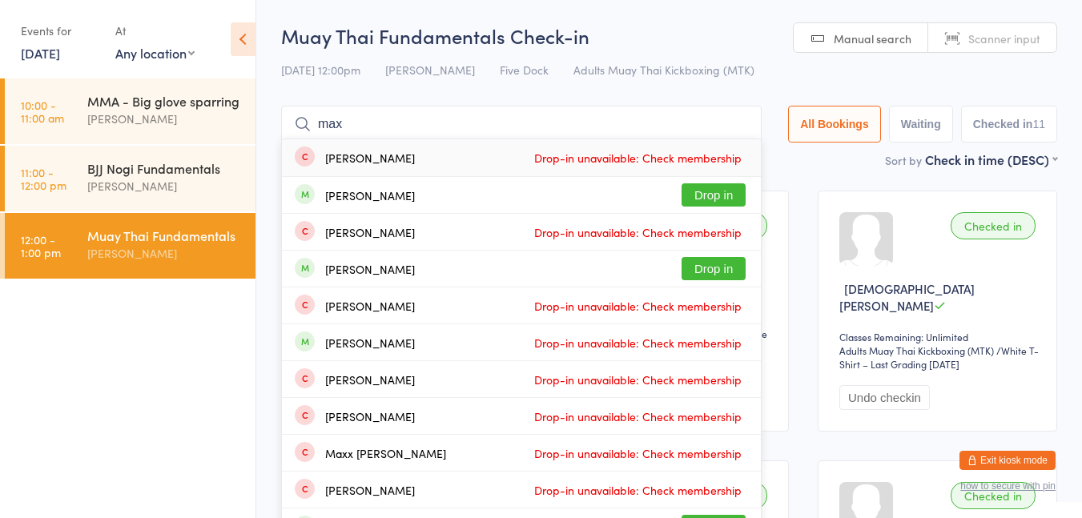
type input "max"
click at [711, 199] on button "Drop in" at bounding box center [714, 194] width 64 height 23
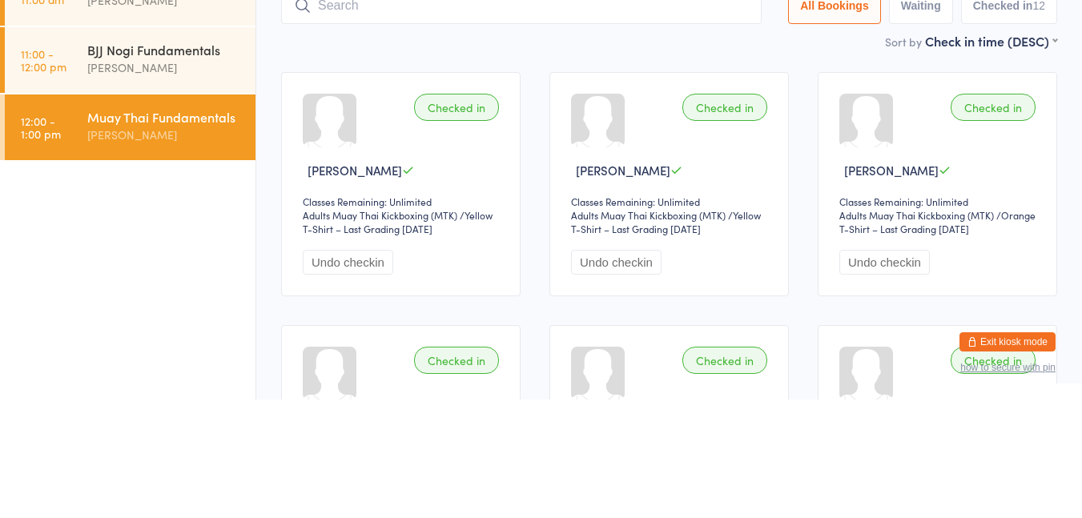
type input "n"
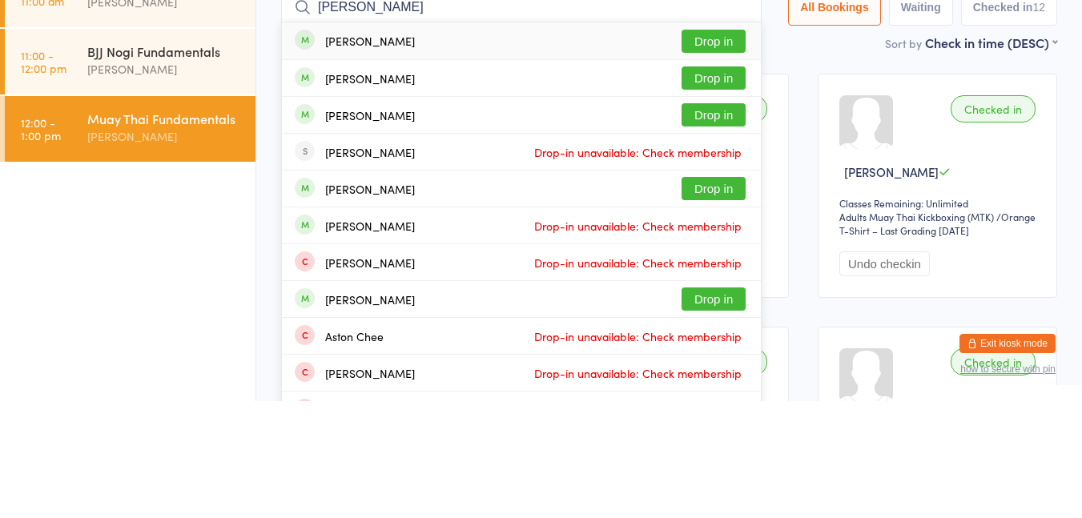
type input "[PERSON_NAME]"
click at [698, 204] on button "Drop in" at bounding box center [714, 194] width 64 height 23
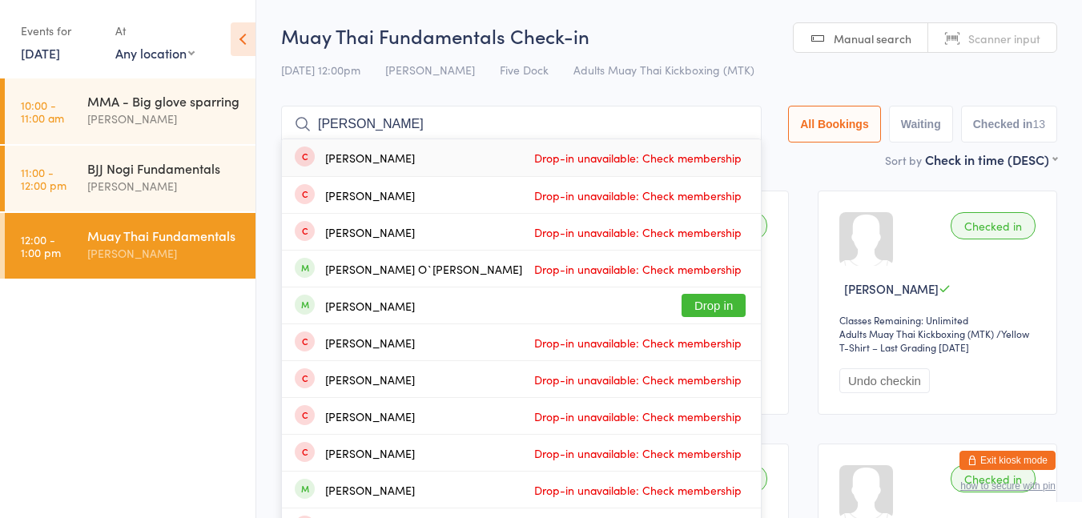
type input "[PERSON_NAME]"
click at [701, 230] on span "Drop-in unavailable: Check membership" at bounding box center [637, 232] width 215 height 24
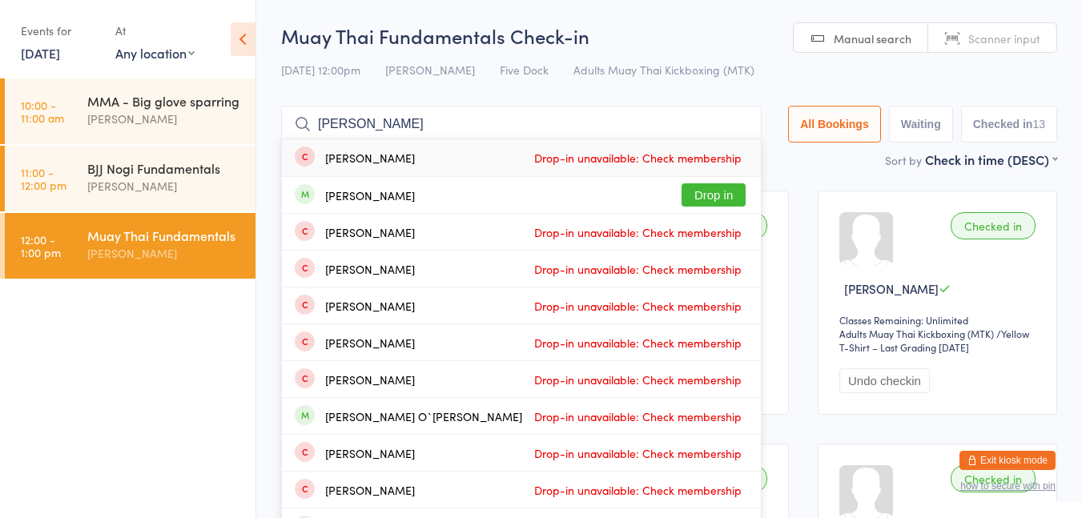
type input "[PERSON_NAME]"
click at [708, 205] on button "Drop in" at bounding box center [714, 194] width 64 height 23
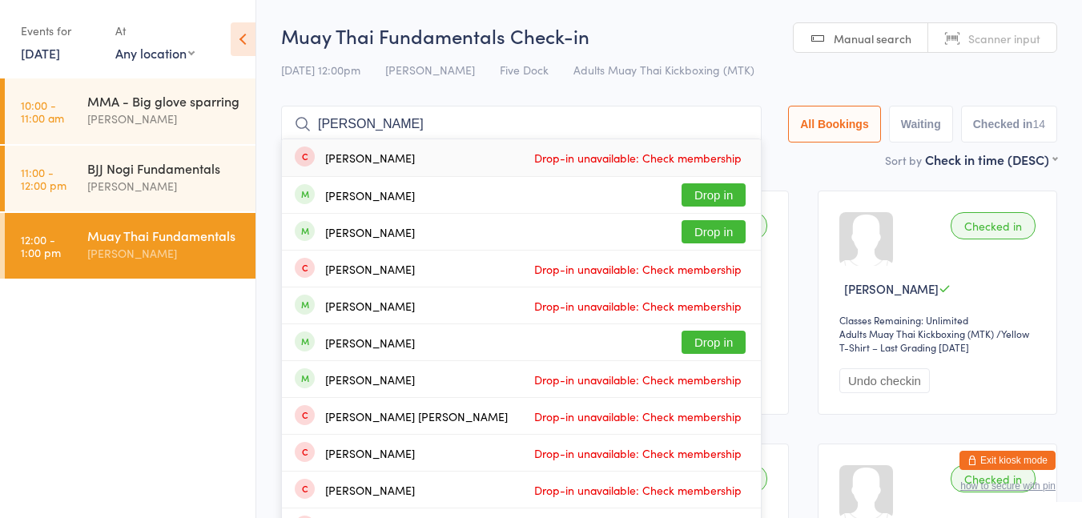
type input "[PERSON_NAME]"
click at [699, 237] on button "Drop in" at bounding box center [714, 231] width 64 height 23
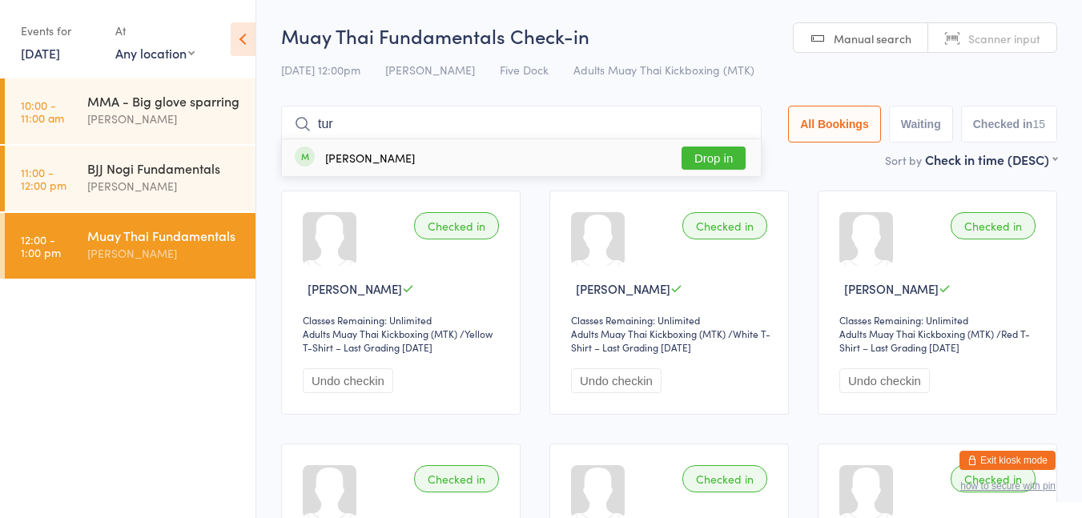
type input "tur"
click at [317, 159] on div "[PERSON_NAME]" at bounding box center [355, 158] width 120 height 18
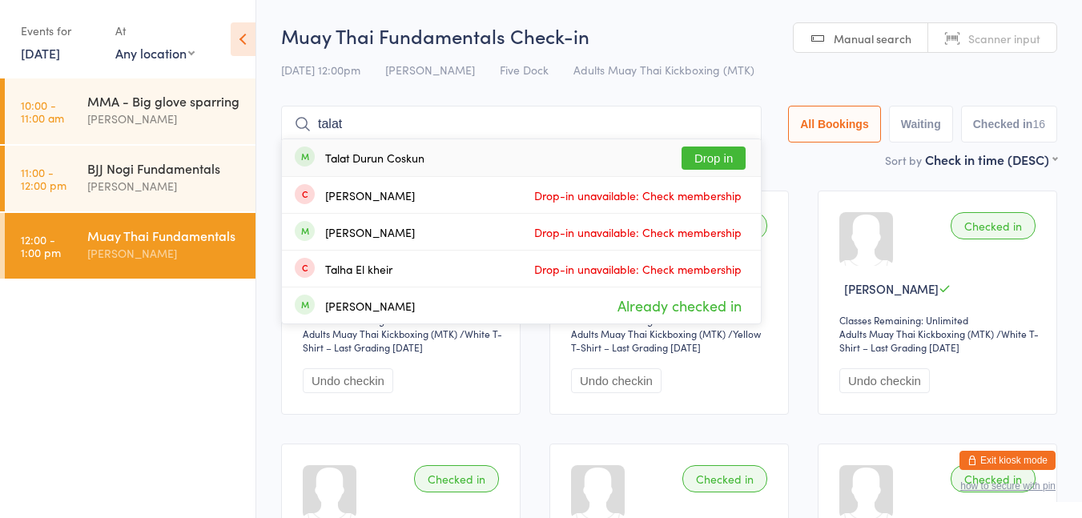
type input "talat"
click at [699, 166] on button "Drop in" at bounding box center [714, 158] width 64 height 23
